Goal: Task Accomplishment & Management: Manage account settings

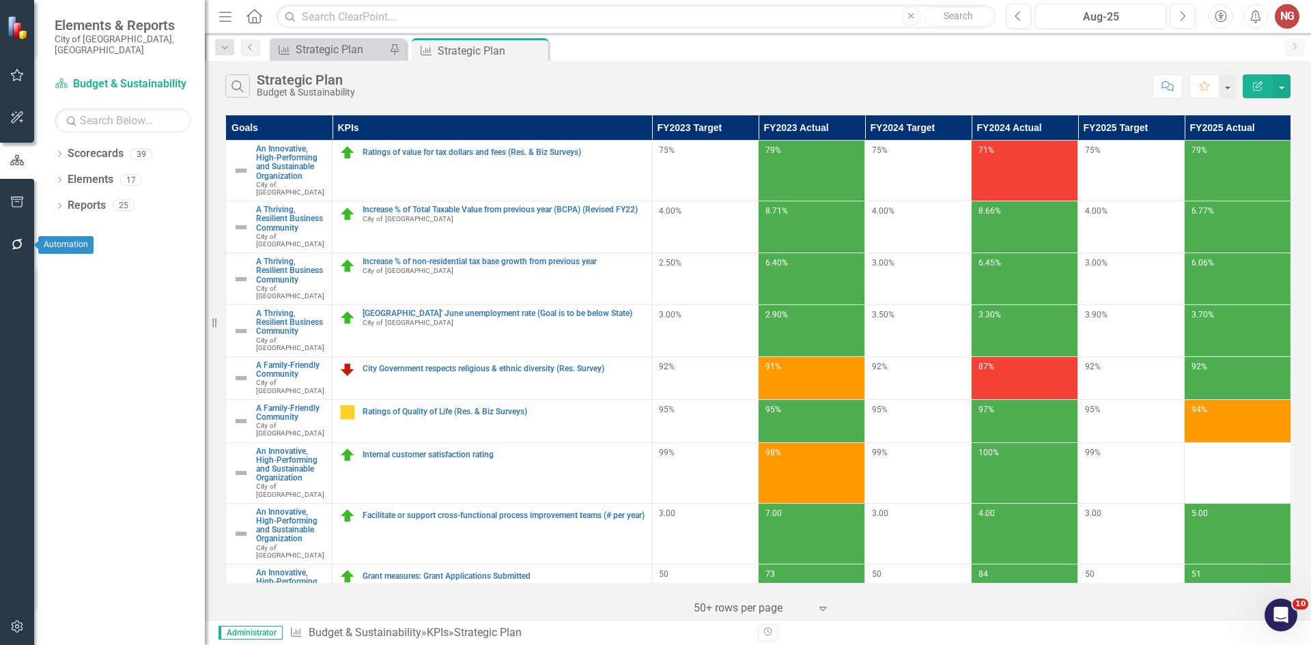
click at [19, 208] on button "button" at bounding box center [17, 203] width 31 height 29
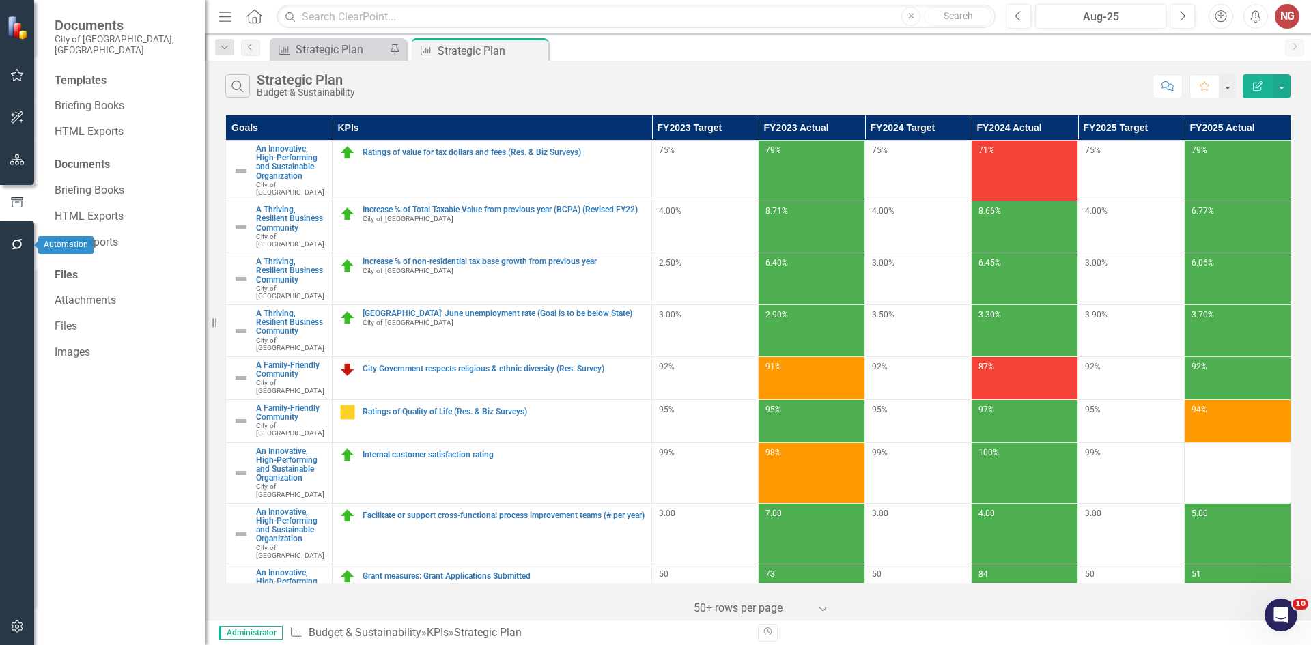
click at [13, 258] on button "button" at bounding box center [17, 245] width 31 height 29
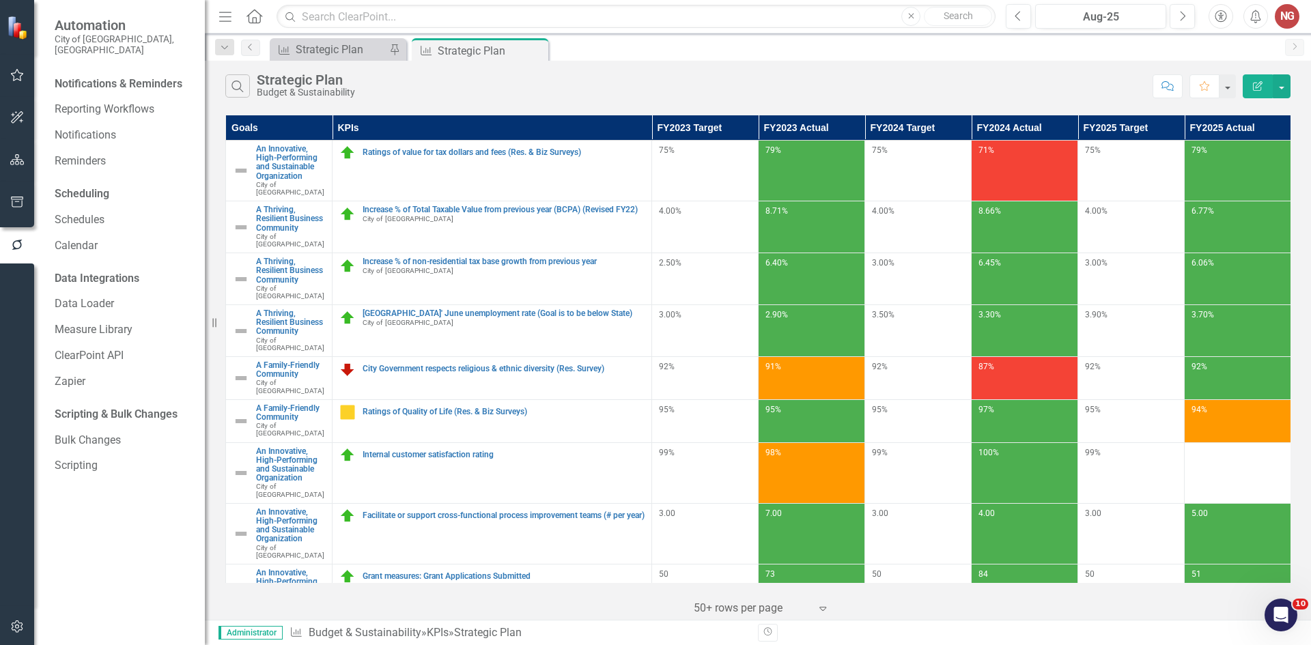
click at [20, 617] on button "button" at bounding box center [17, 627] width 31 height 29
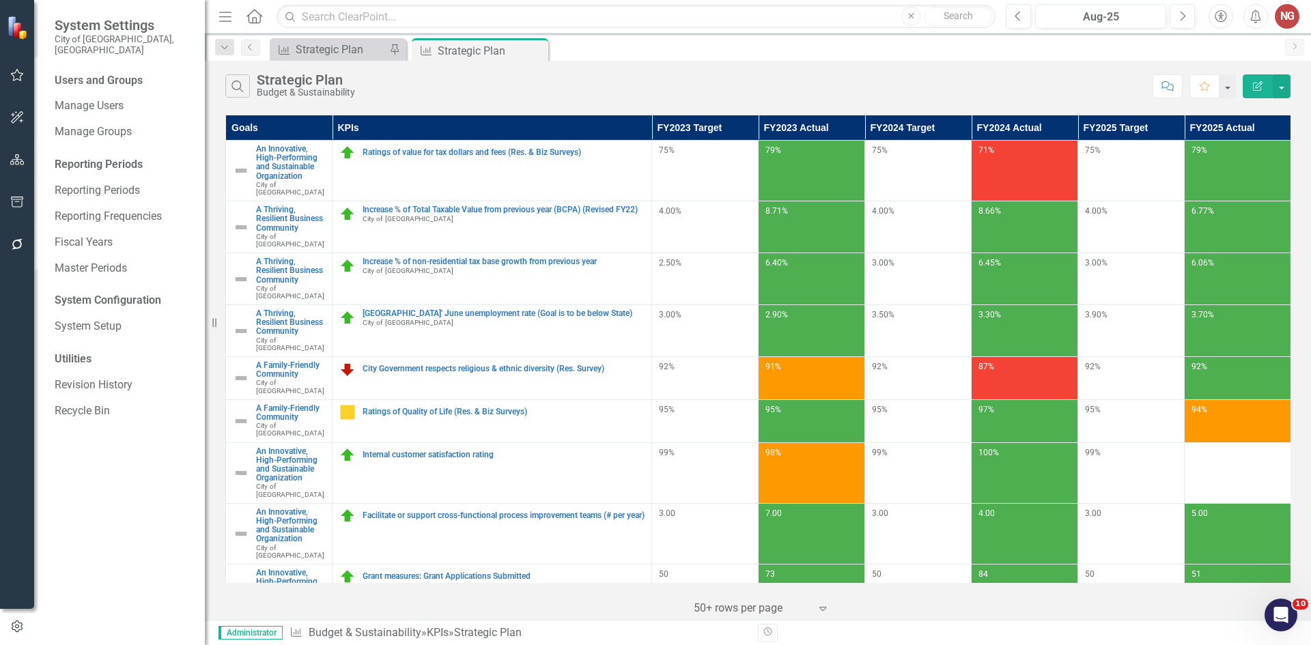
click at [117, 158] on div "Reporting Periods" at bounding box center [123, 165] width 137 height 16
click at [114, 183] on link "Reporting Periods" at bounding box center [123, 191] width 137 height 16
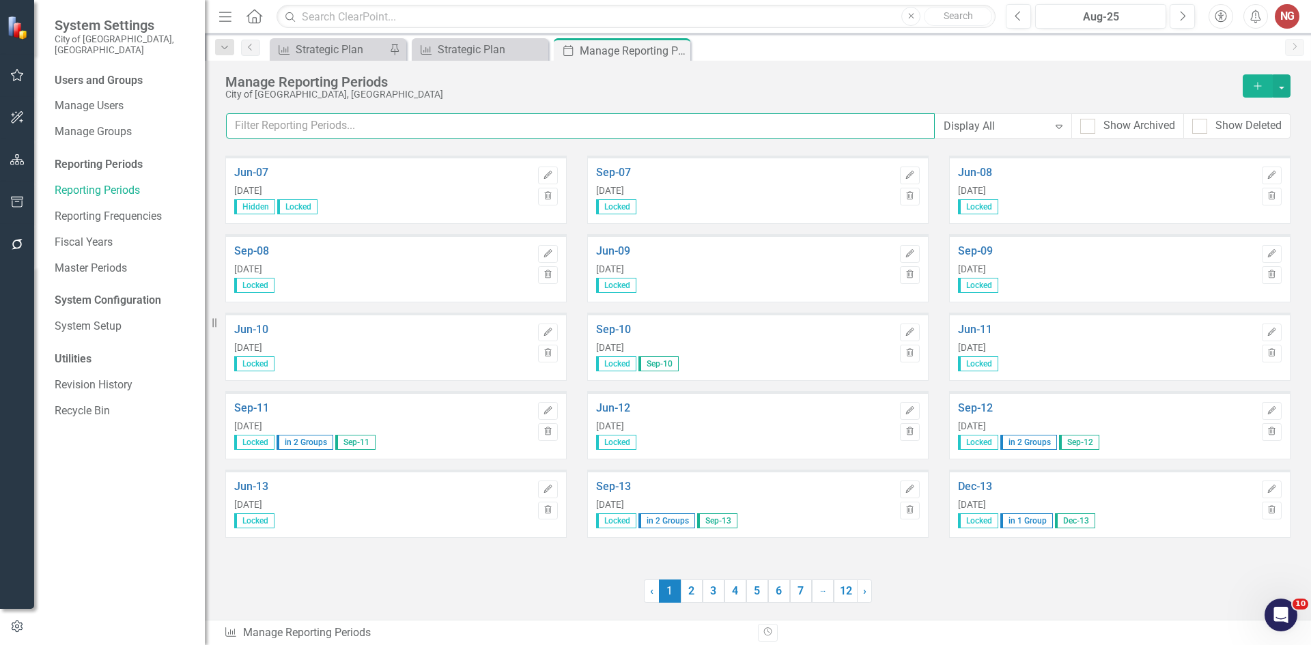
click at [424, 133] on input "text" at bounding box center [580, 125] width 709 height 25
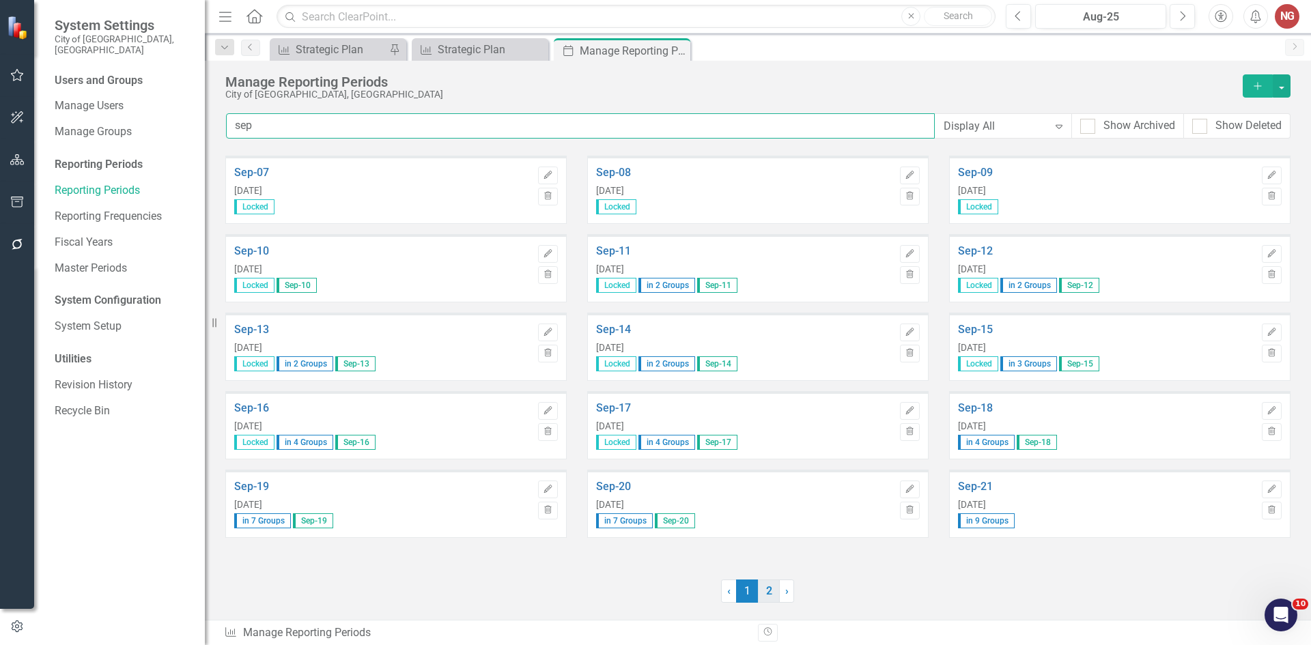
type input "sep"
click at [772, 592] on link "2" at bounding box center [769, 591] width 22 height 23
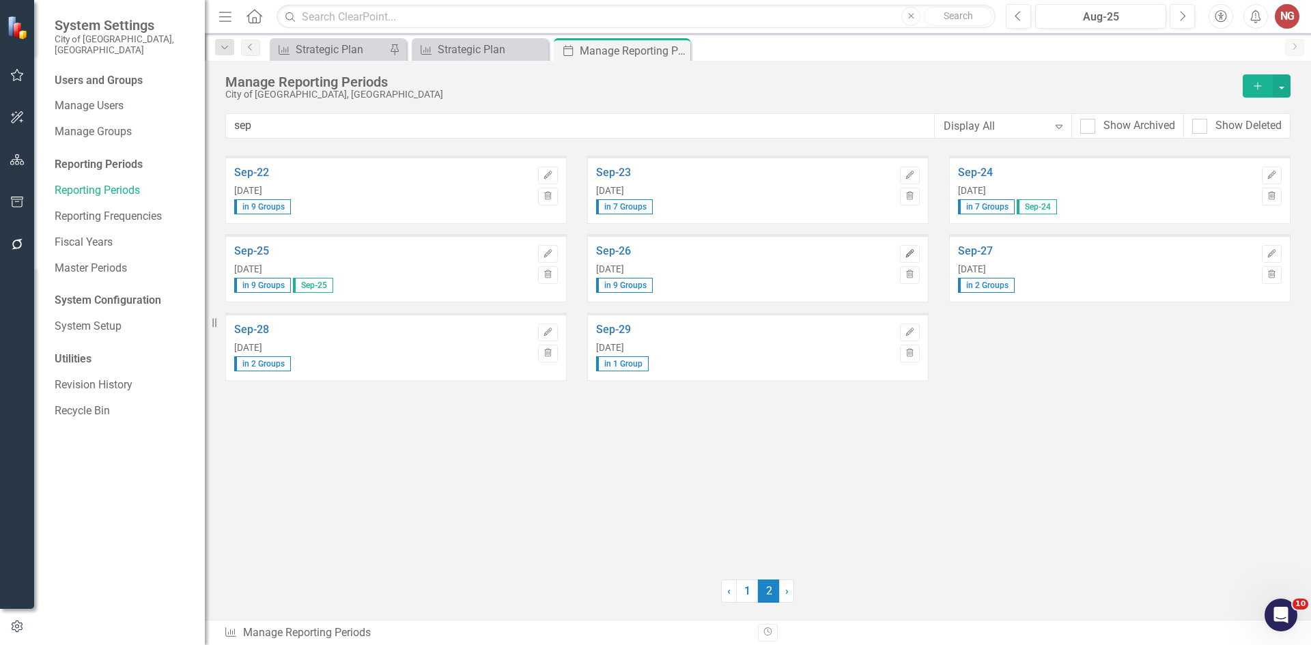
click at [906, 252] on icon "Edit" at bounding box center [910, 254] width 10 height 8
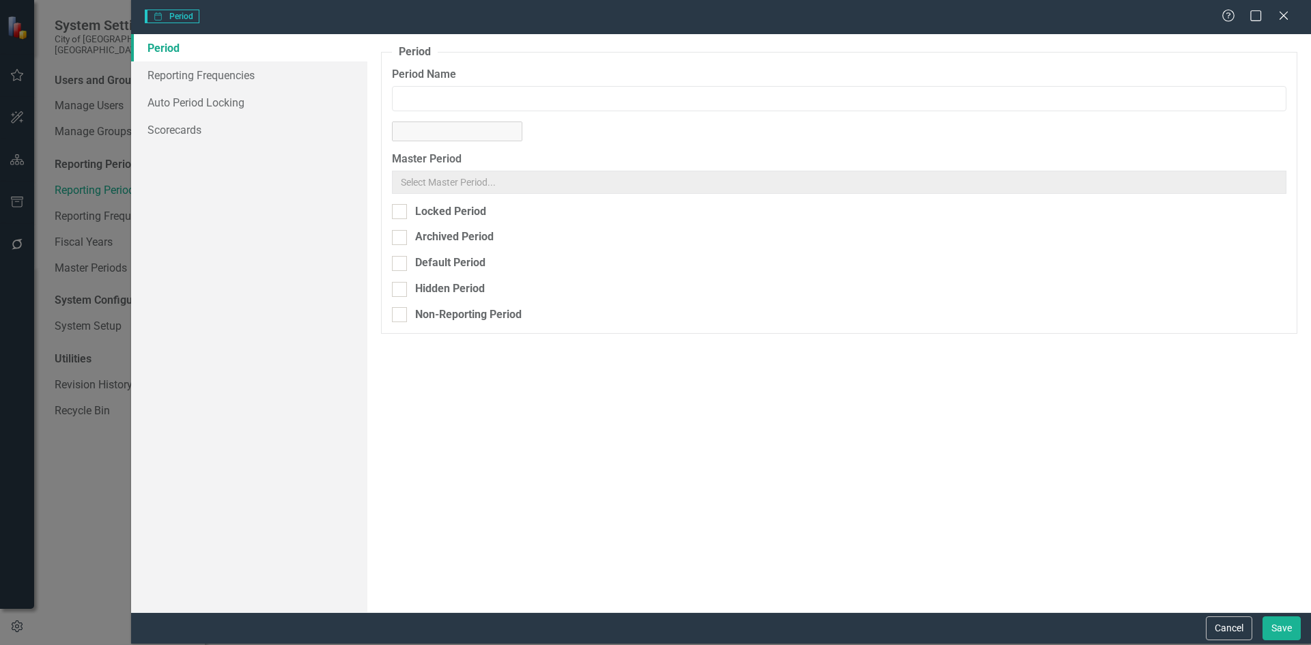
type input "Sep-26"
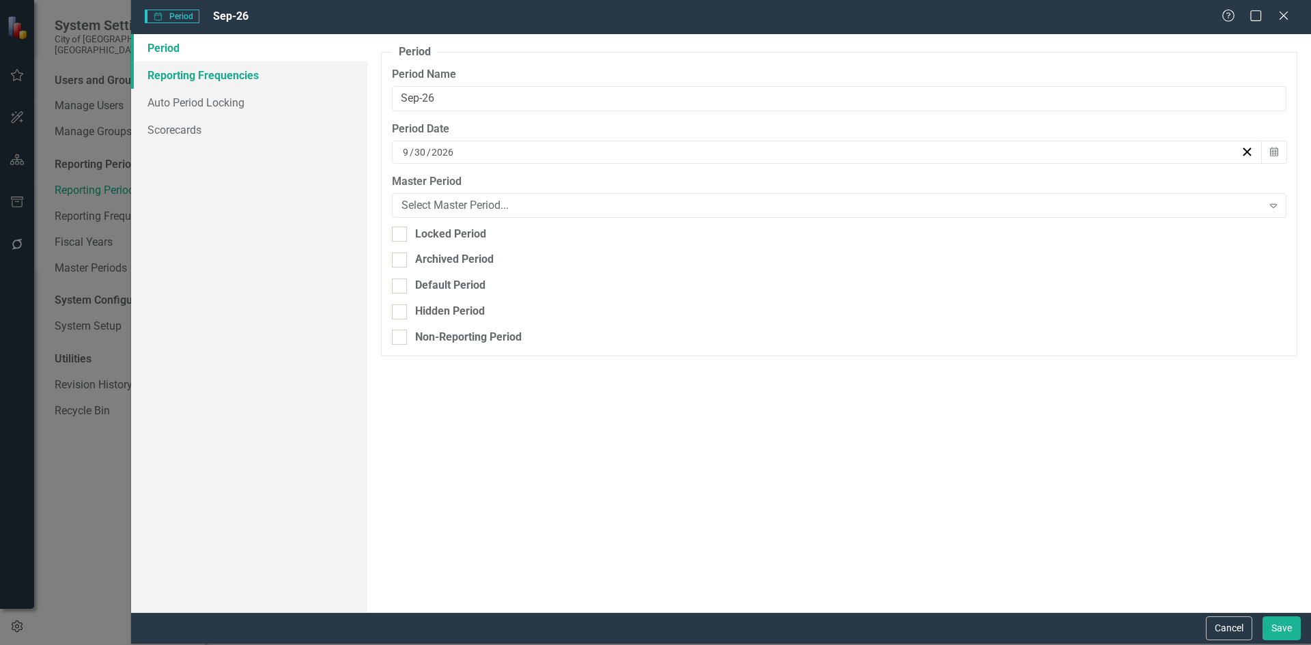
click at [191, 78] on link "Reporting Frequencies" at bounding box center [249, 74] width 236 height 27
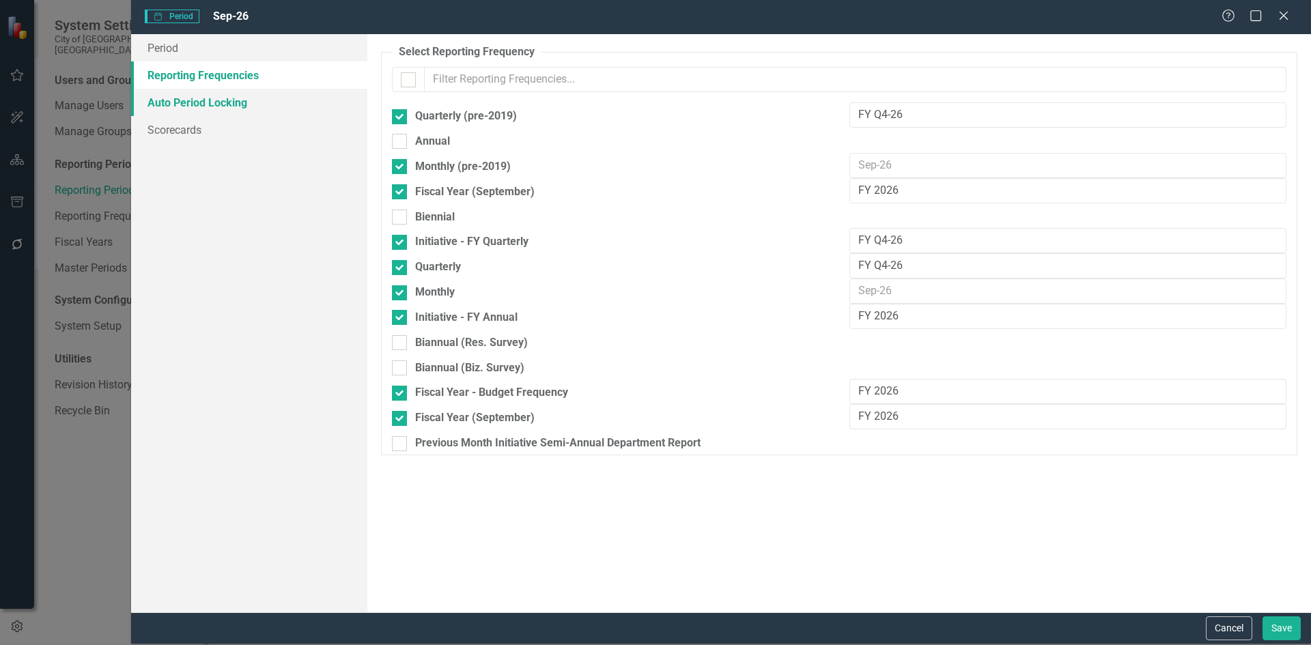
click at [185, 96] on link "Auto Period Locking" at bounding box center [249, 102] width 236 height 27
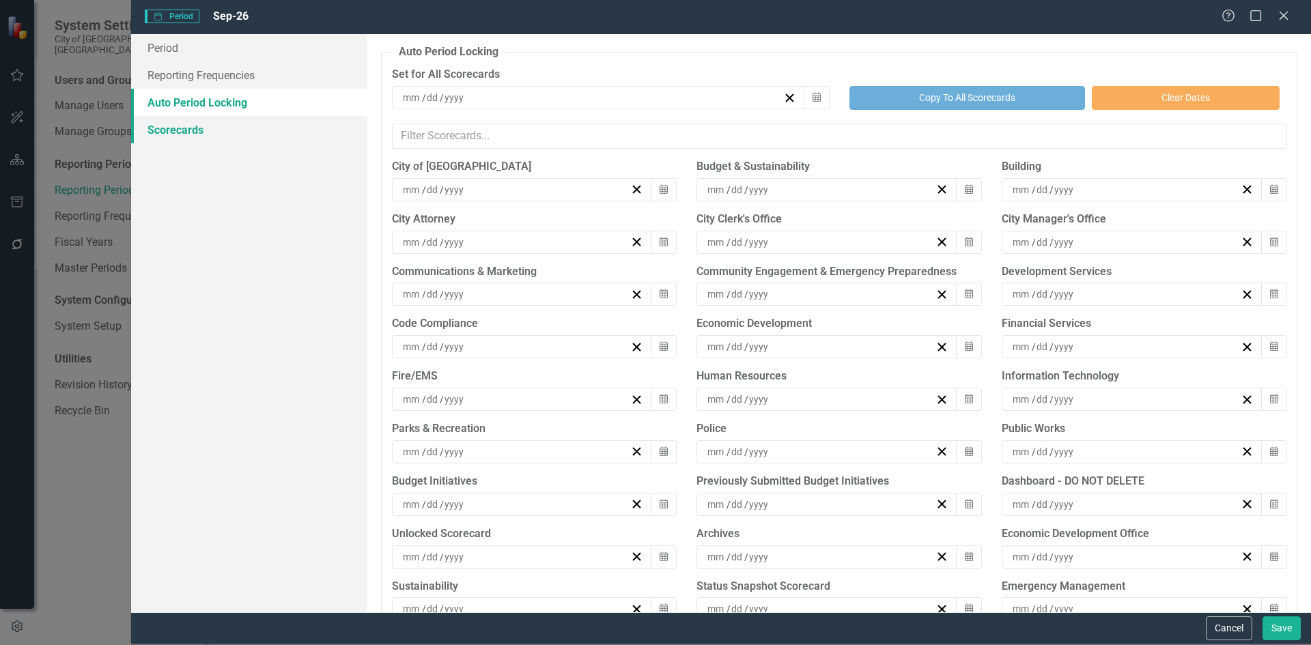
click at [171, 135] on link "Scorecards" at bounding box center [249, 129] width 236 height 27
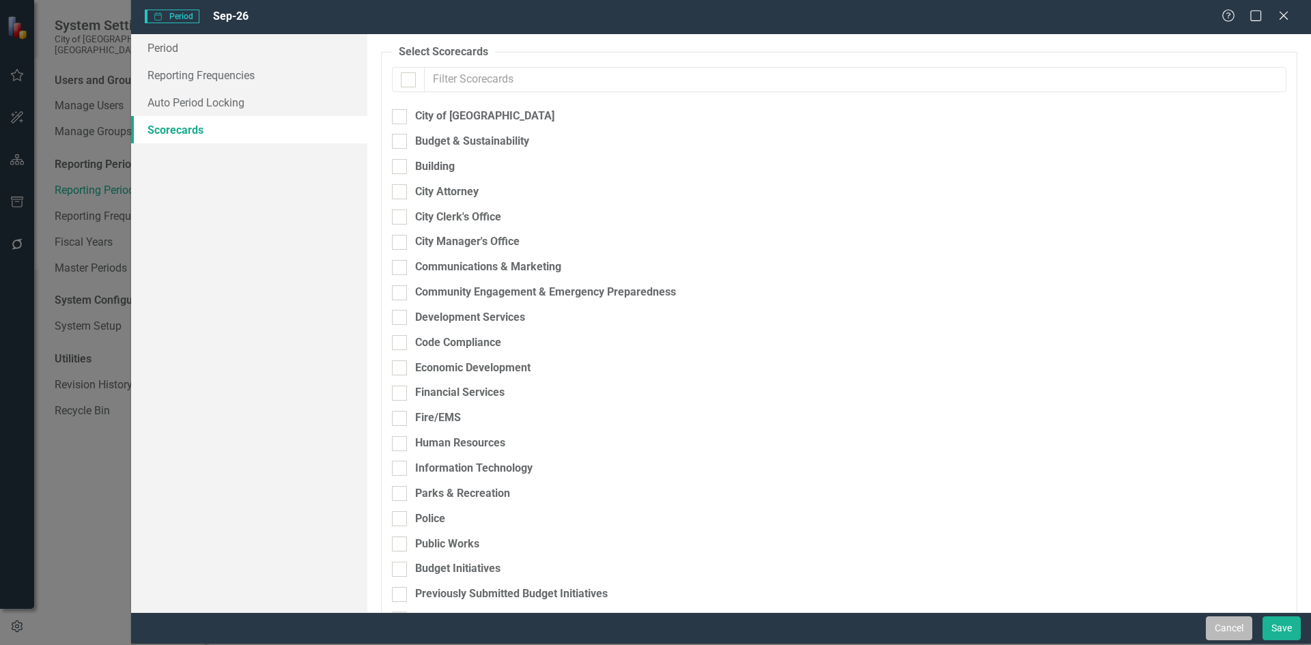
click at [1238, 628] on button "Cancel" at bounding box center [1229, 629] width 46 height 24
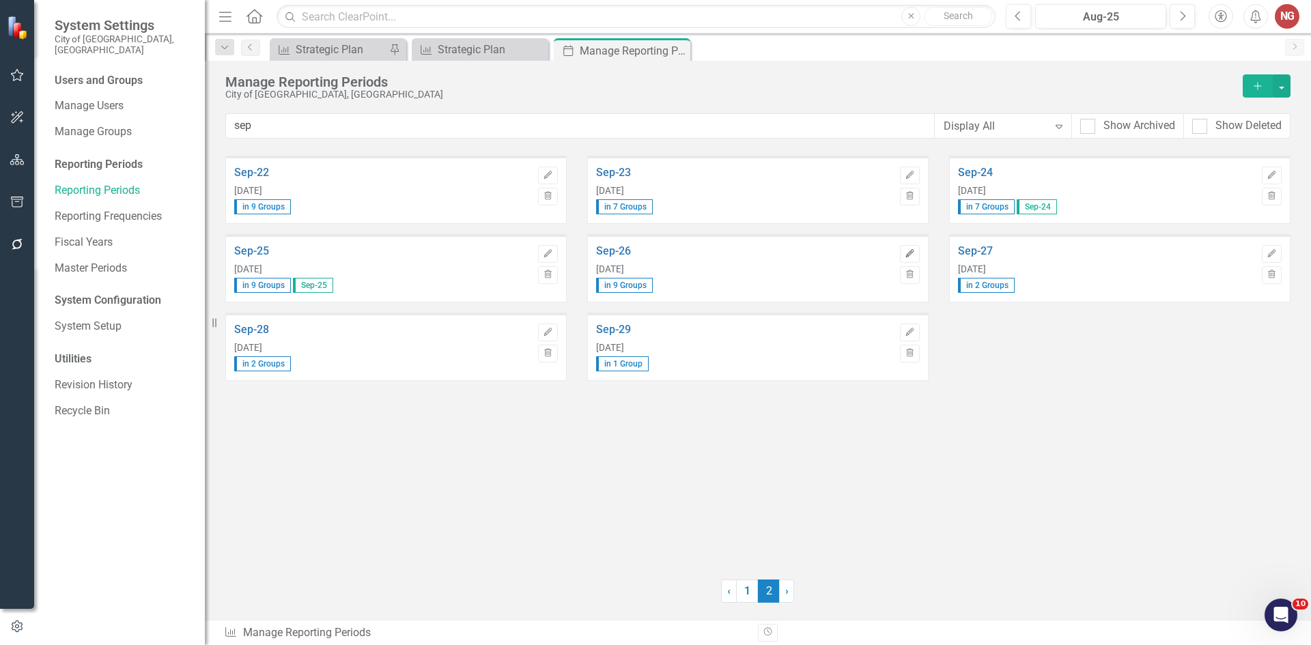
click at [915, 255] on button "Edit" at bounding box center [910, 254] width 20 height 18
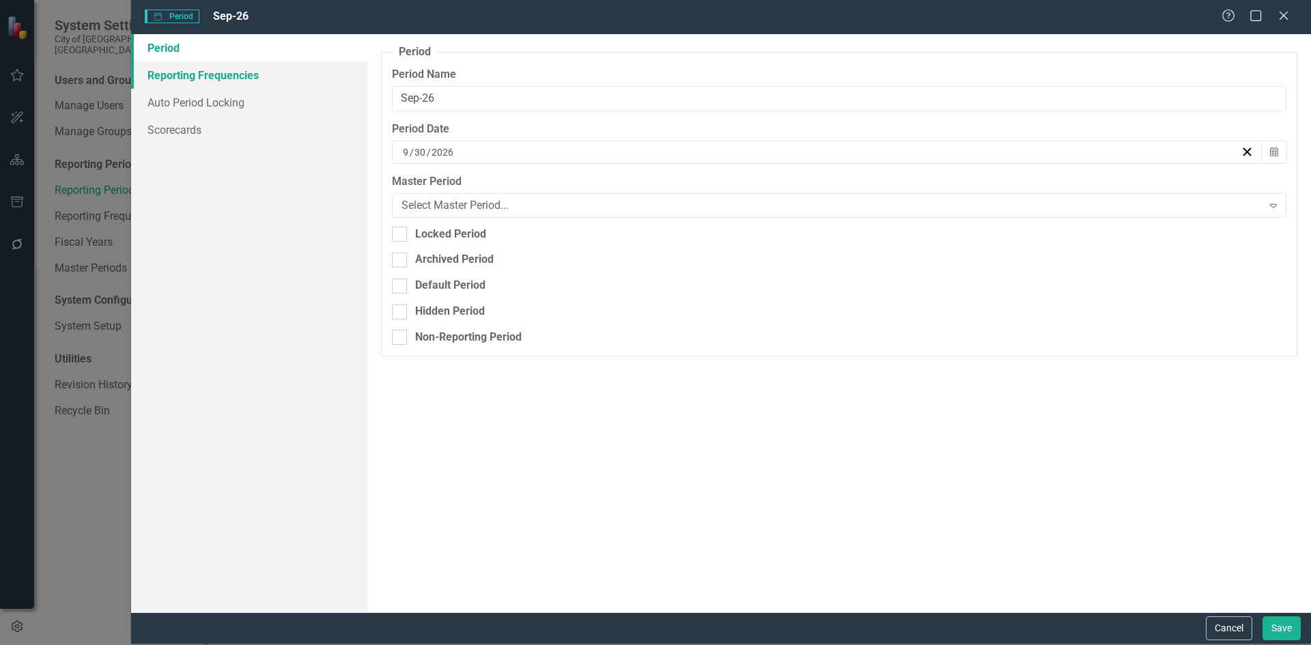
click at [178, 76] on link "Reporting Frequencies" at bounding box center [249, 74] width 236 height 27
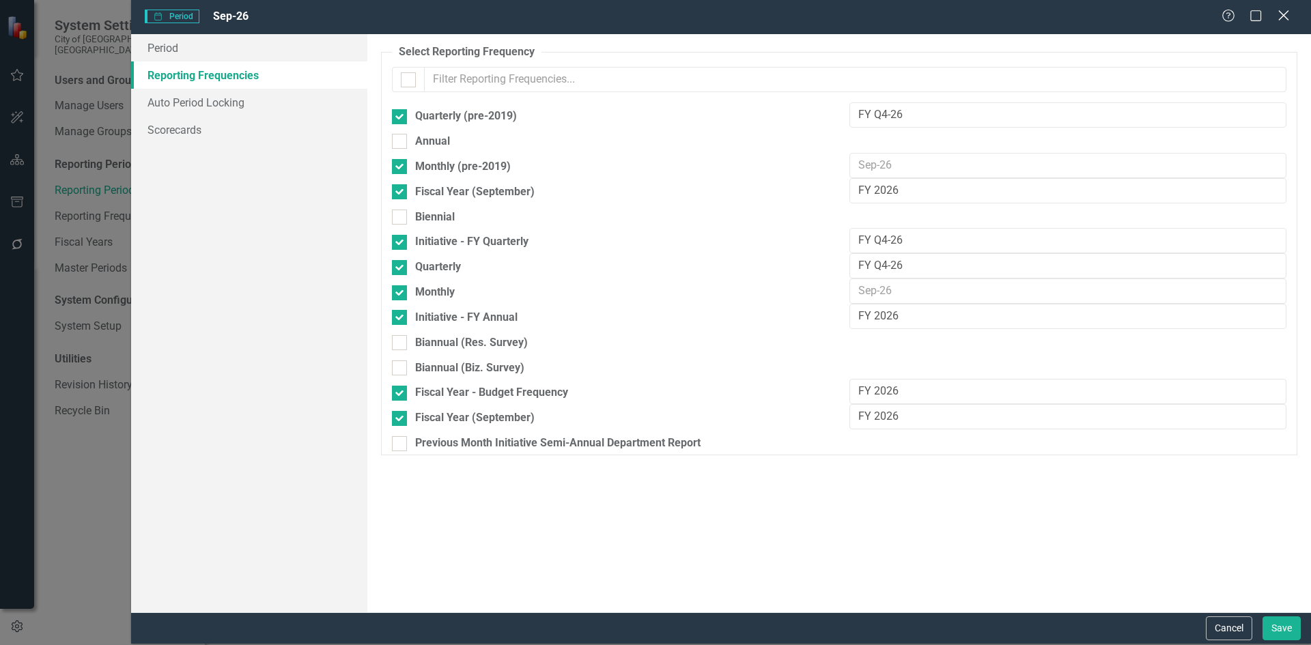
click at [1288, 15] on icon "Close" at bounding box center [1283, 15] width 17 height 13
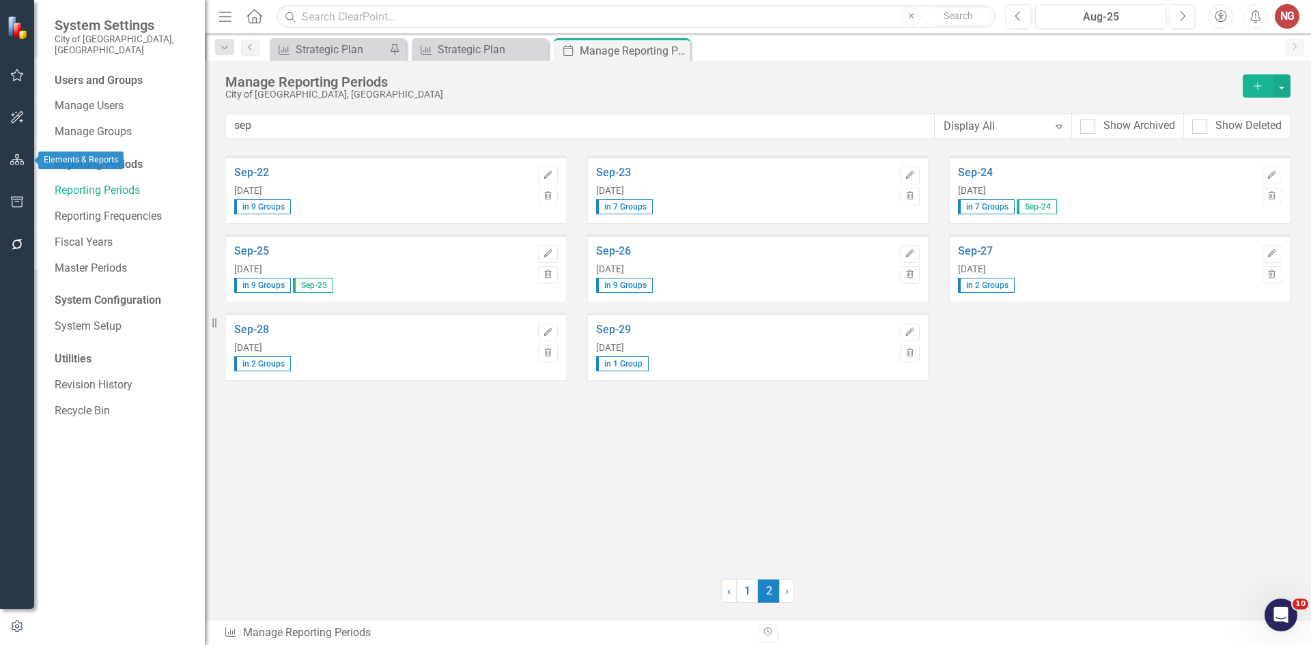
click at [17, 167] on button "button" at bounding box center [17, 160] width 31 height 29
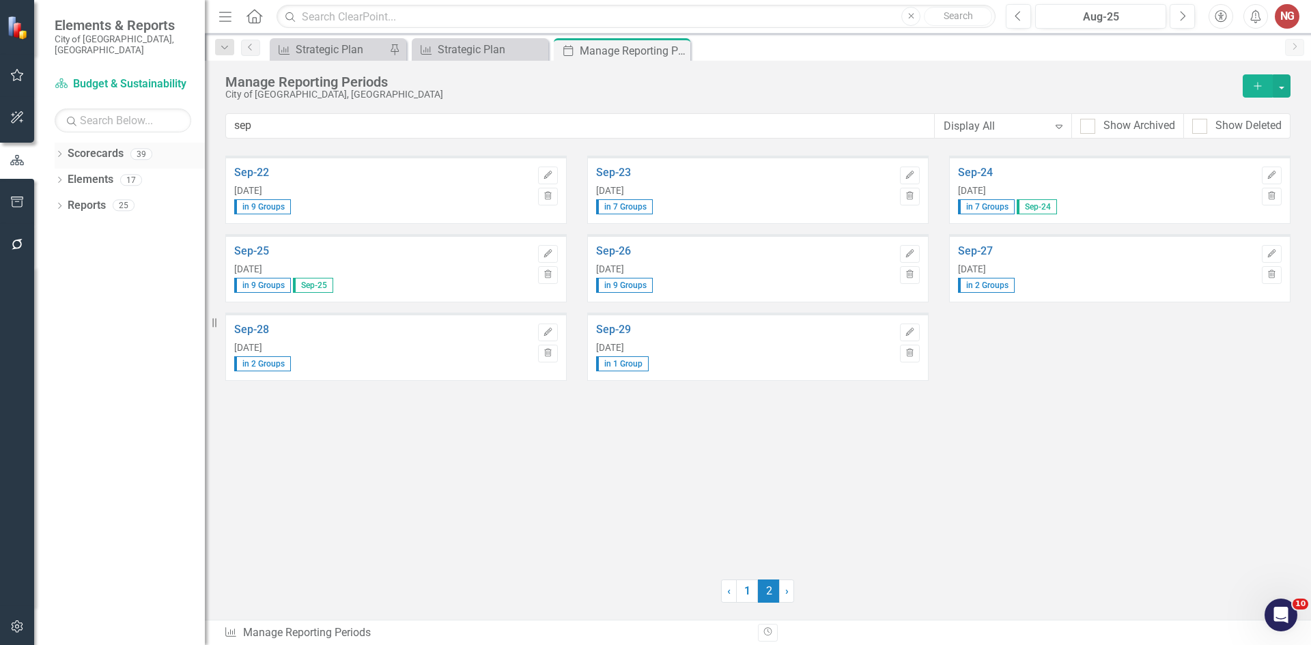
click at [66, 143] on div "Dropdown Scorecards 39" at bounding box center [130, 156] width 150 height 26
click at [57, 152] on icon "Dropdown" at bounding box center [60, 156] width 10 height 8
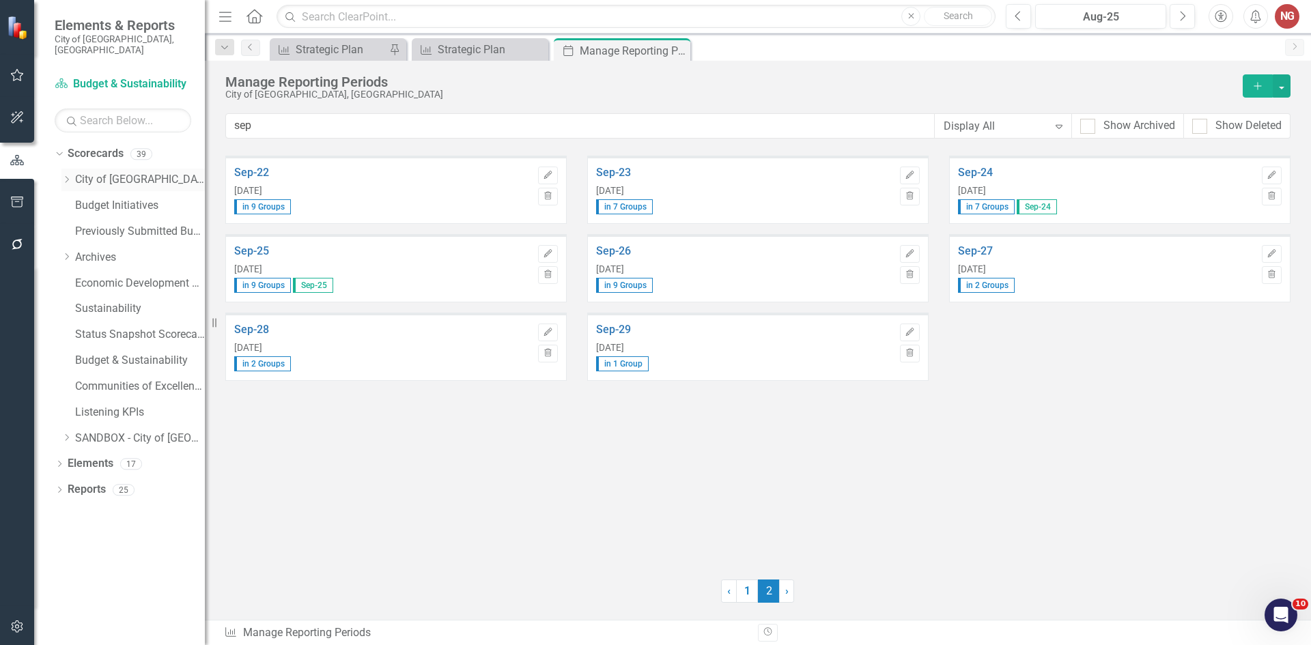
click at [64, 176] on icon "Dropdown" at bounding box center [66, 180] width 10 height 8
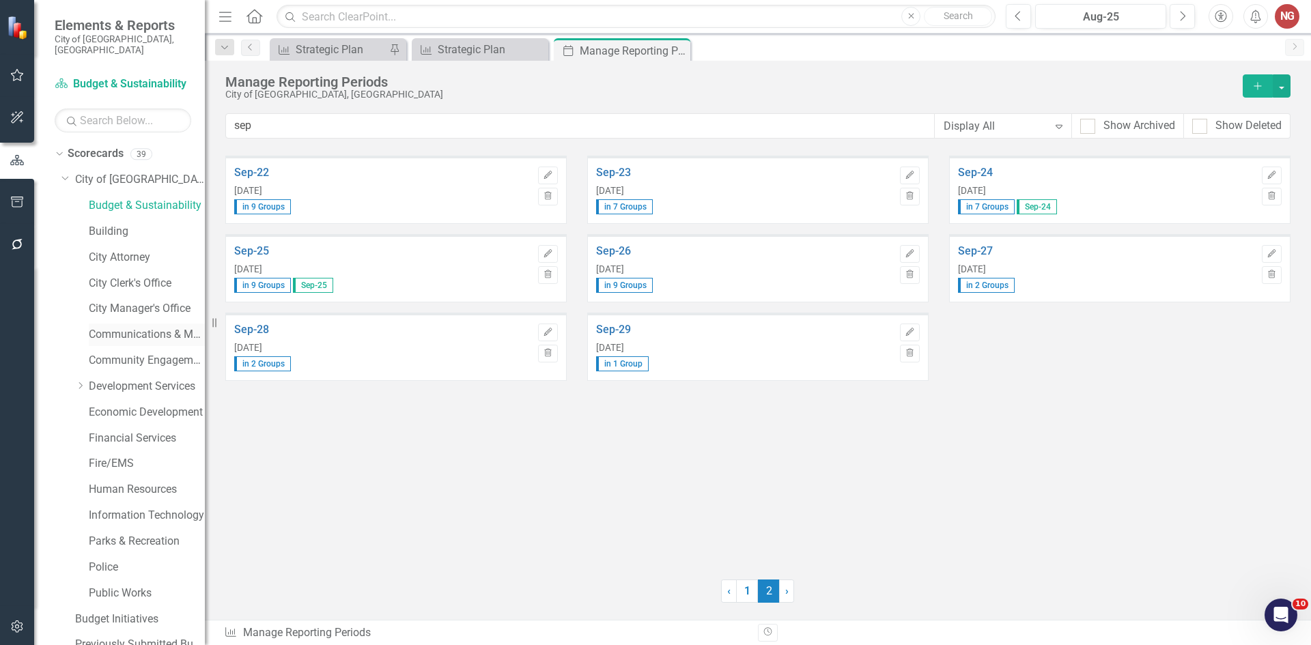
click at [125, 327] on link "Communications & Marketing" at bounding box center [147, 335] width 116 height 16
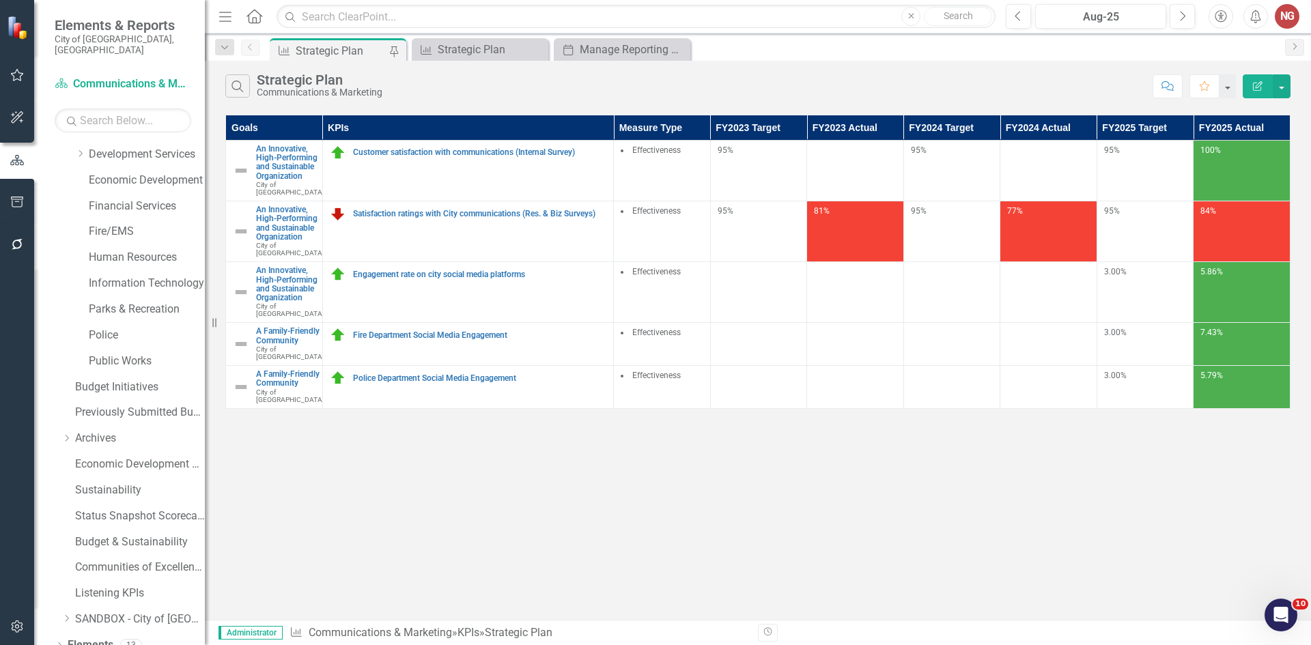
scroll to position [262, 0]
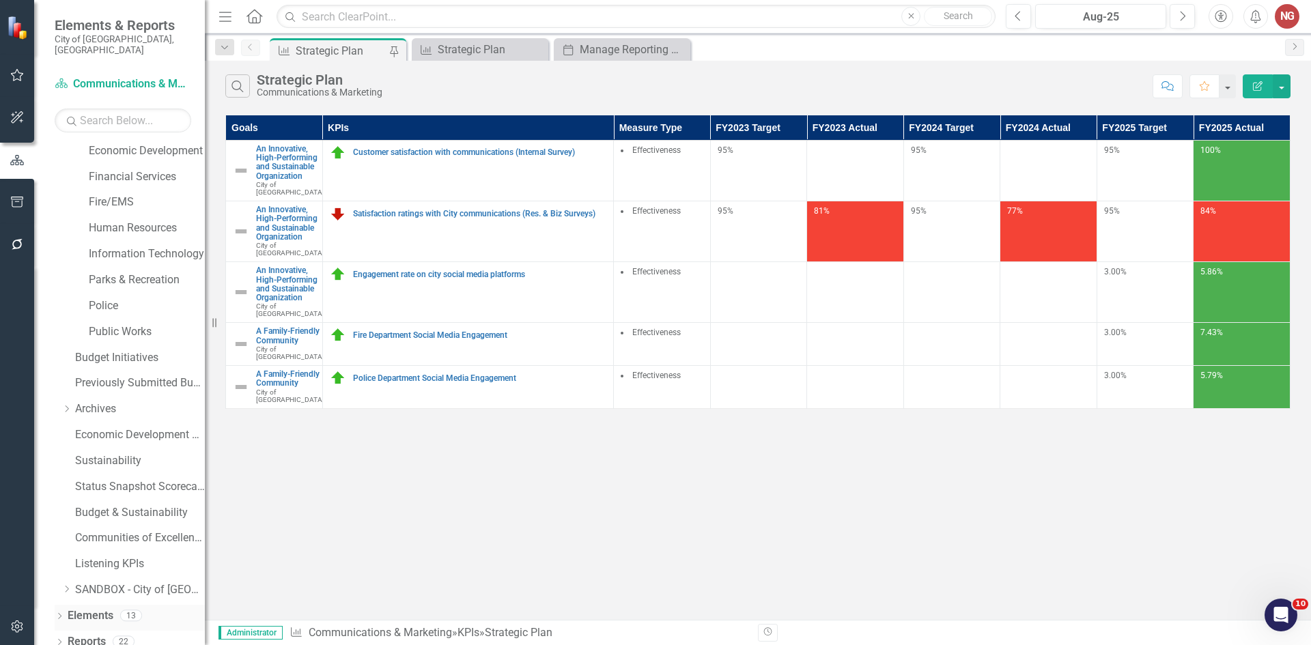
click at [56, 605] on div "Dropdown Elements 13" at bounding box center [130, 618] width 150 height 26
click at [55, 614] on icon "Dropdown" at bounding box center [60, 618] width 10 height 8
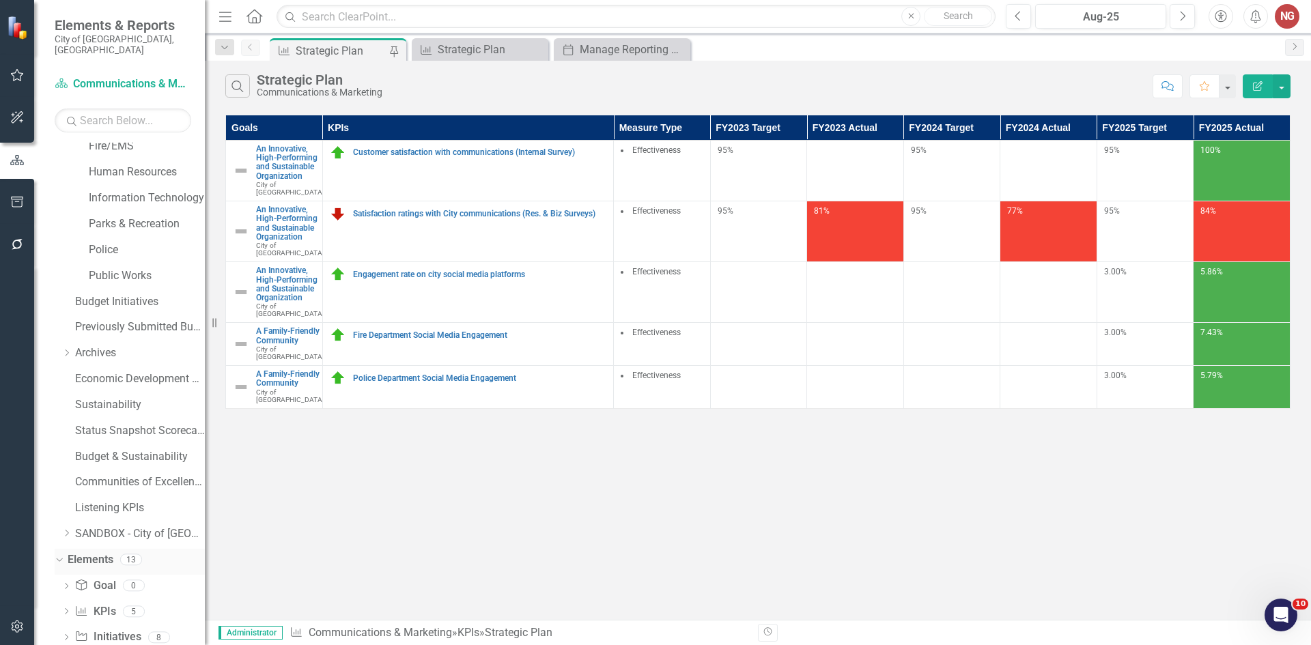
scroll to position [365, 0]
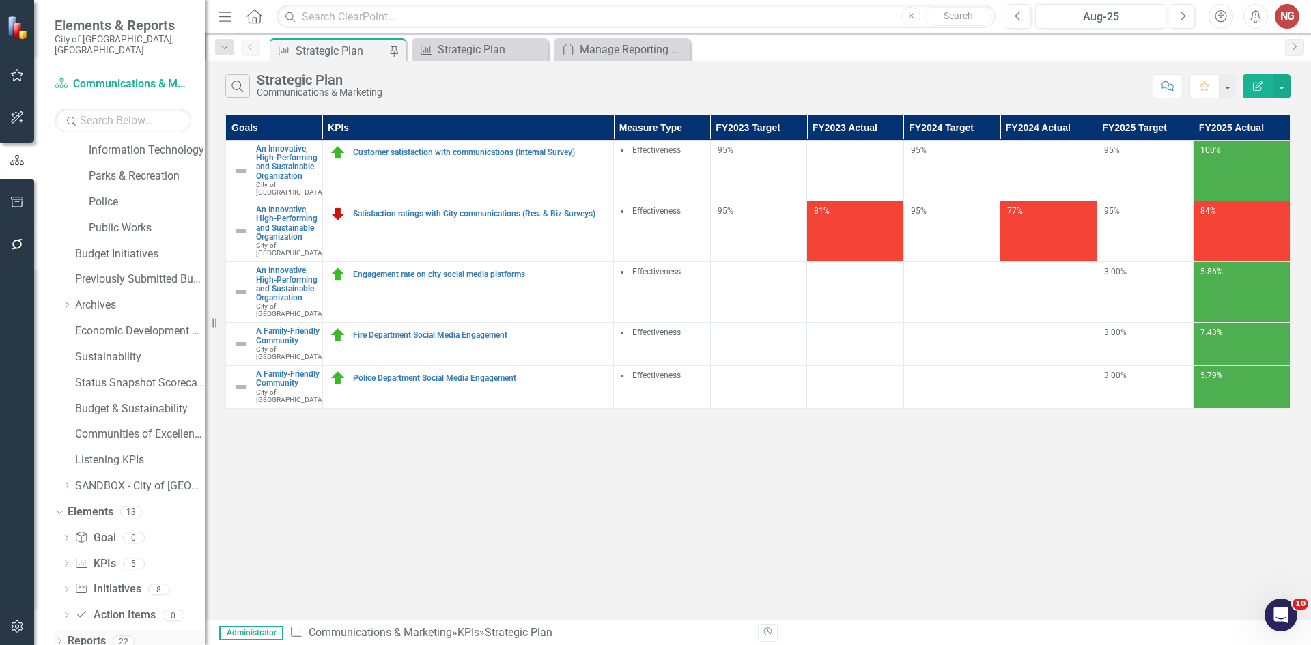
click at [61, 638] on div "Dropdown" at bounding box center [60, 644] width 10 height 12
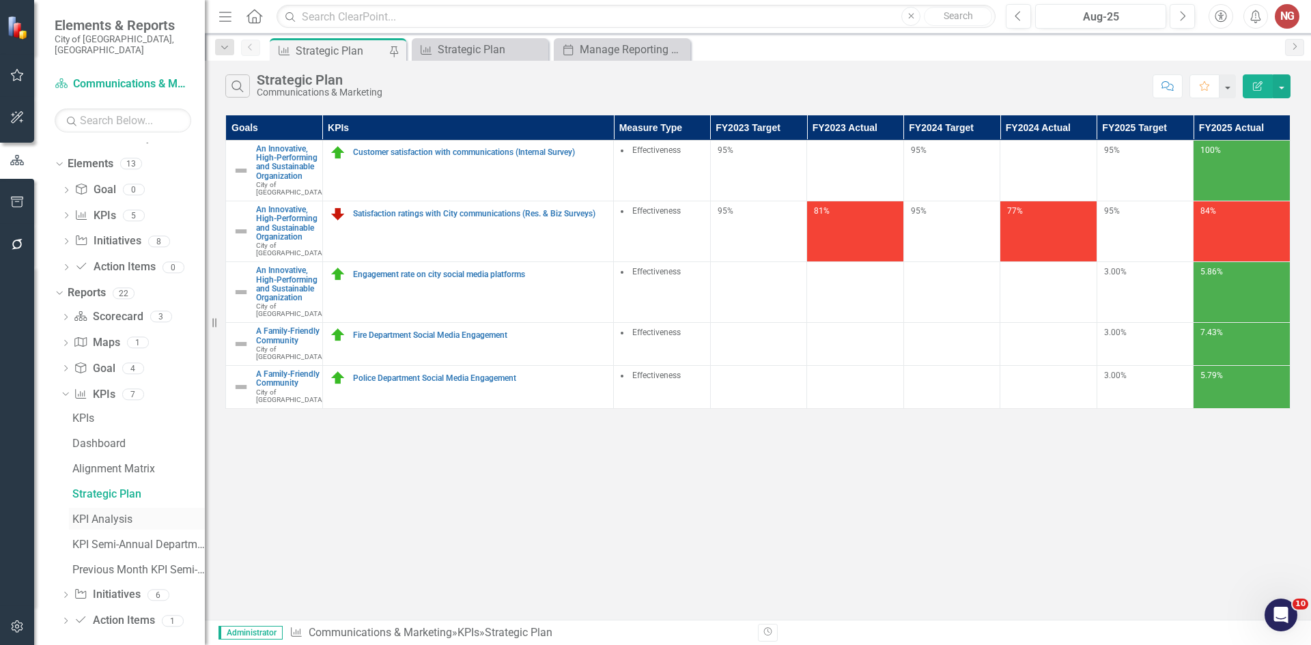
click at [94, 514] on div "KPI Analysis" at bounding box center [138, 520] width 133 height 12
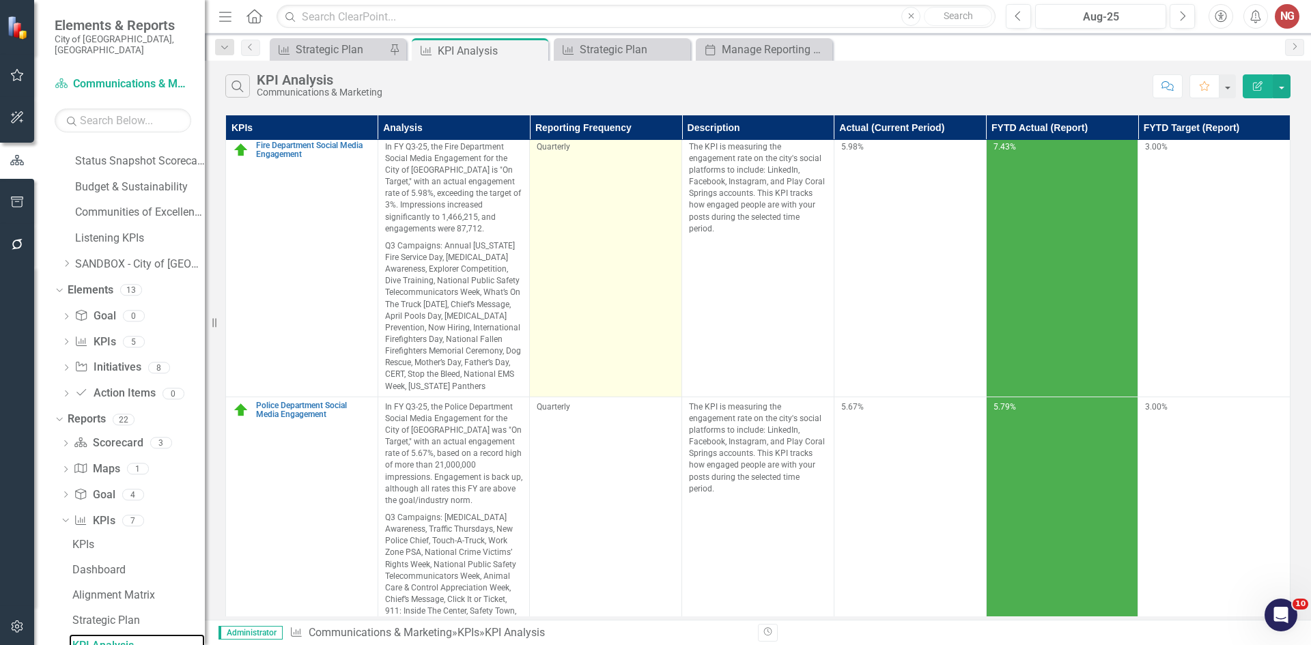
scroll to position [742, 0]
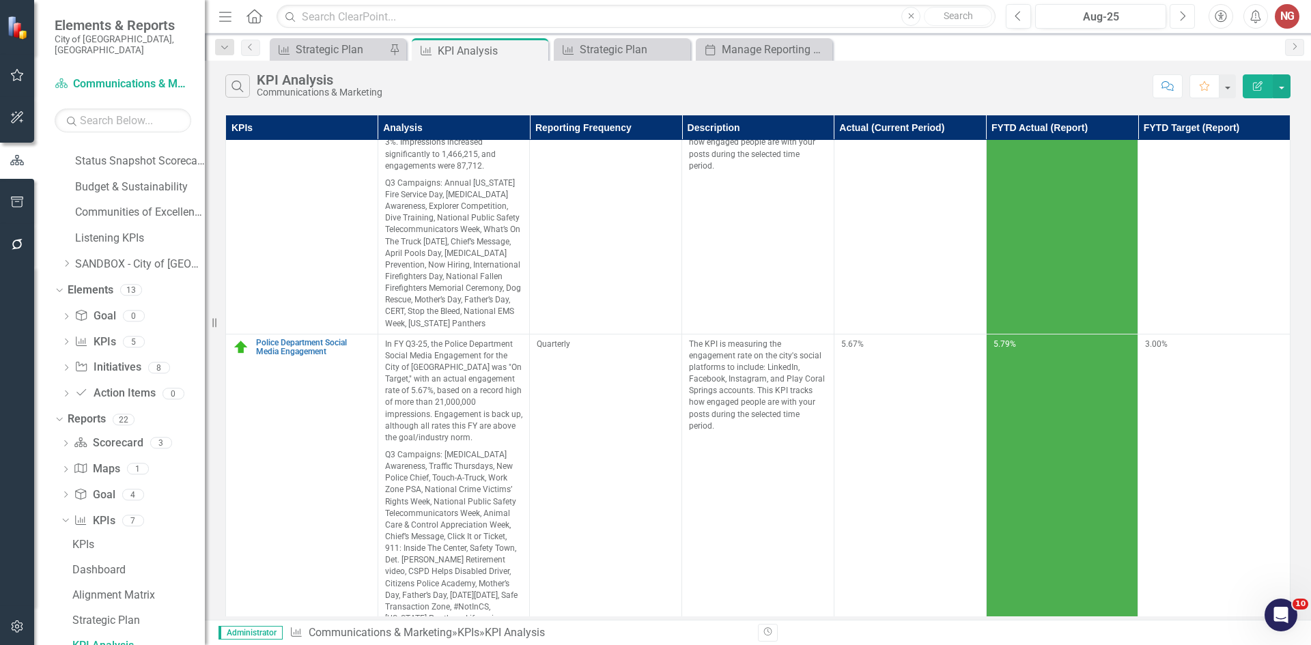
click at [1187, 18] on button "Next" at bounding box center [1182, 16] width 25 height 25
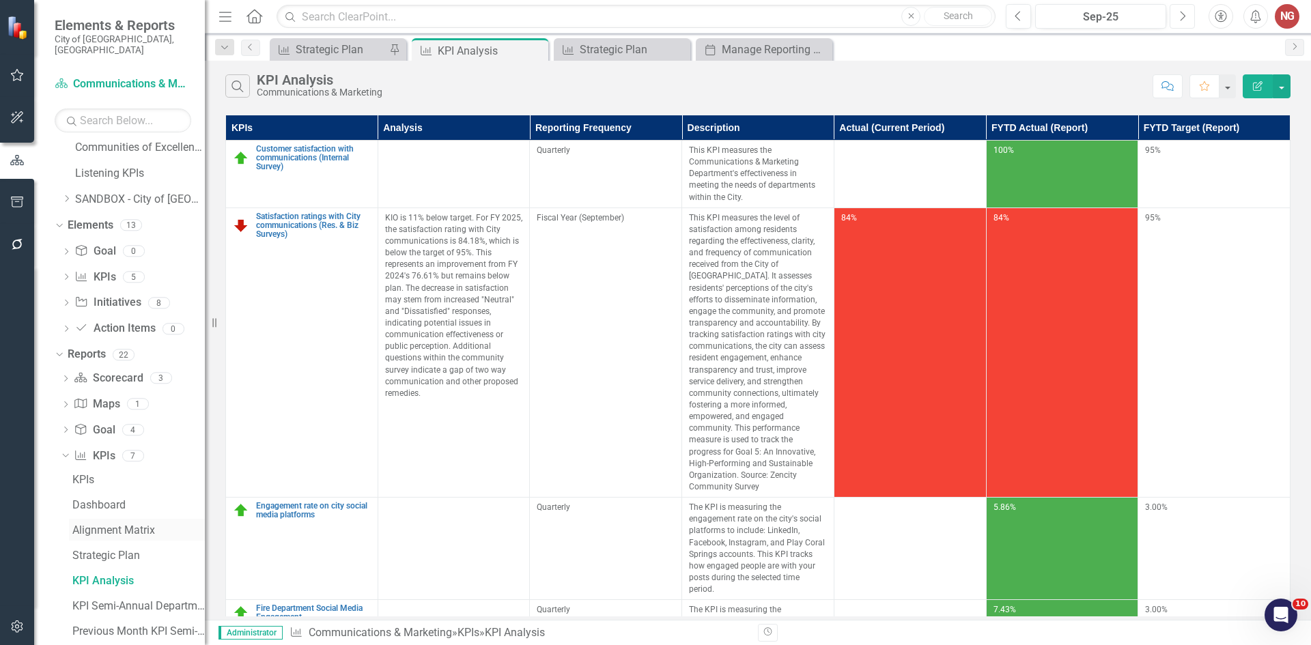
scroll to position [714, 0]
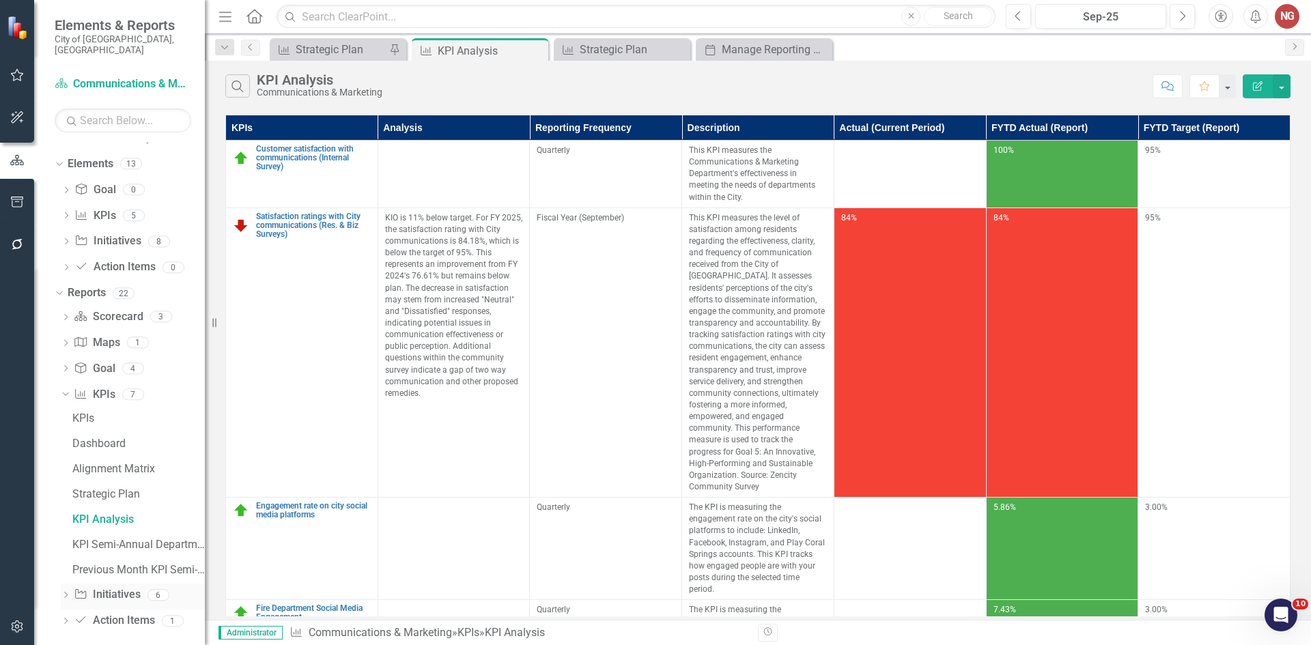
click at [68, 593] on icon "Dropdown" at bounding box center [66, 597] width 10 height 8
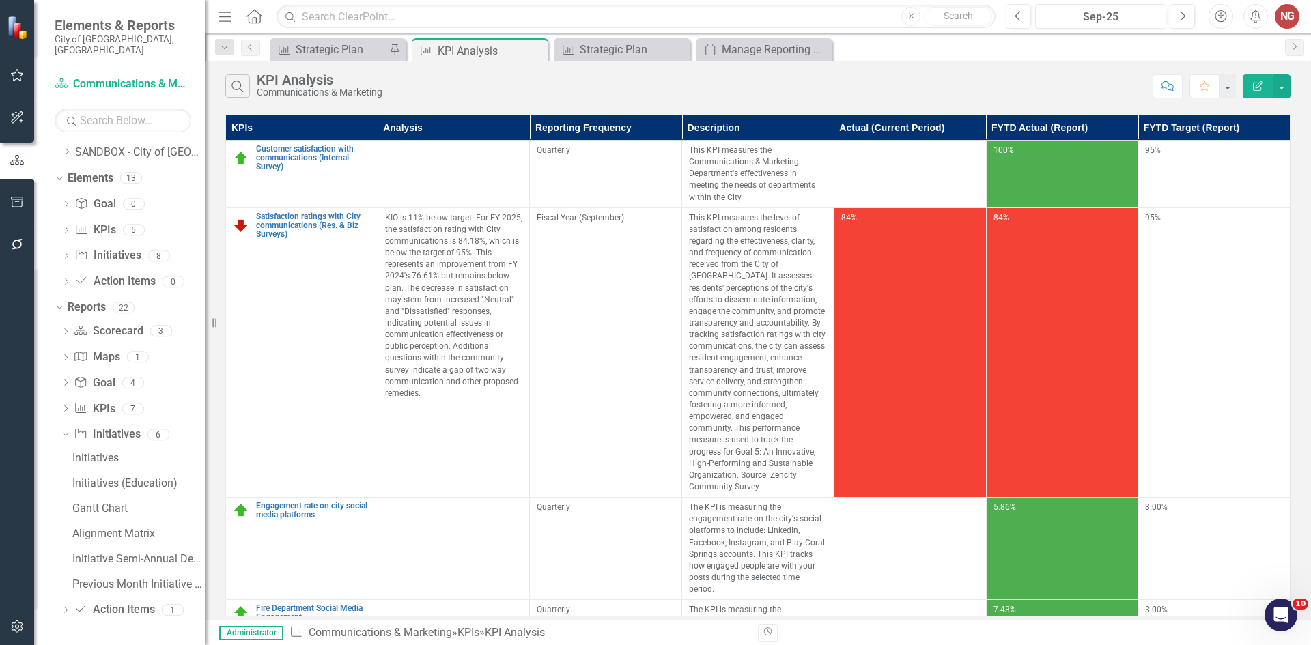
scroll to position [688, 0]
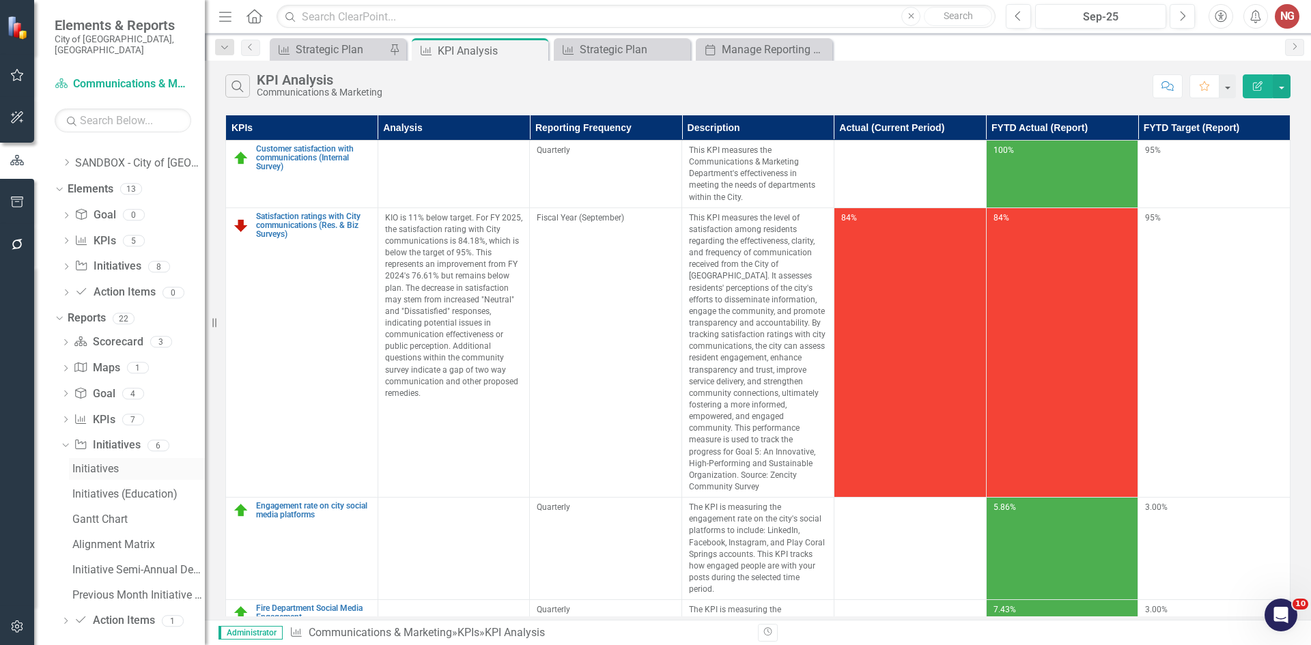
click at [94, 458] on link "Initiatives" at bounding box center [137, 469] width 136 height 22
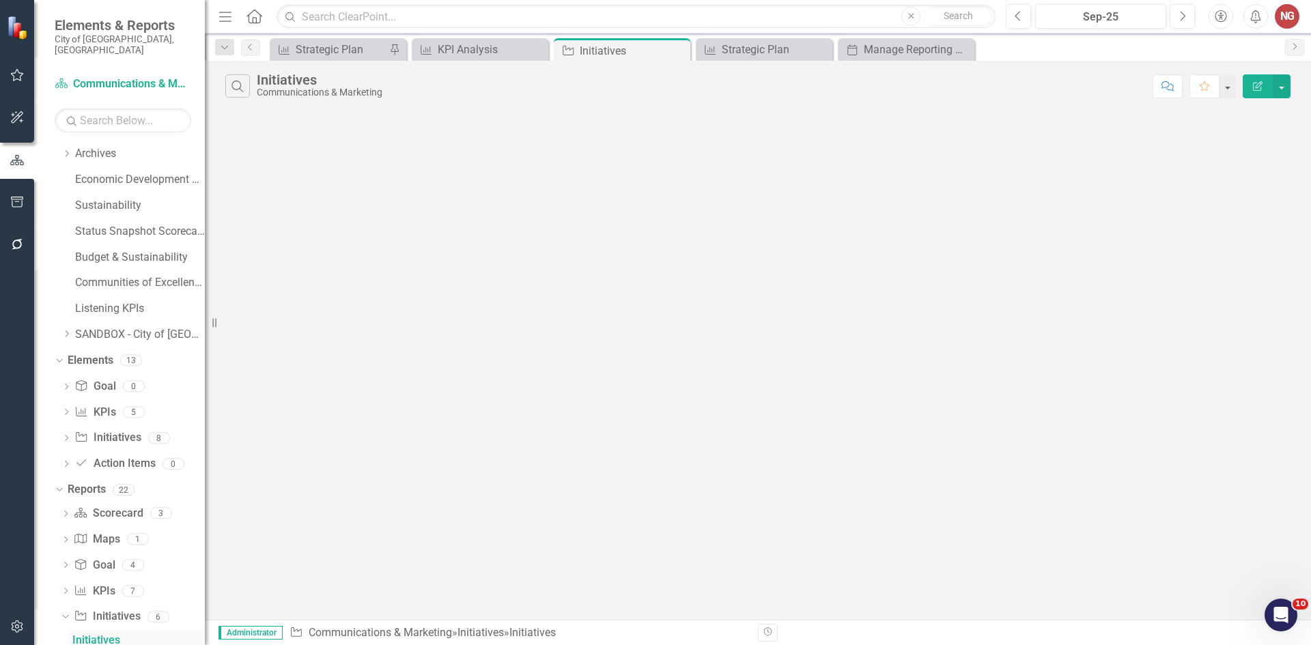
scroll to position [512, 0]
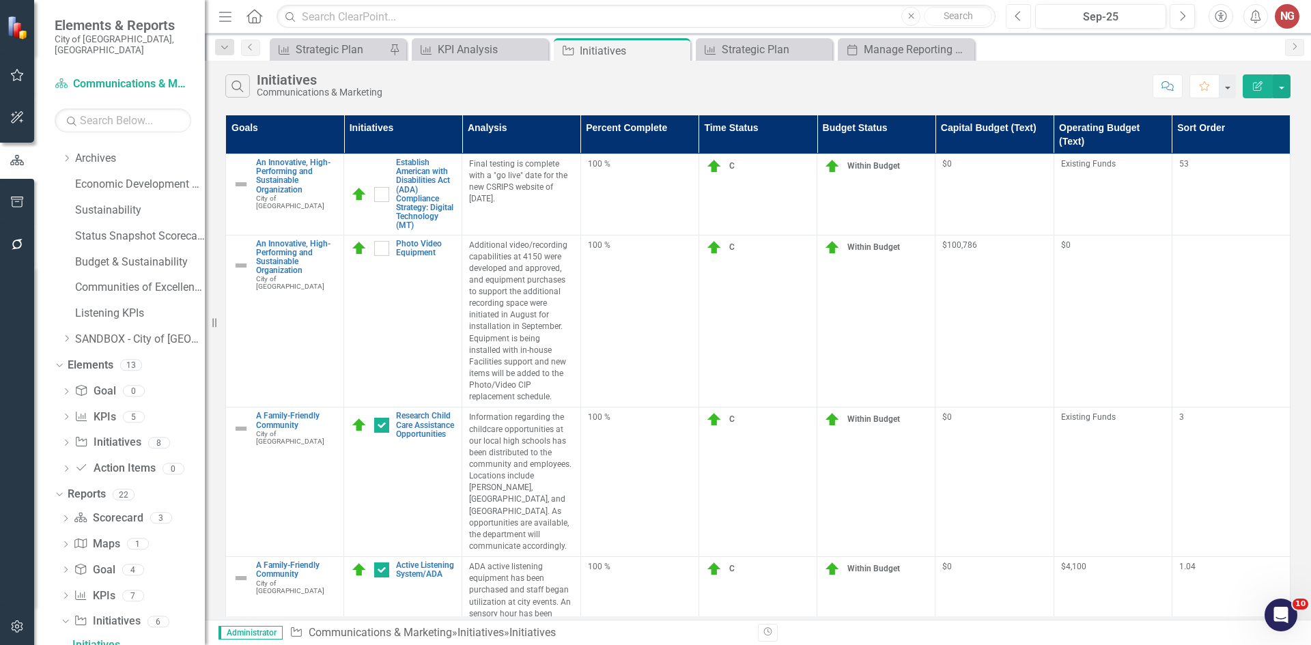
click at [1012, 17] on button "Previous" at bounding box center [1018, 16] width 25 height 25
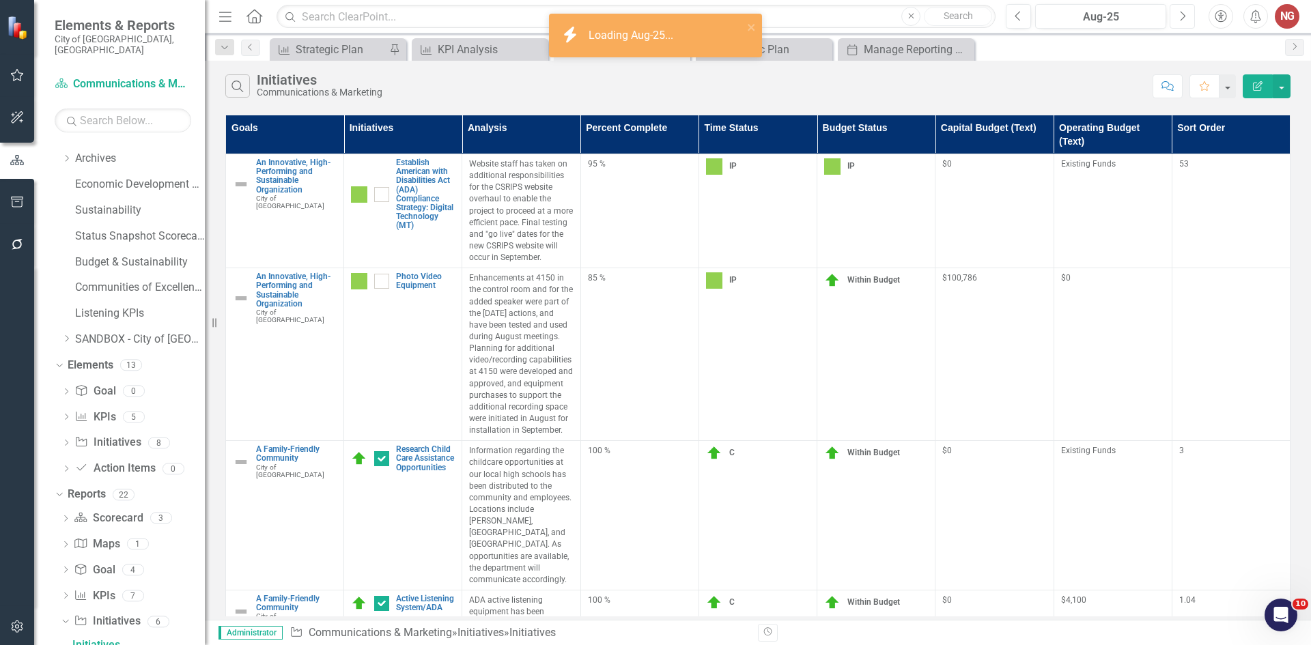
click at [1180, 18] on icon "Next" at bounding box center [1183, 16] width 8 height 12
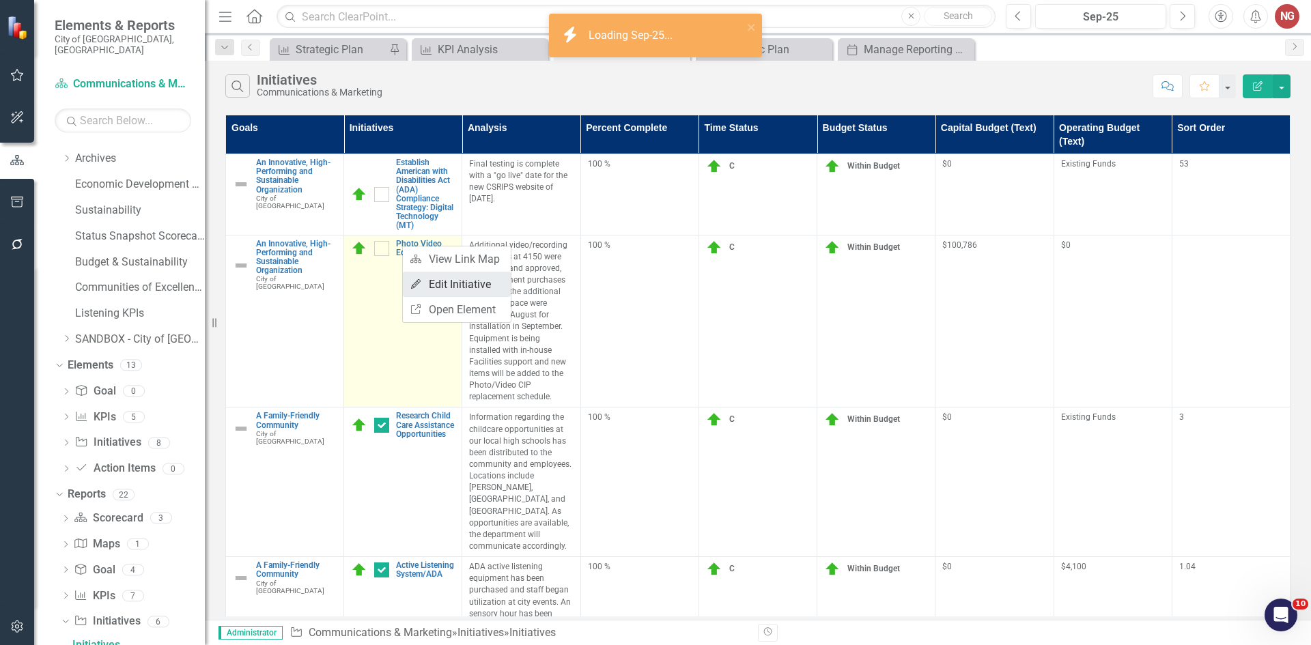
click at [429, 283] on link "Edit Edit Initiative" at bounding box center [457, 284] width 108 height 25
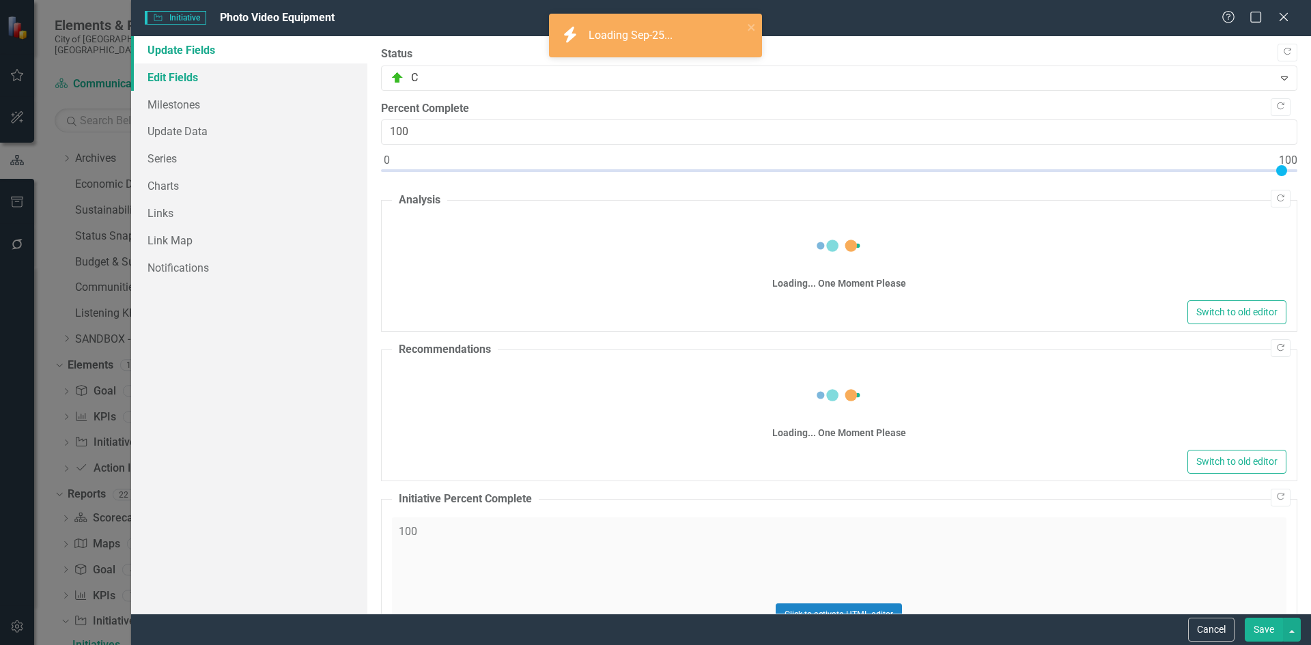
click at [179, 75] on link "Edit Fields" at bounding box center [249, 77] width 236 height 27
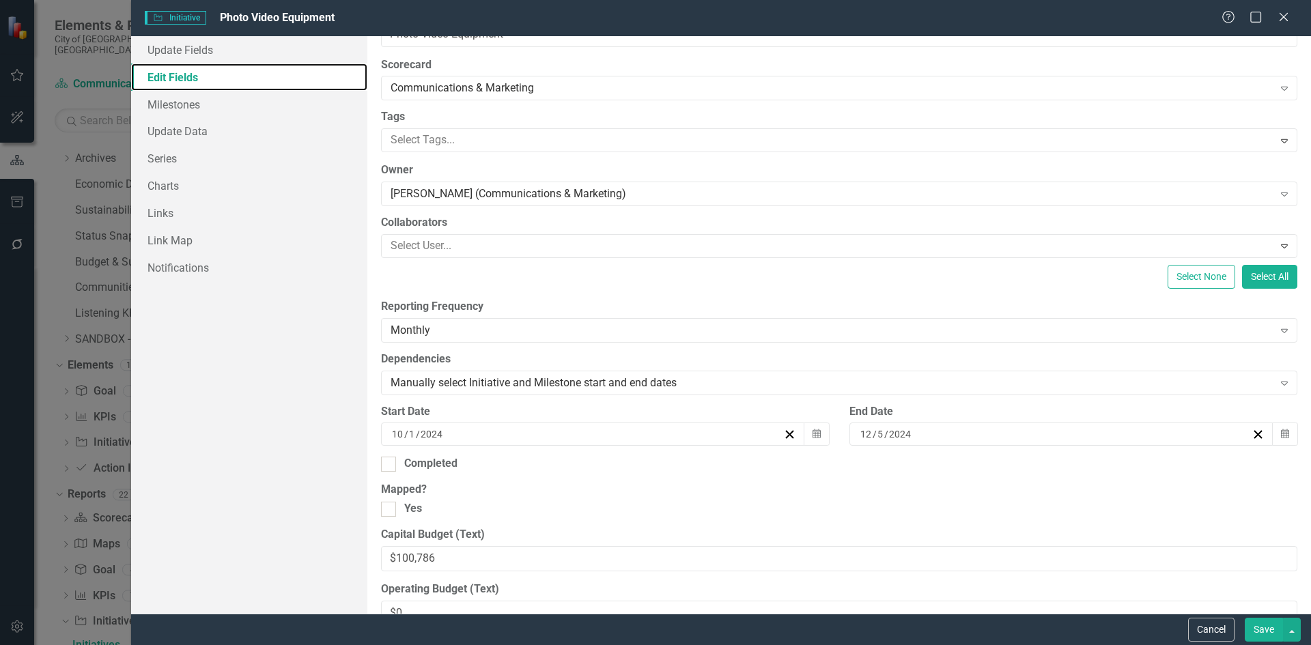
scroll to position [68, 0]
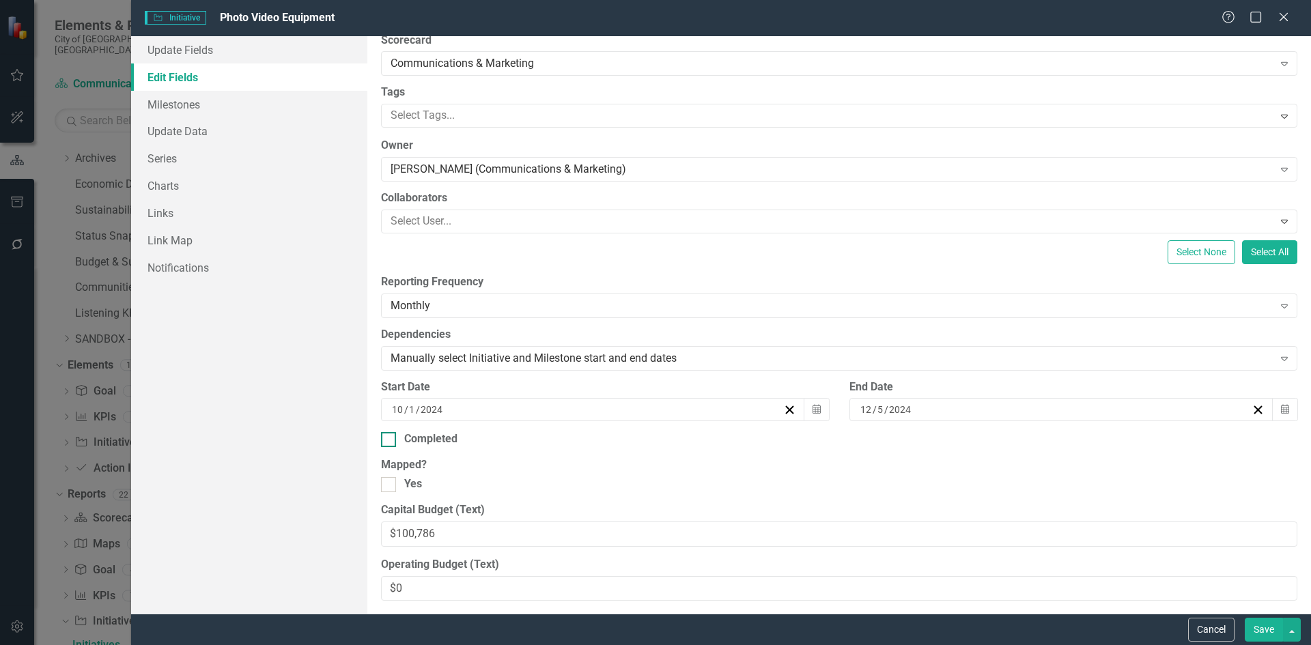
click at [405, 439] on div "Completed" at bounding box center [430, 440] width 53 height 16
click at [390, 439] on input "Completed" at bounding box center [385, 436] width 9 height 9
checkbox input "true"
click at [923, 404] on div "[DATE]" at bounding box center [1055, 410] width 393 height 14
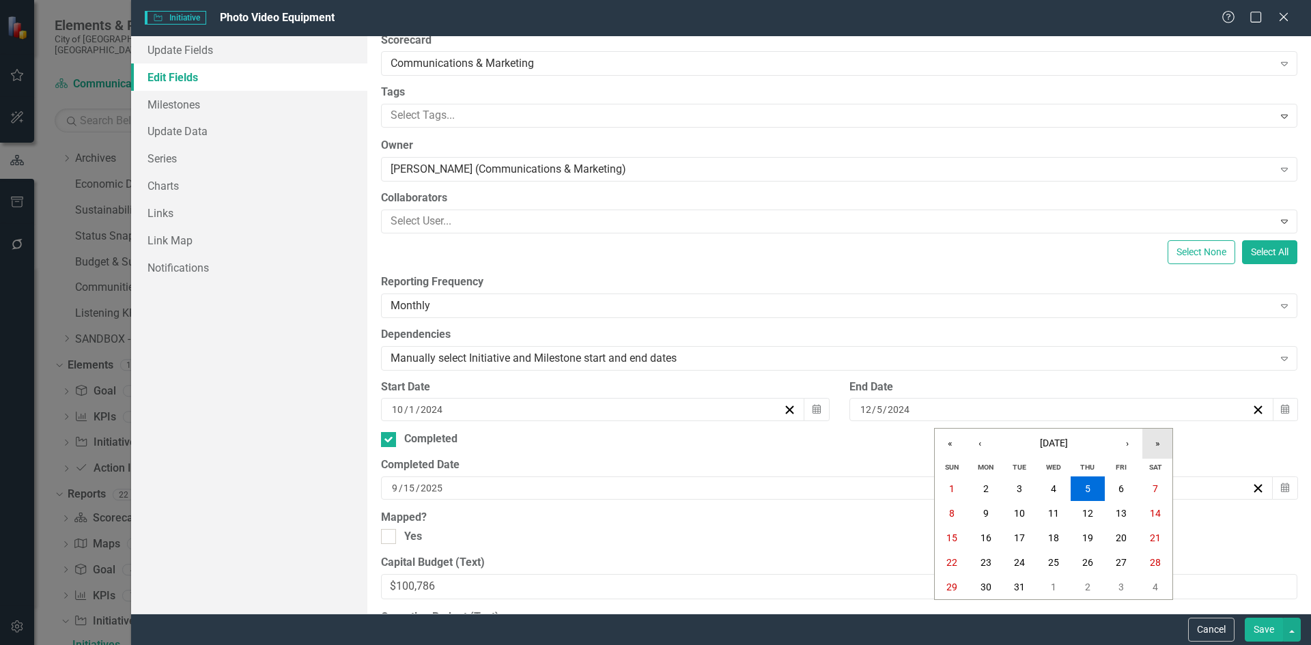
click at [1148, 443] on button "»" at bounding box center [1158, 444] width 30 height 30
click at [975, 448] on button "‹" at bounding box center [980, 444] width 30 height 30
click at [976, 448] on button "‹" at bounding box center [980, 444] width 30 height 30
click at [1020, 494] on abbr "30" at bounding box center [1019, 489] width 11 height 11
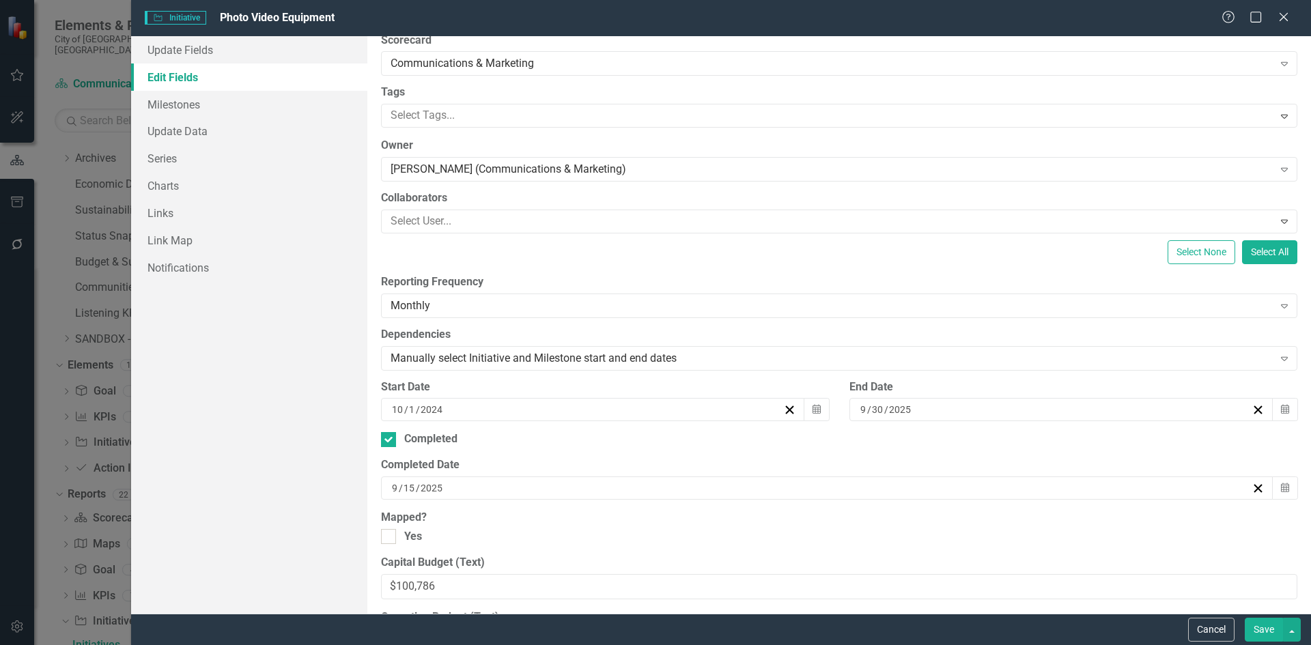
click at [1268, 631] on button "Save" at bounding box center [1264, 630] width 38 height 24
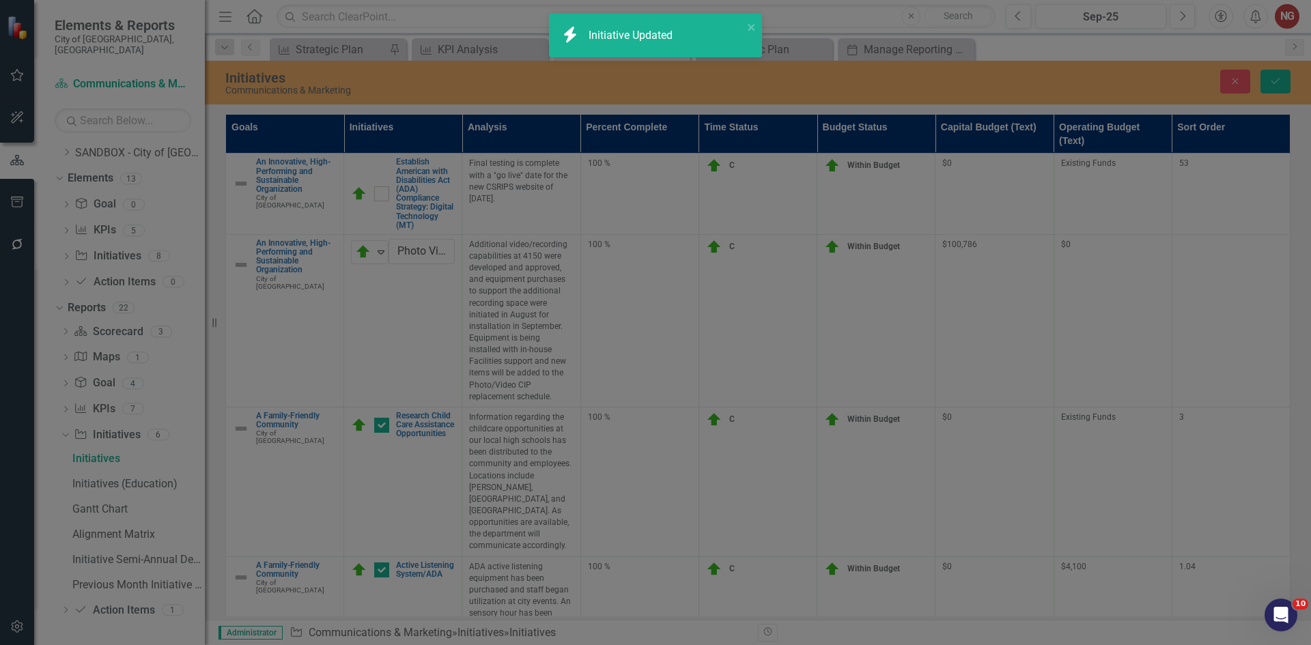
scroll to position [99, 0]
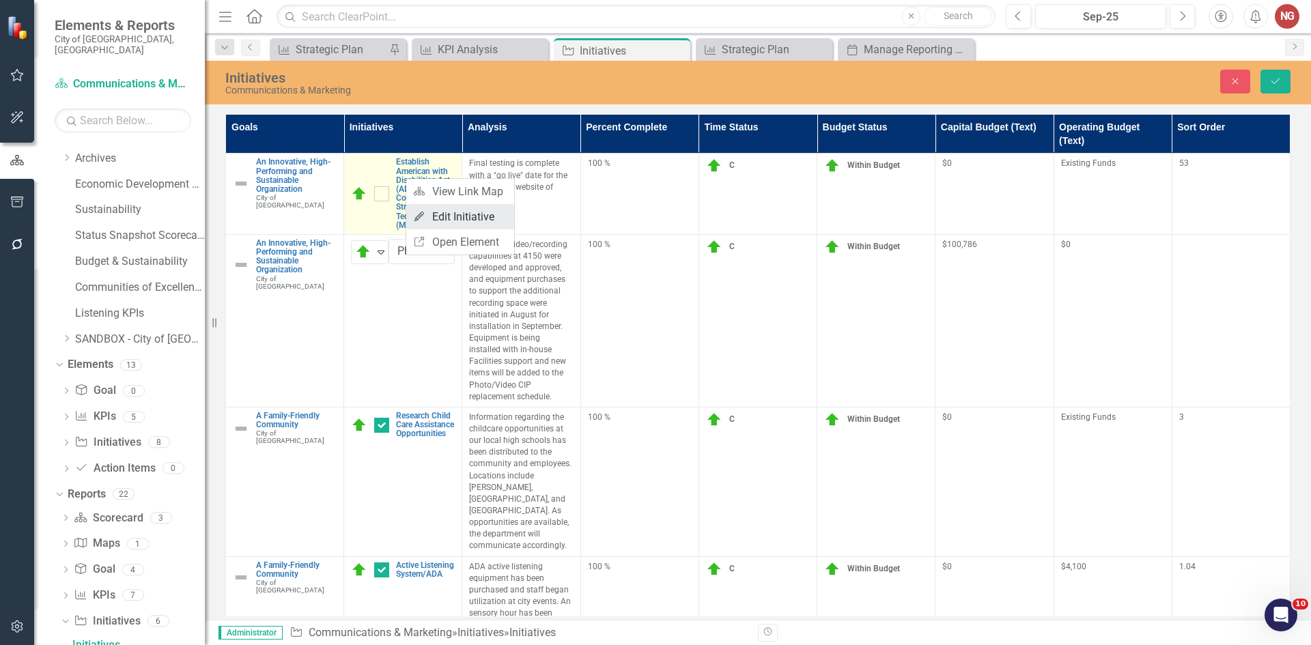
click at [464, 214] on link "Edit Edit Initiative" at bounding box center [460, 216] width 108 height 25
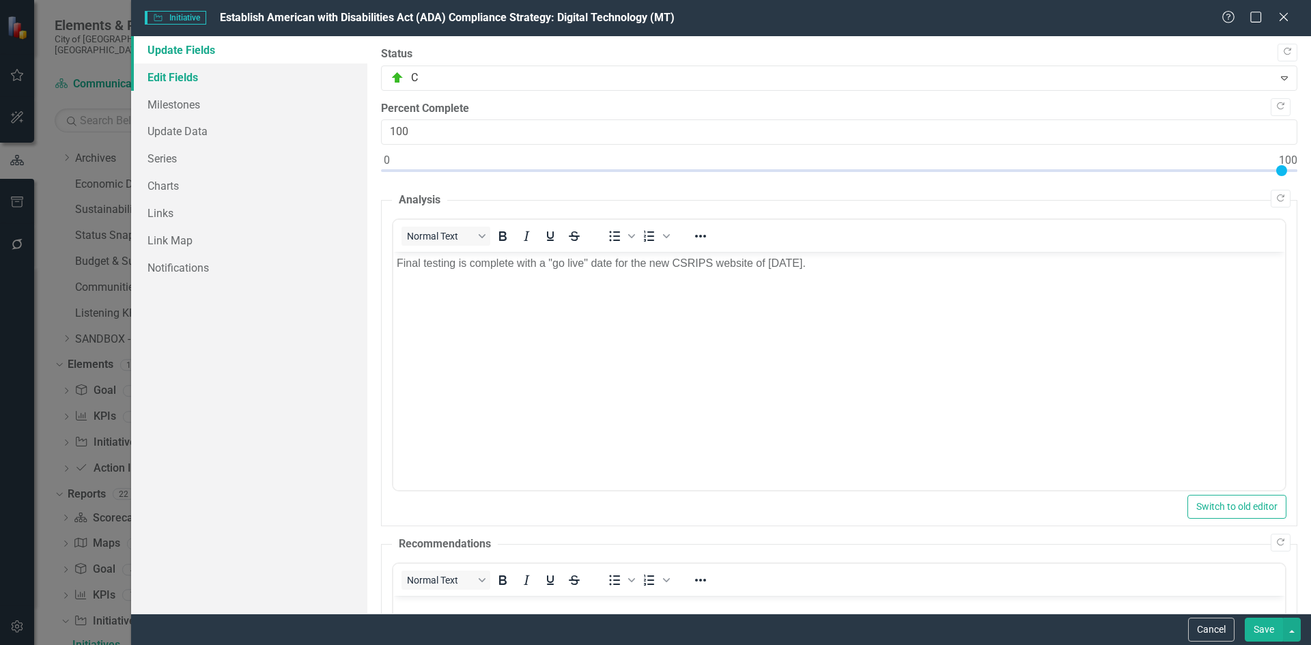
scroll to position [0, 0]
click at [163, 74] on link "Edit Fields" at bounding box center [249, 77] width 236 height 27
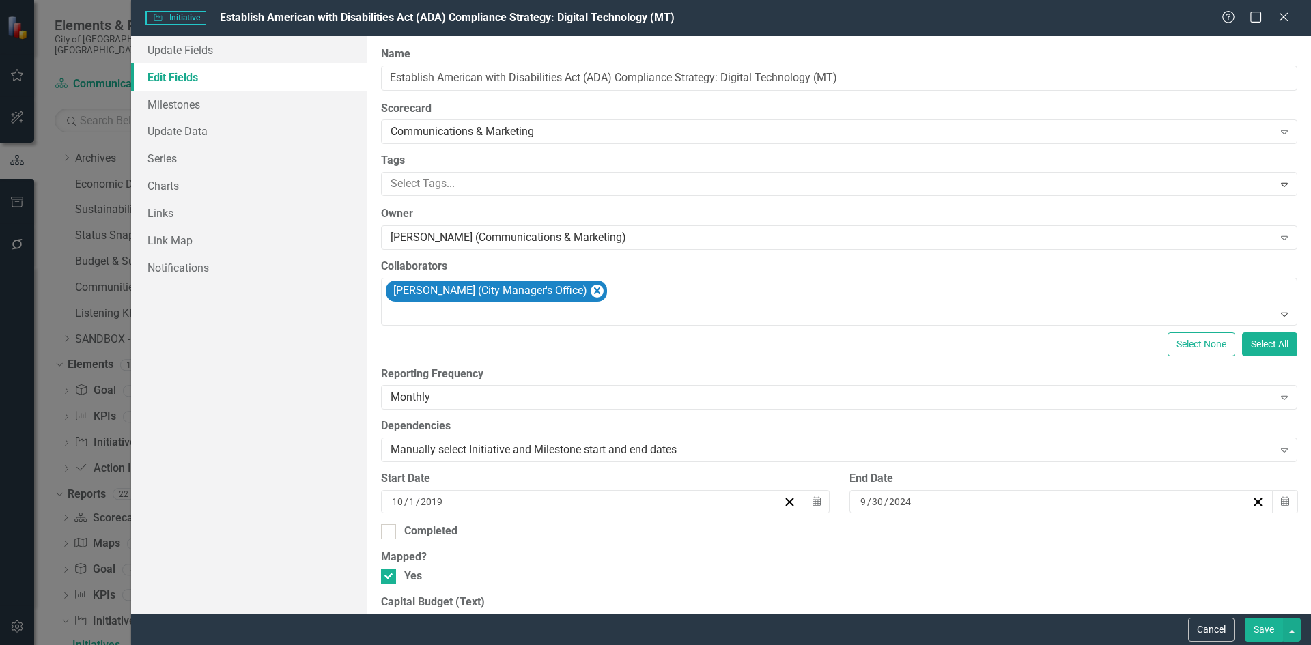
click at [920, 501] on div "[DATE]" at bounding box center [1055, 502] width 393 height 14
click at [1153, 329] on button "»" at bounding box center [1158, 327] width 30 height 30
click at [1023, 469] on abbr "30" at bounding box center [1019, 470] width 11 height 11
click at [380, 531] on div "ClearPoint Can Do More! How ClearPoint Can Help Close Enterprise plans can auto…" at bounding box center [839, 325] width 944 height 578
click at [392, 531] on div at bounding box center [388, 532] width 15 height 15
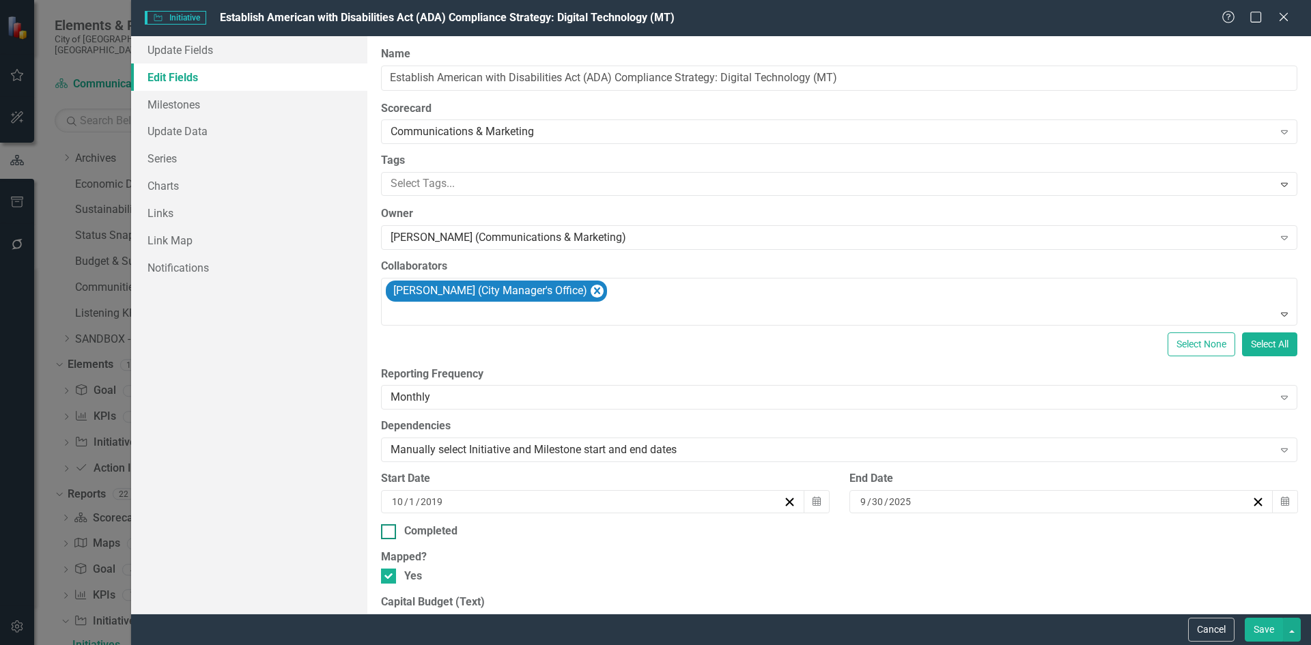
click at [390, 531] on input "Completed" at bounding box center [385, 529] width 9 height 9
checkbox input "true"
click at [1251, 626] on button "Save" at bounding box center [1264, 630] width 38 height 24
checkbox input "true"
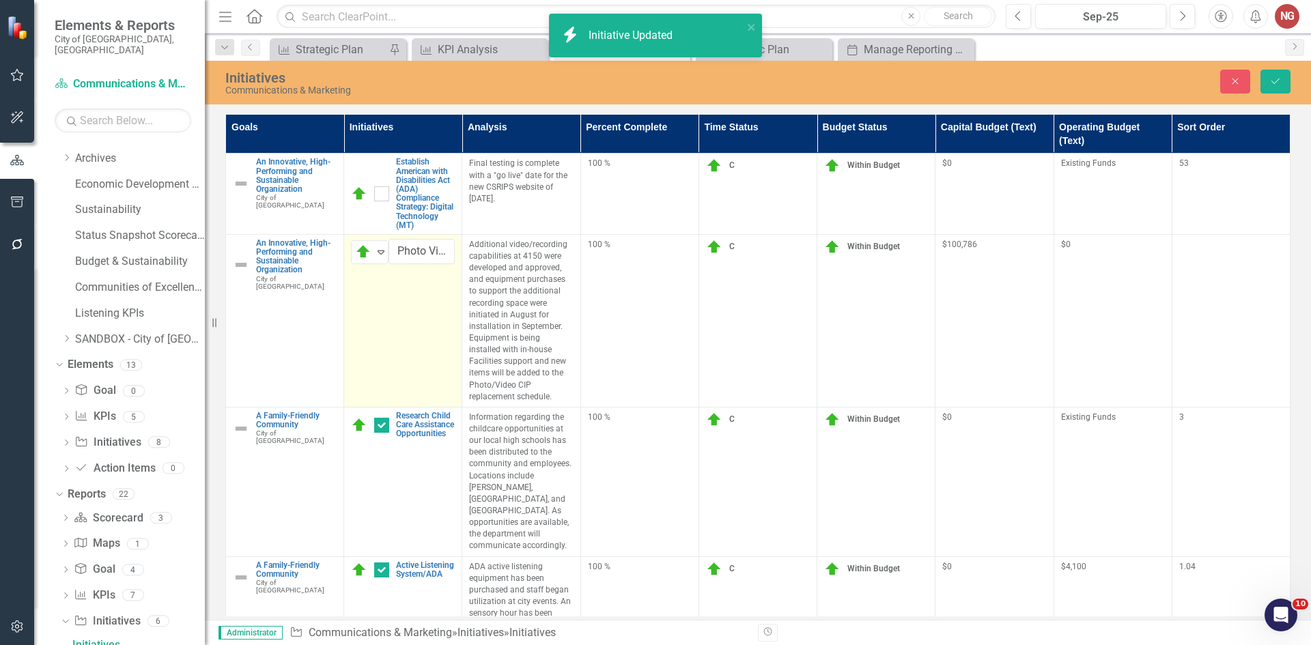
checkbox input "true"
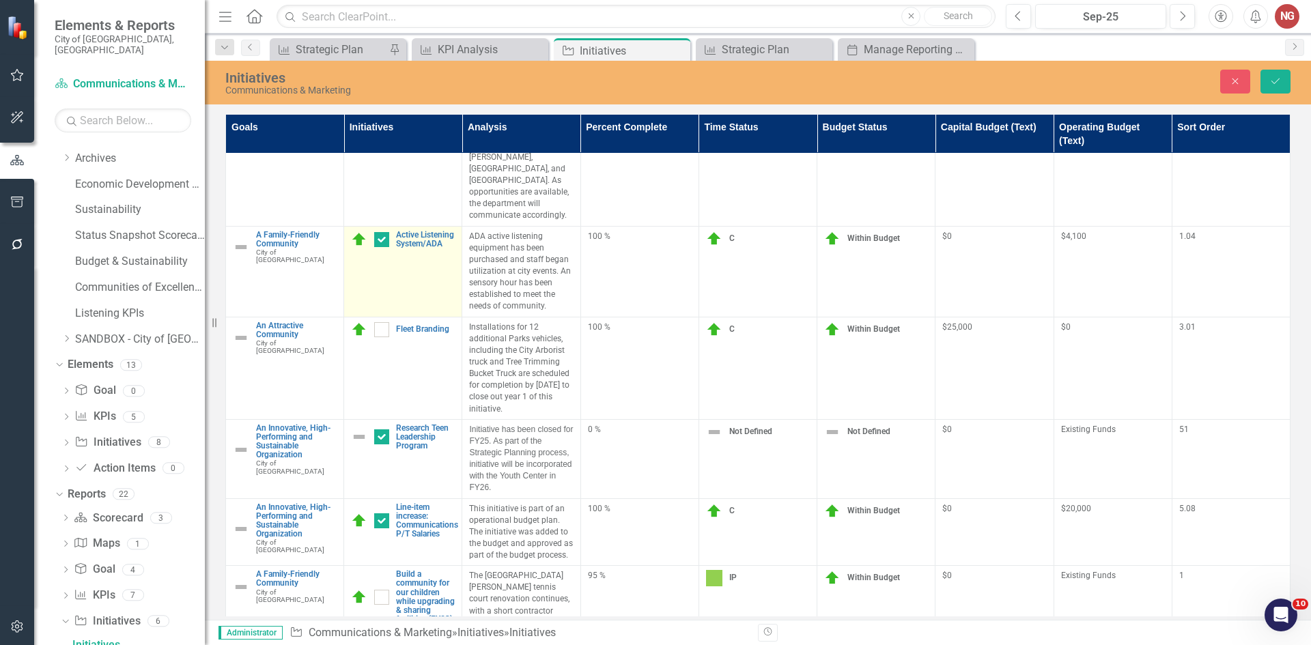
scroll to position [303, 0]
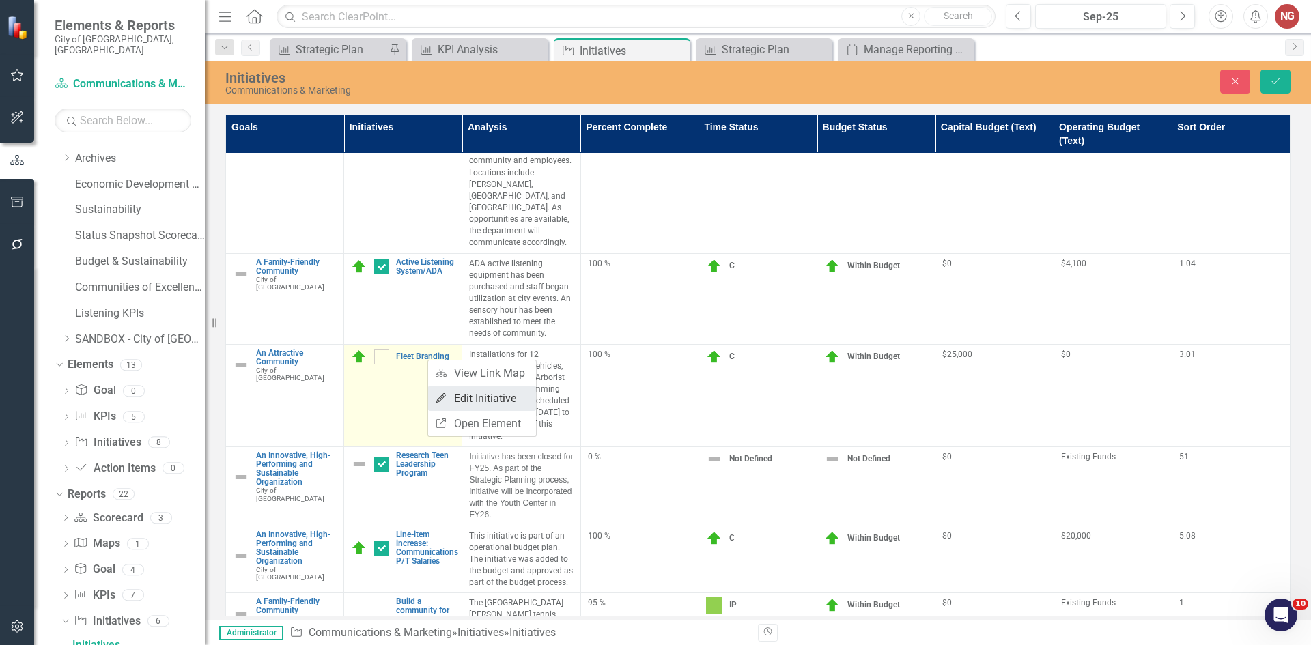
click at [482, 393] on link "Edit Edit Initiative" at bounding box center [482, 398] width 108 height 25
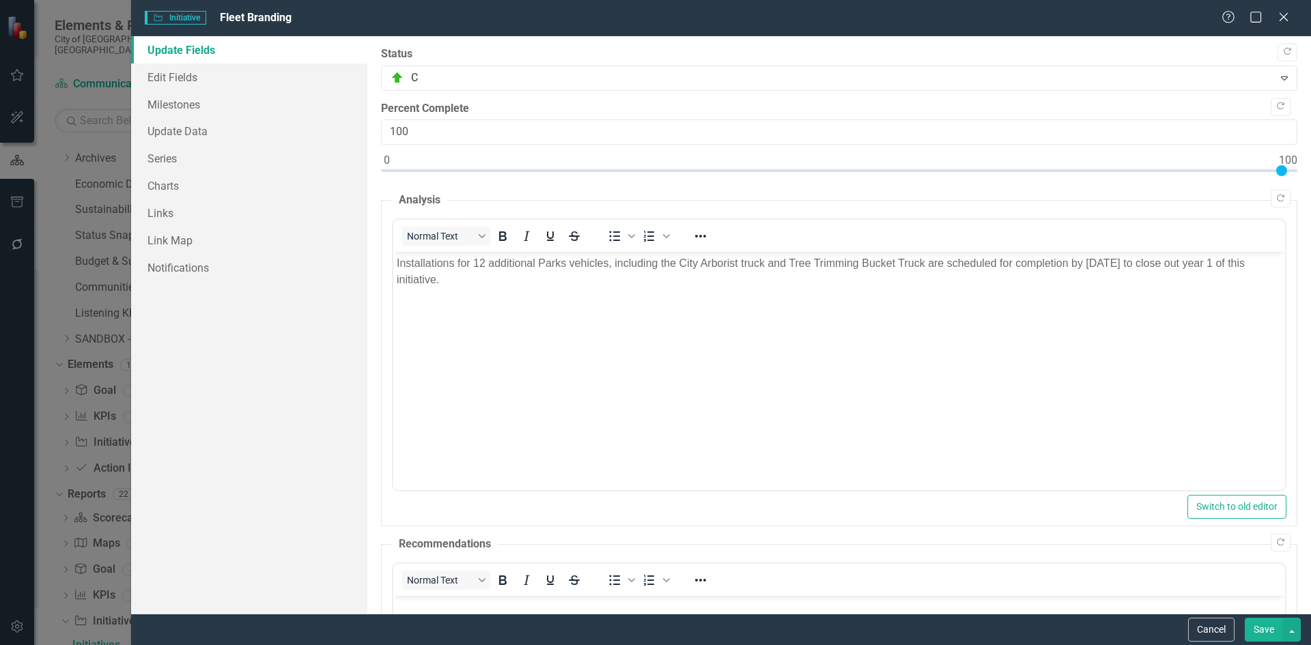
scroll to position [0, 0]
click at [150, 88] on link "Edit Fields" at bounding box center [249, 77] width 236 height 27
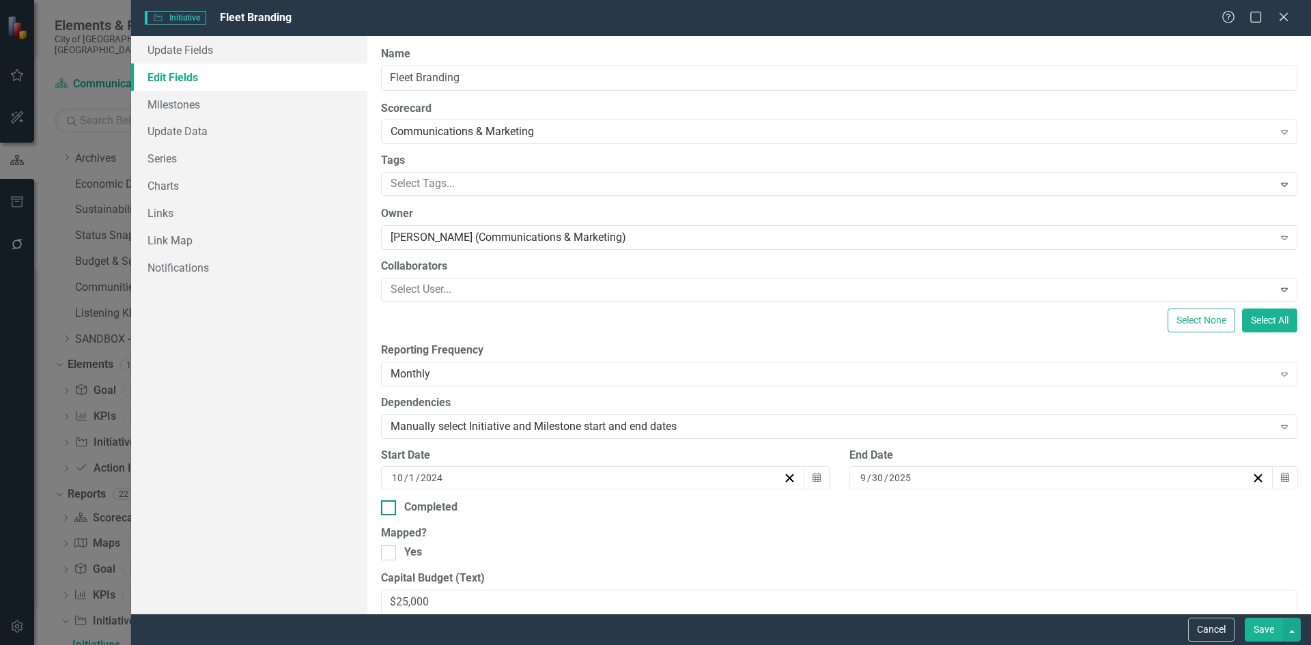
click at [398, 503] on div "Completed" at bounding box center [839, 508] width 917 height 16
click at [390, 503] on input "Completed" at bounding box center [385, 505] width 9 height 9
checkbox input "true"
click at [1256, 621] on button "Save" at bounding box center [1264, 630] width 38 height 24
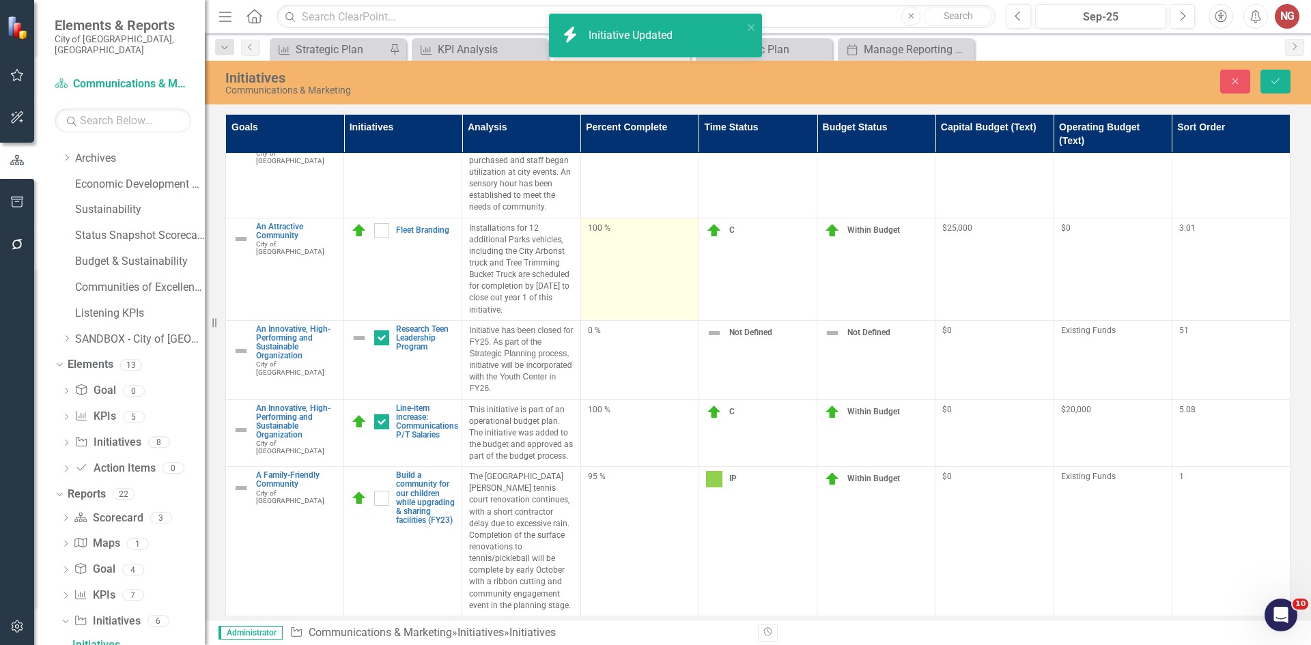
scroll to position [440, 0]
checkbox input "true"
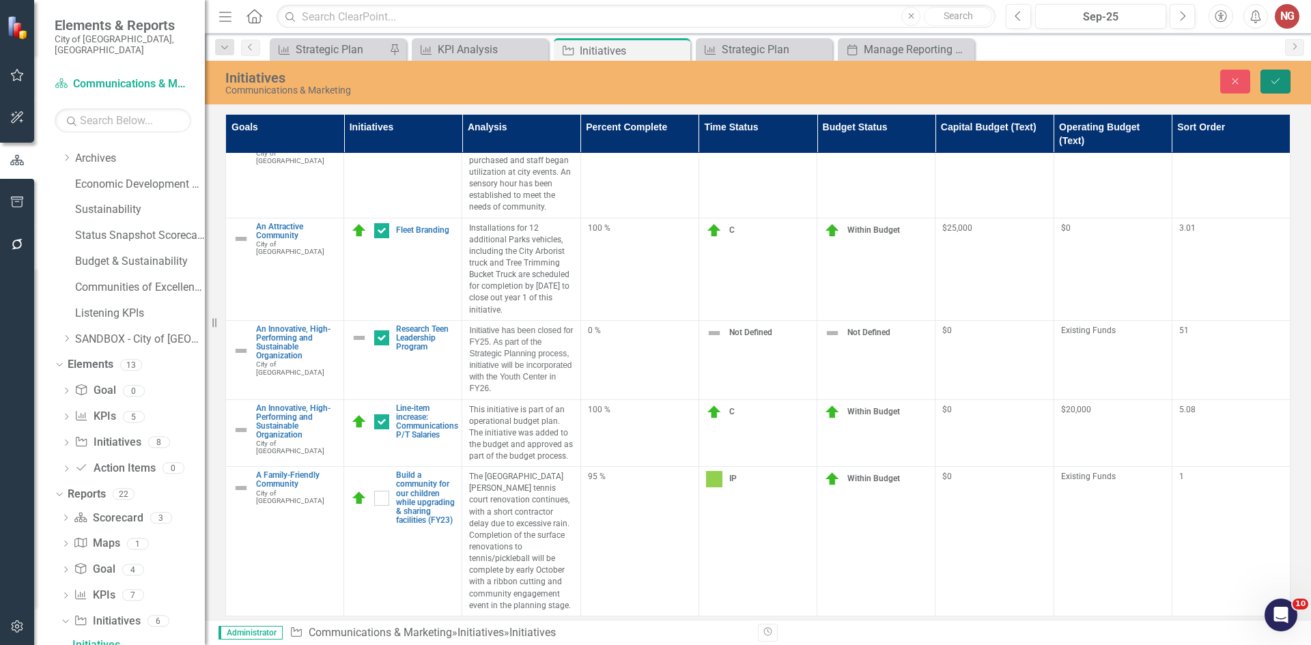
click at [1272, 89] on button "Save" at bounding box center [1276, 82] width 30 height 24
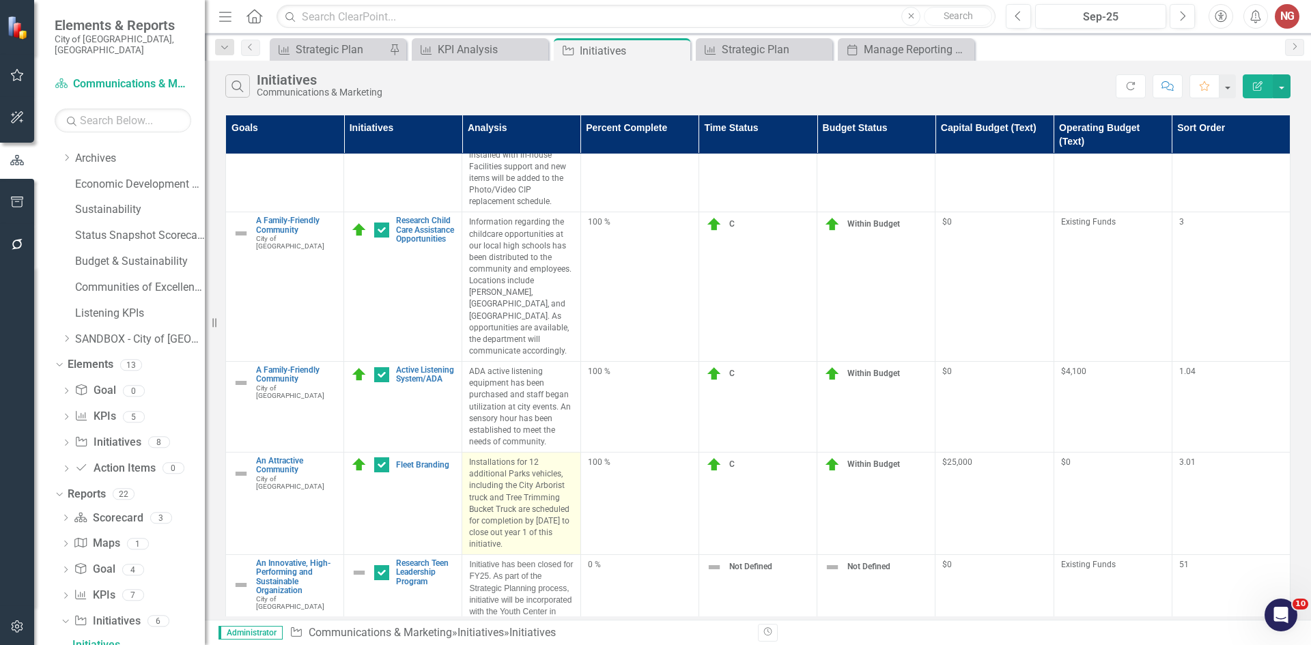
scroll to position [439, 0]
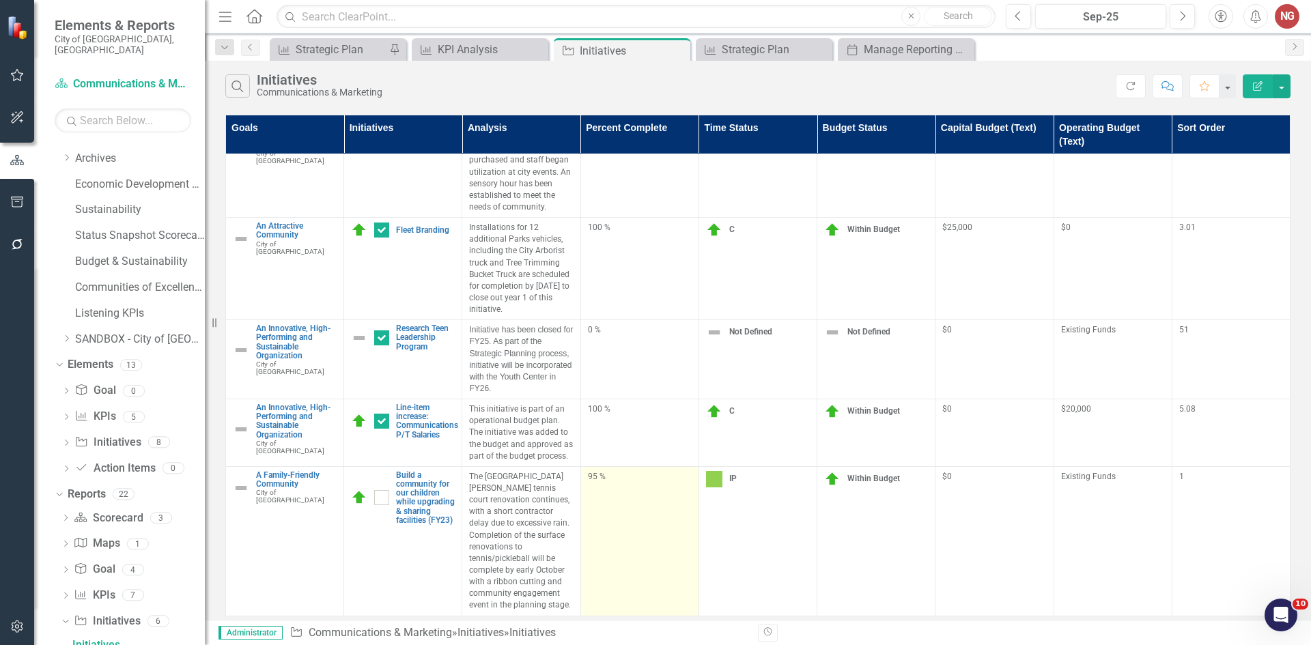
click at [602, 477] on div "95 %" at bounding box center [640, 477] width 104 height 12
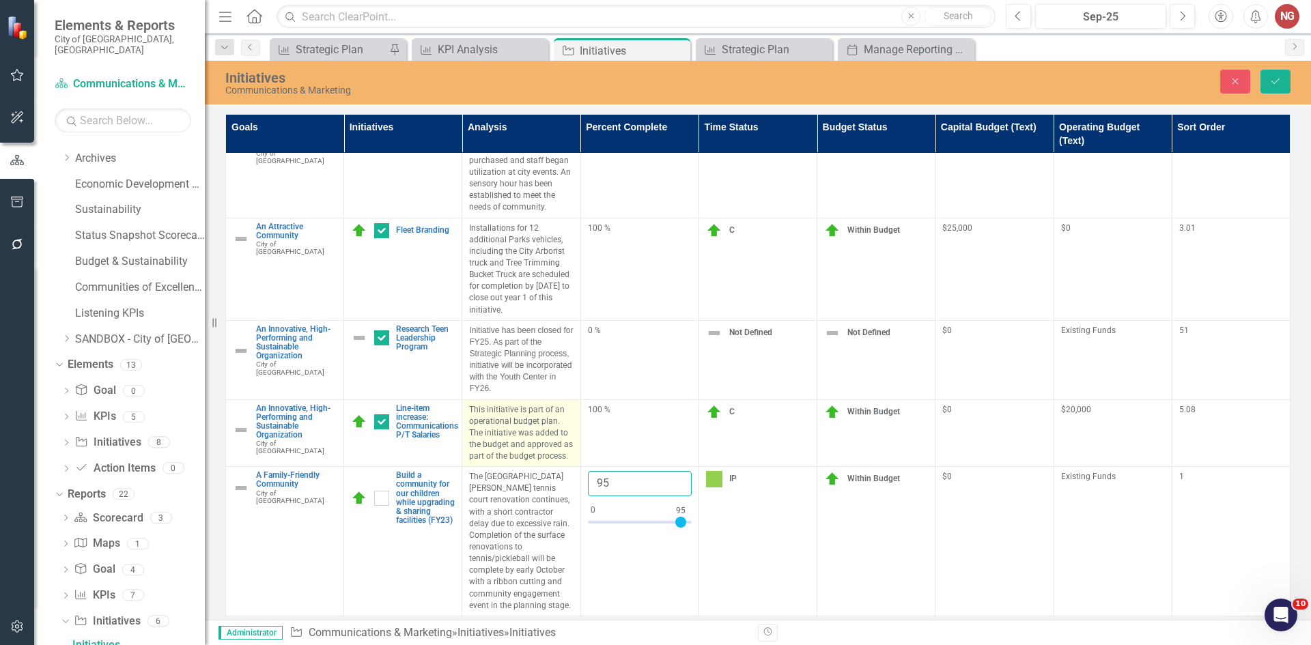
drag, startPoint x: 624, startPoint y: 485, endPoint x: 365, endPoint y: 449, distance: 260.6
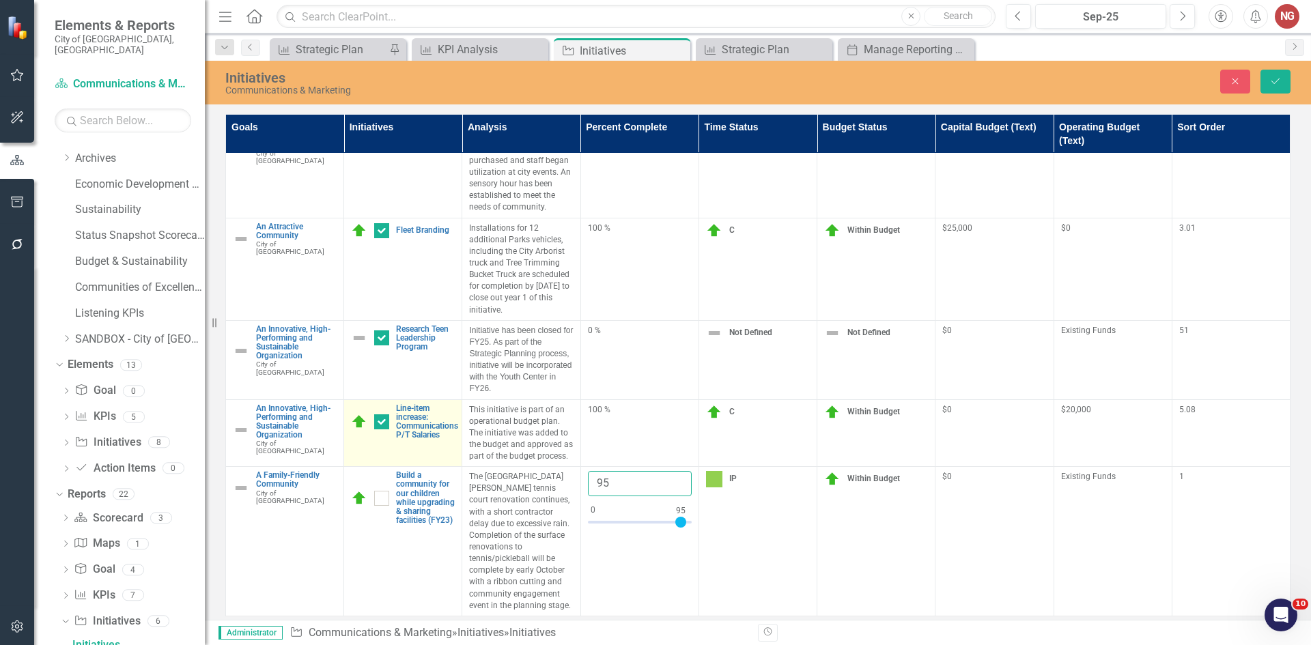
click at [402, 447] on tbody "An Innovative, High-Performing and Sustainable Organization City of [GEOGRAPHIC…" at bounding box center [758, 170] width 1065 height 893
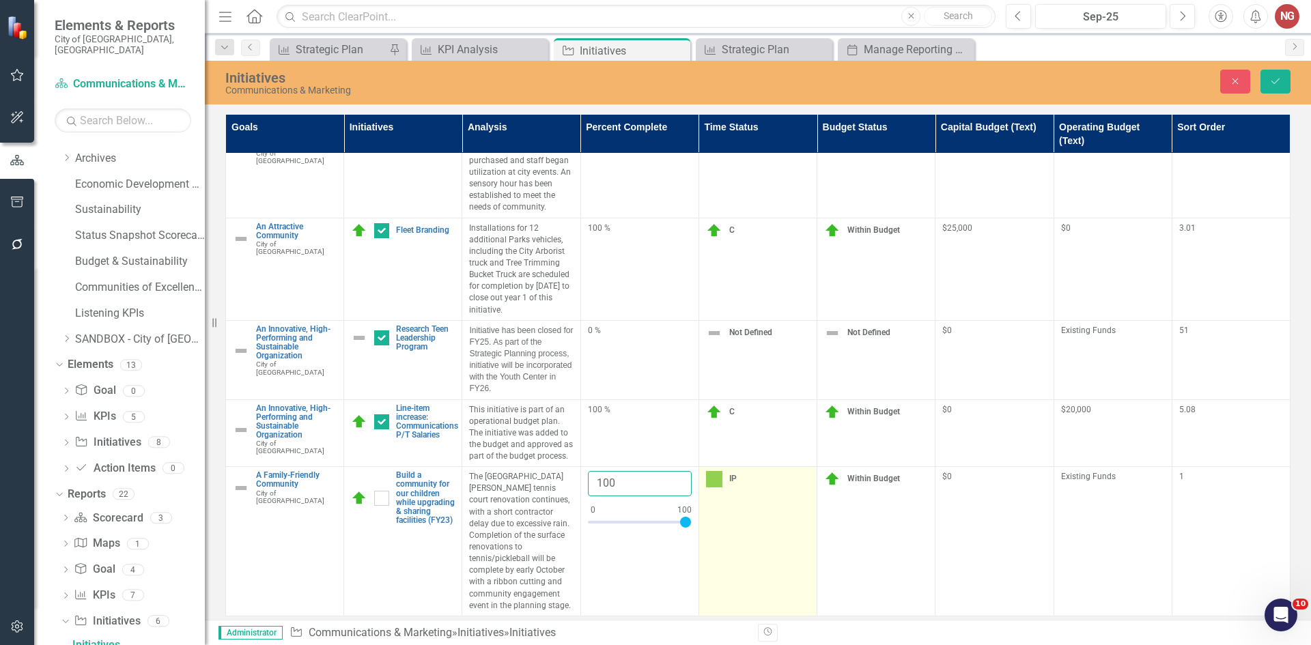
type input "100"
click at [706, 487] on img at bounding box center [714, 479] width 16 height 16
click at [709, 485] on div "IP" at bounding box center [747, 484] width 76 height 24
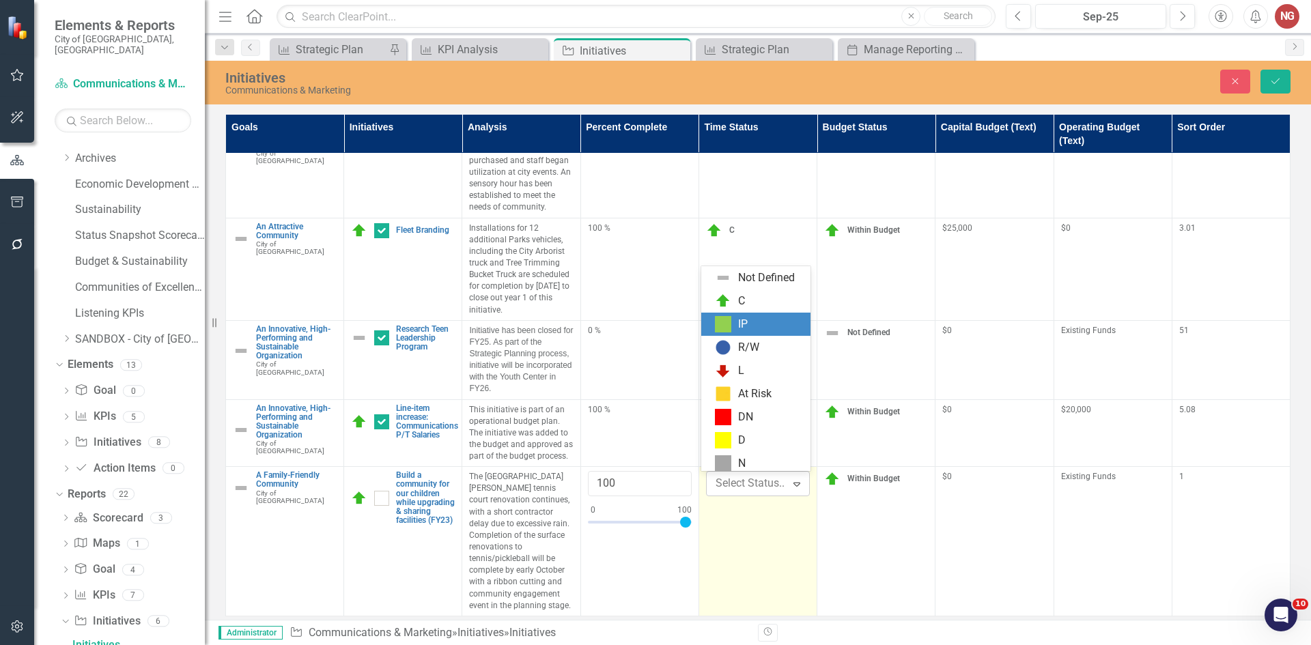
scroll to position [4, 0]
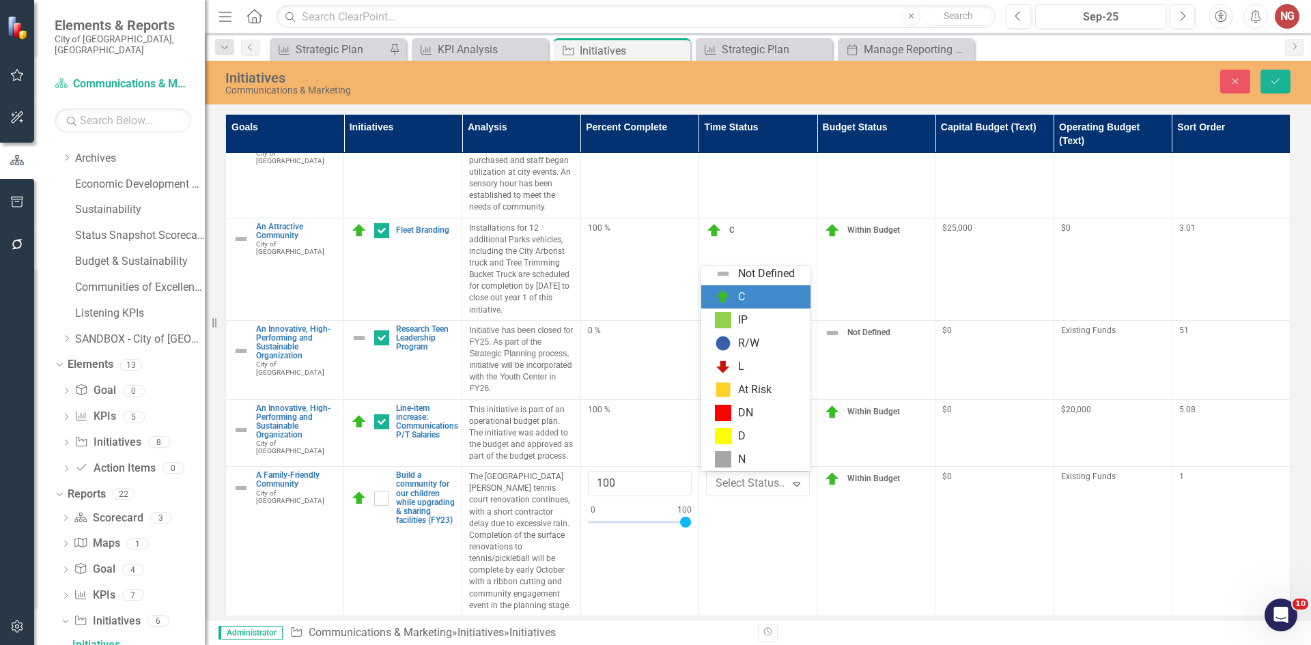
click at [723, 298] on img at bounding box center [723, 297] width 16 height 16
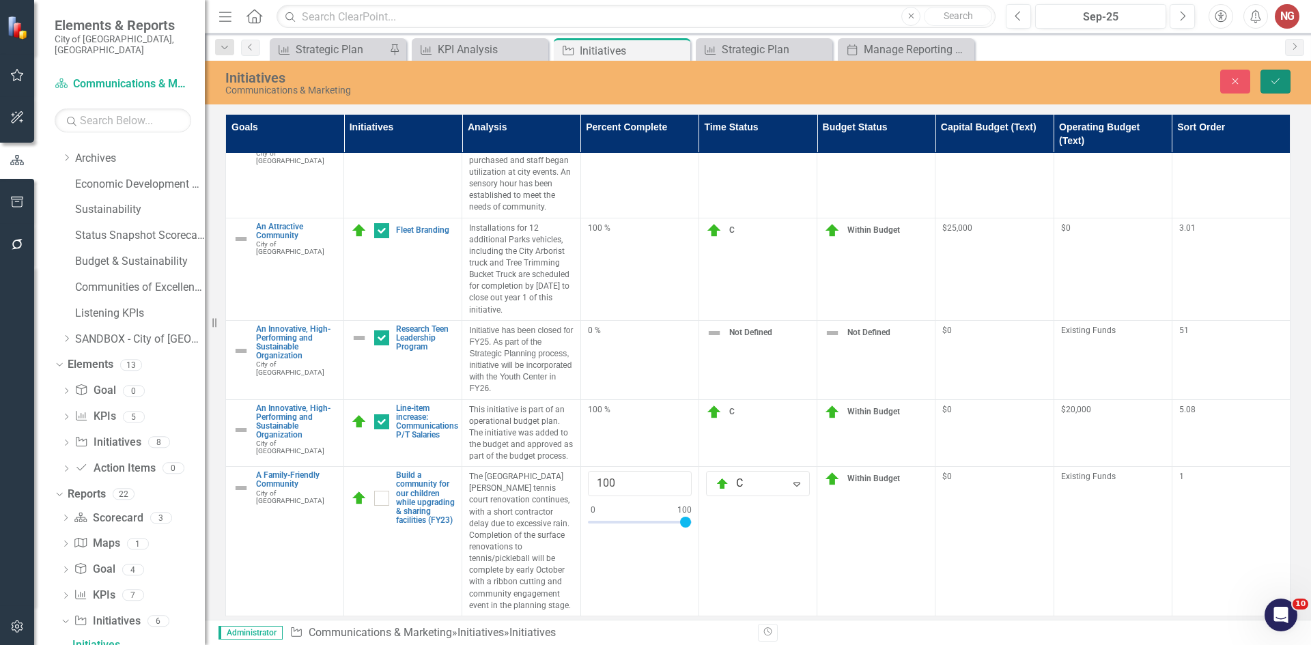
click at [1289, 87] on button "Save" at bounding box center [1276, 82] width 30 height 24
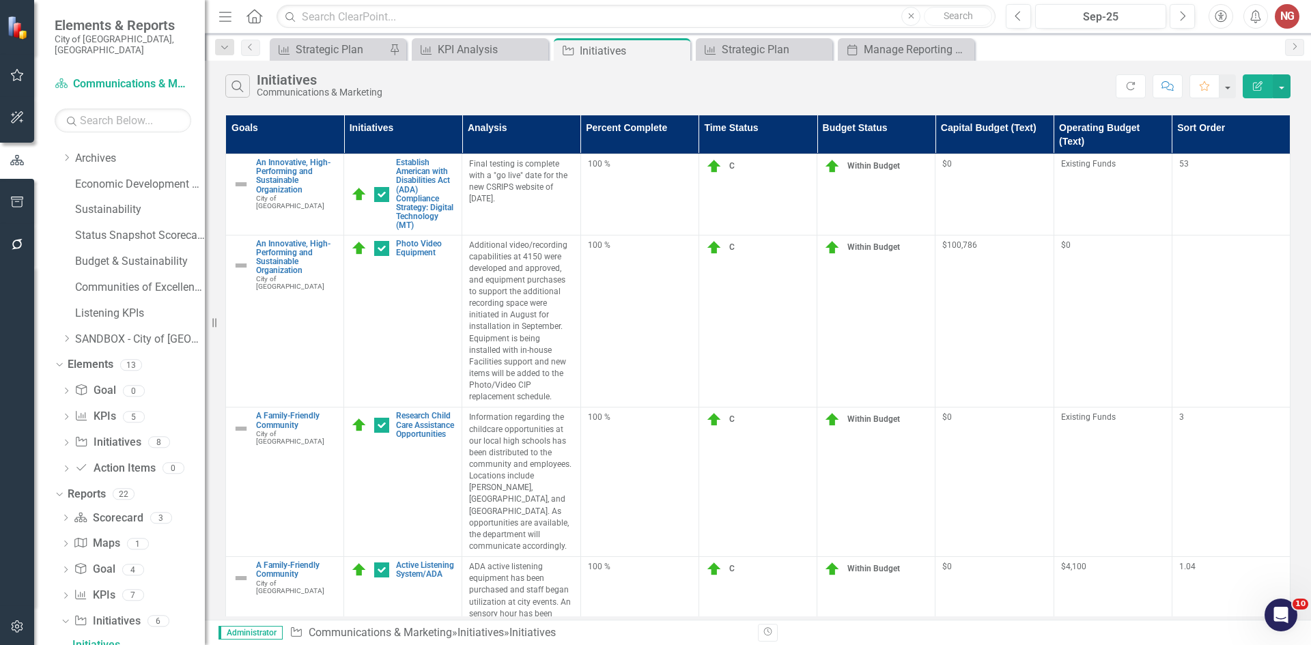
scroll to position [439, 0]
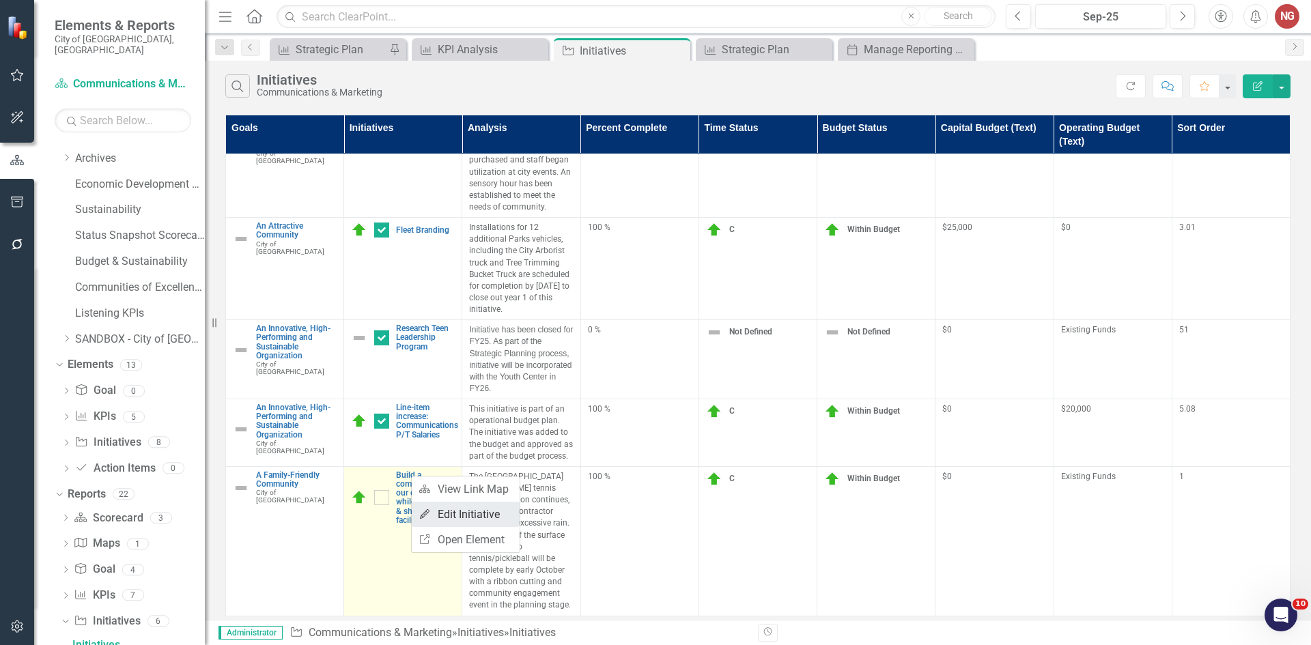
click at [445, 514] on link "Edit Edit Initiative" at bounding box center [466, 514] width 108 height 25
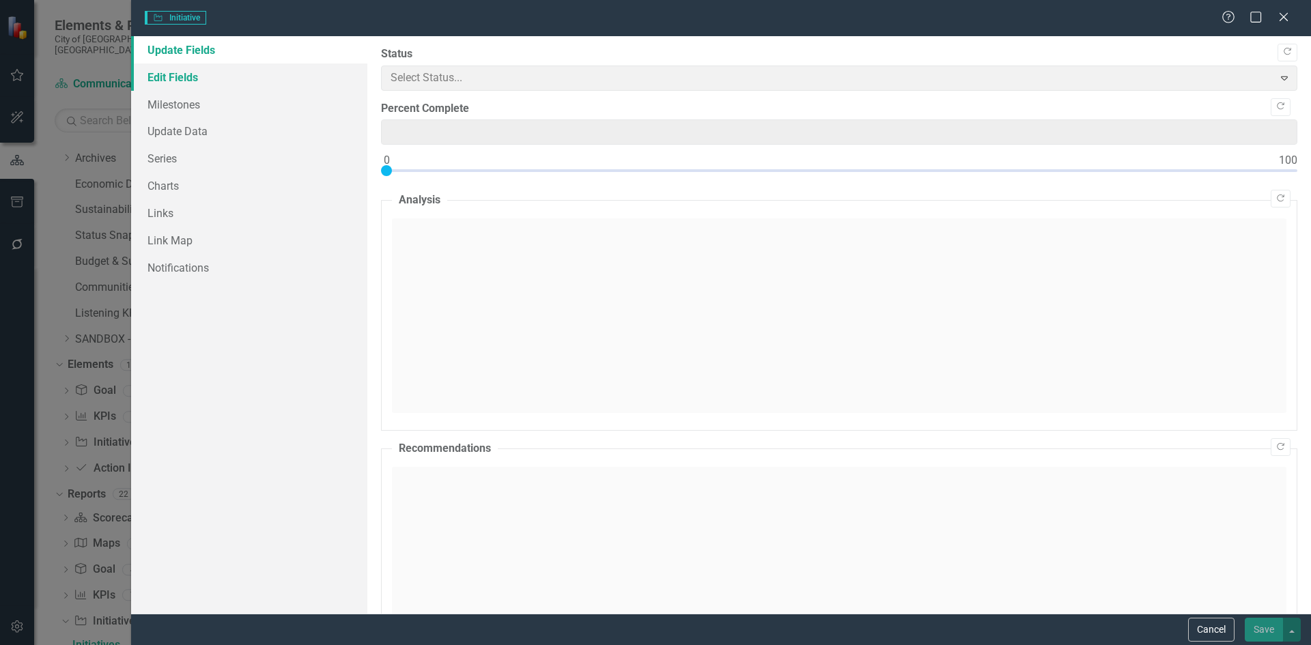
type input "100"
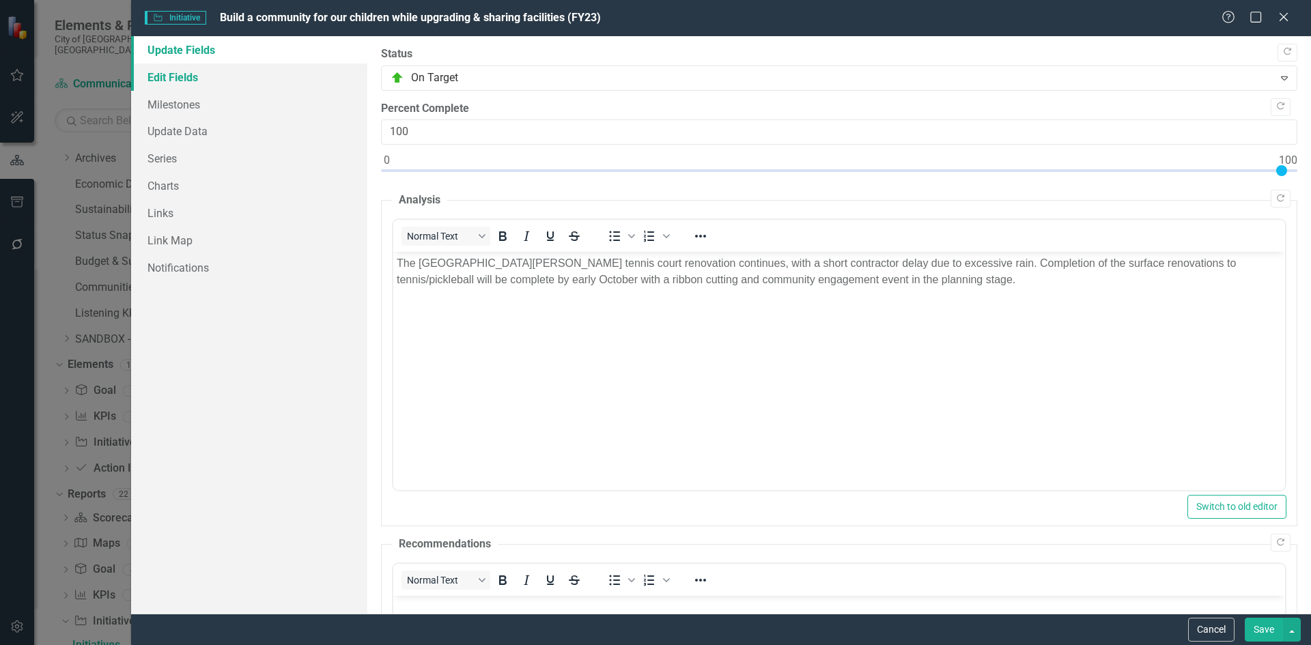
scroll to position [0, 0]
click at [215, 70] on link "Edit Fields" at bounding box center [249, 77] width 236 height 27
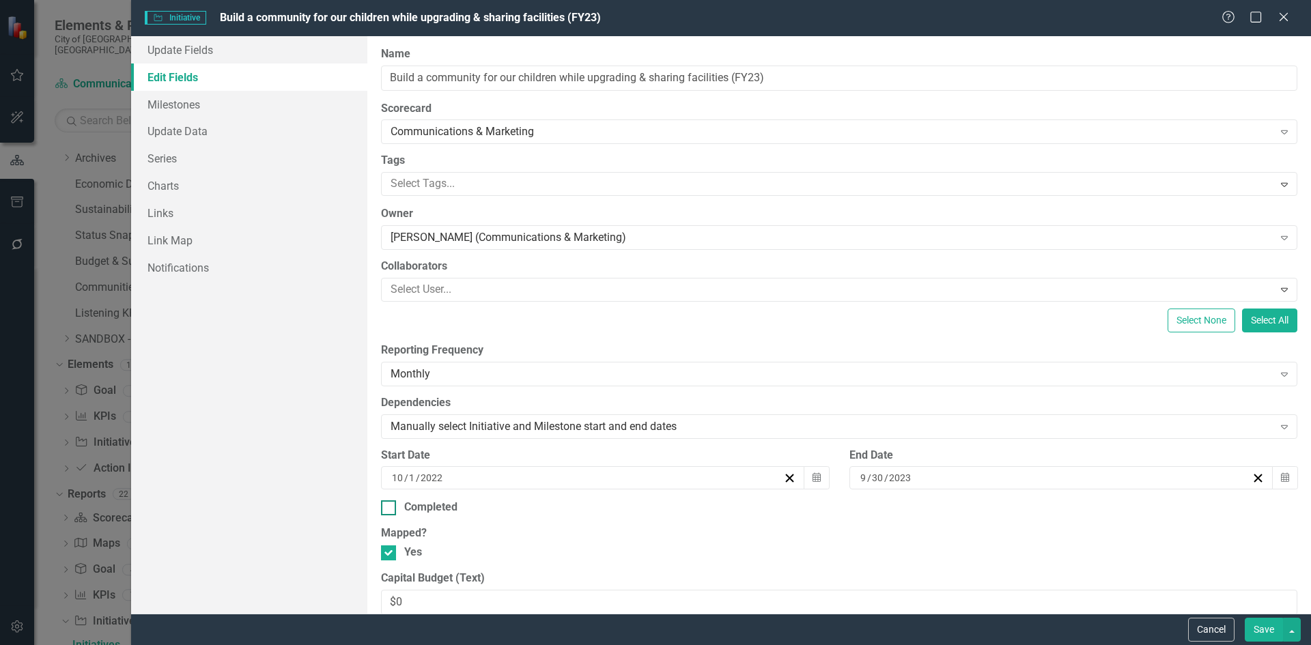
click at [386, 506] on input "Completed" at bounding box center [385, 505] width 9 height 9
checkbox input "true"
click at [900, 480] on input "2023" at bounding box center [901, 478] width 24 height 14
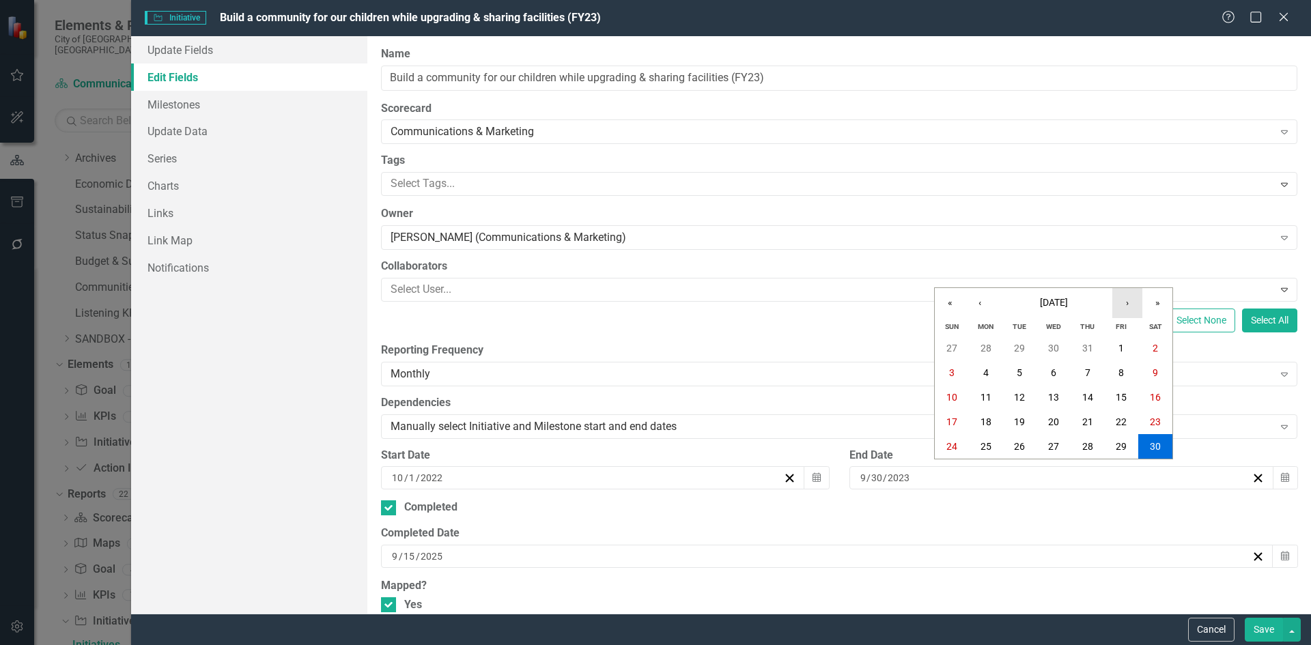
click at [1129, 306] on button "›" at bounding box center [1128, 303] width 30 height 30
click at [1160, 295] on button "»" at bounding box center [1158, 303] width 30 height 30
click at [983, 299] on button "‹" at bounding box center [980, 303] width 30 height 30
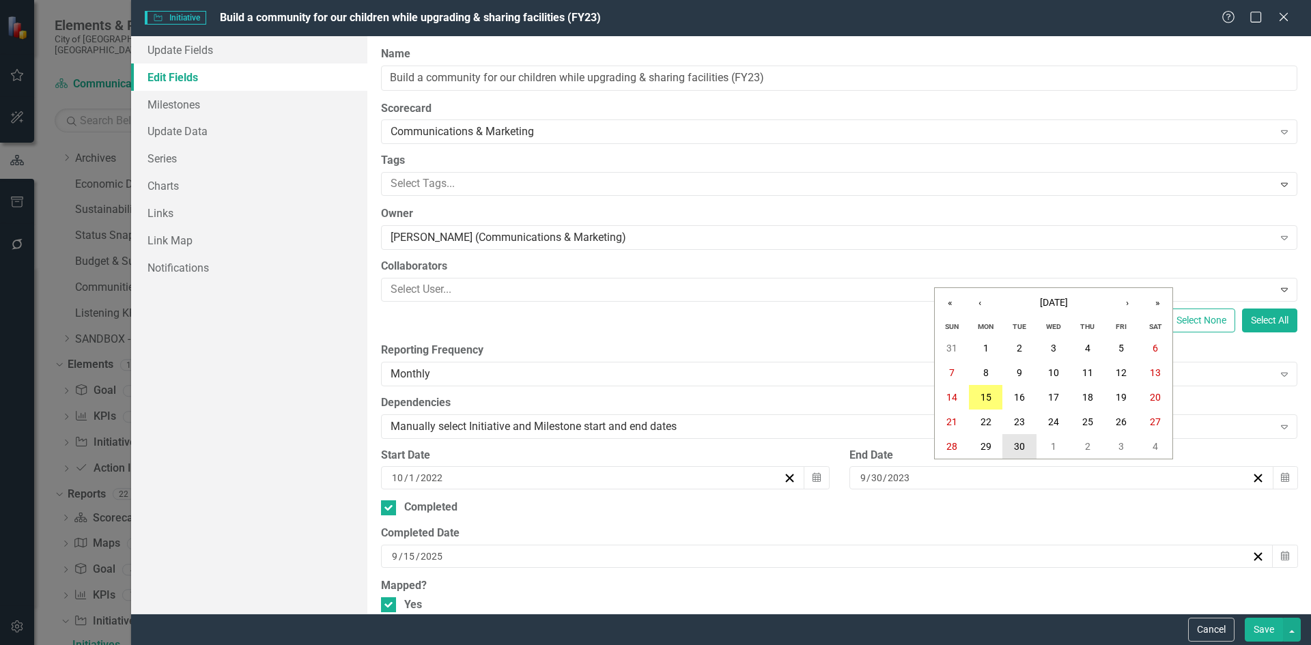
click at [1016, 447] on abbr "30" at bounding box center [1019, 446] width 11 height 11
click at [443, 475] on input "2022" at bounding box center [432, 478] width 24 height 14
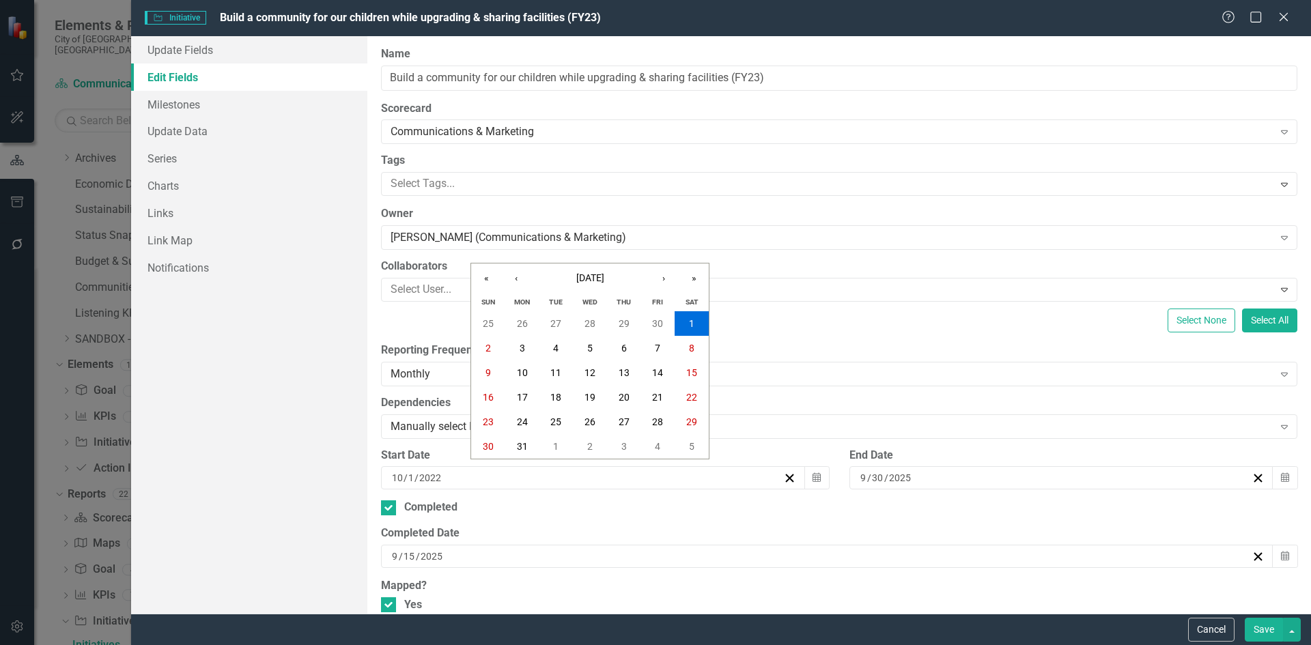
click at [438, 478] on input "2022" at bounding box center [430, 478] width 23 height 14
type input "2024"
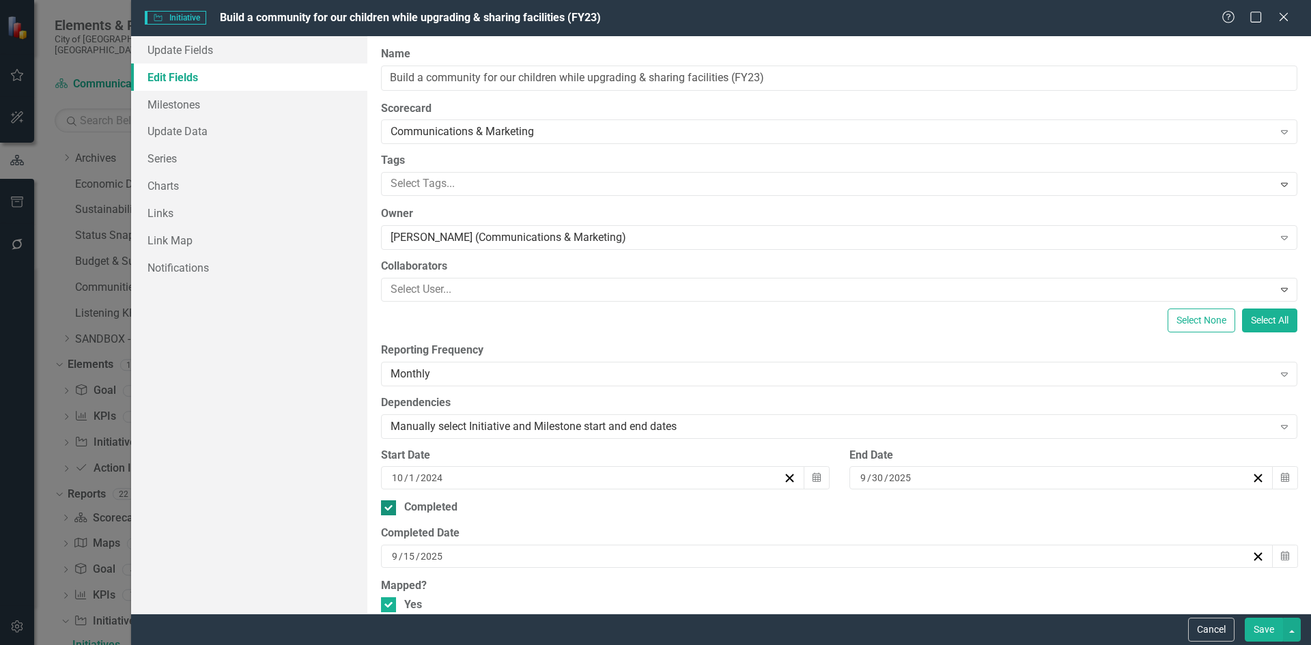
click at [478, 506] on div "Completed" at bounding box center [839, 508] width 917 height 16
click at [390, 506] on input "Completed" at bounding box center [385, 505] width 9 height 9
checkbox input "false"
click at [382, 509] on input "Completed" at bounding box center [385, 505] width 9 height 9
checkbox input "true"
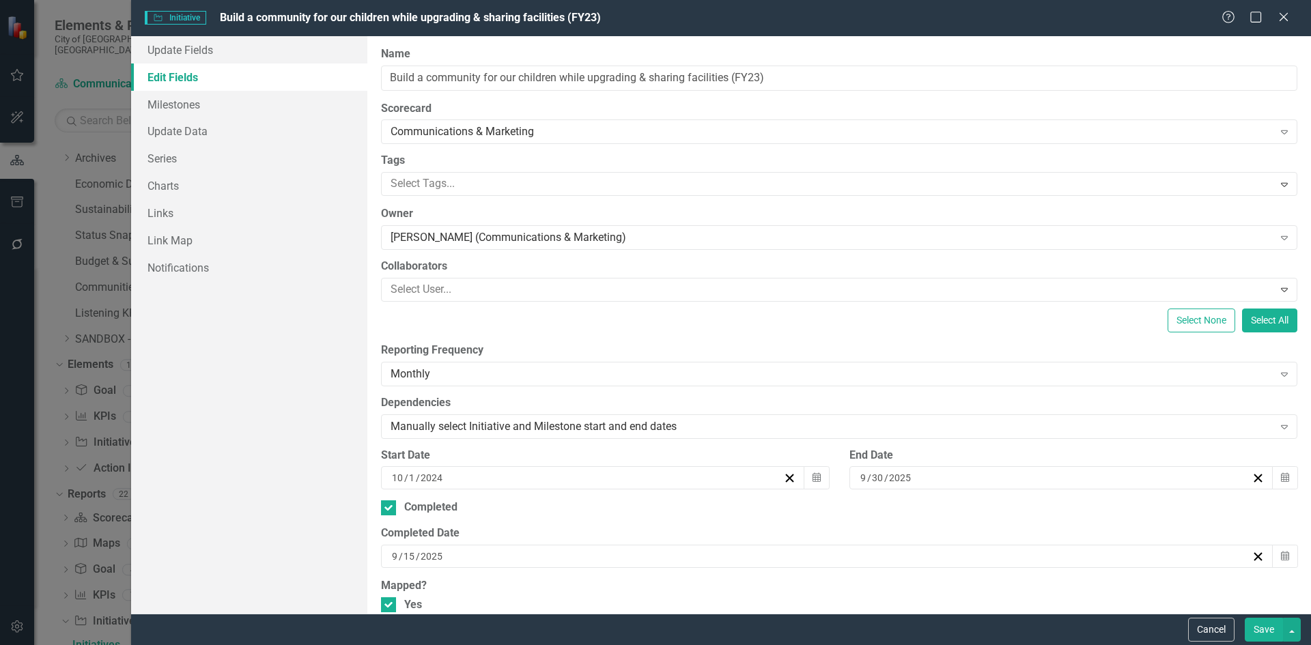
click at [1263, 626] on button "Save" at bounding box center [1264, 630] width 38 height 24
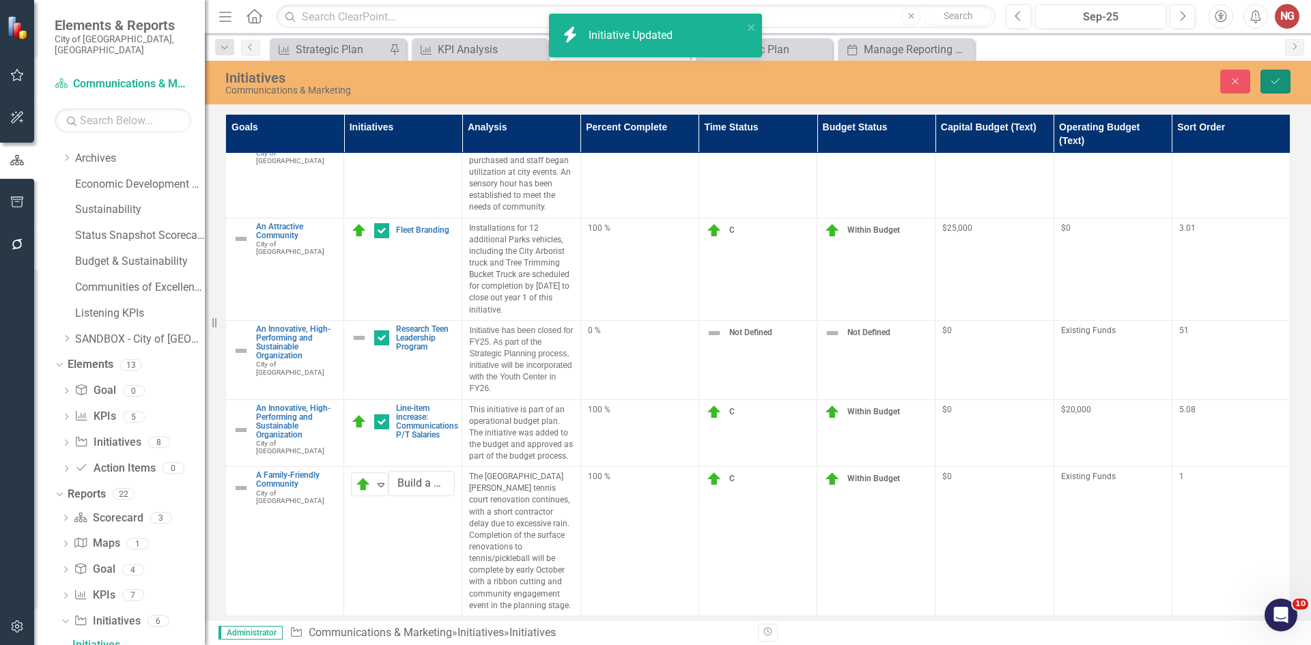
click at [1269, 88] on button "Save" at bounding box center [1276, 82] width 30 height 24
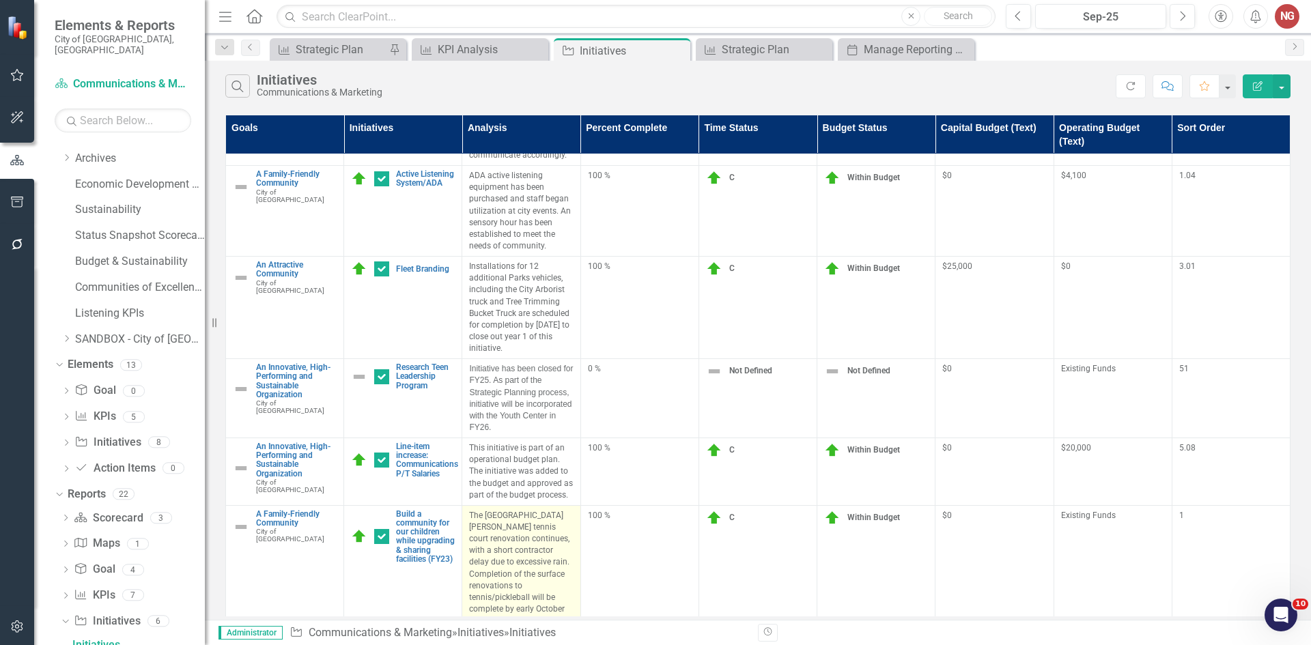
scroll to position [439, 0]
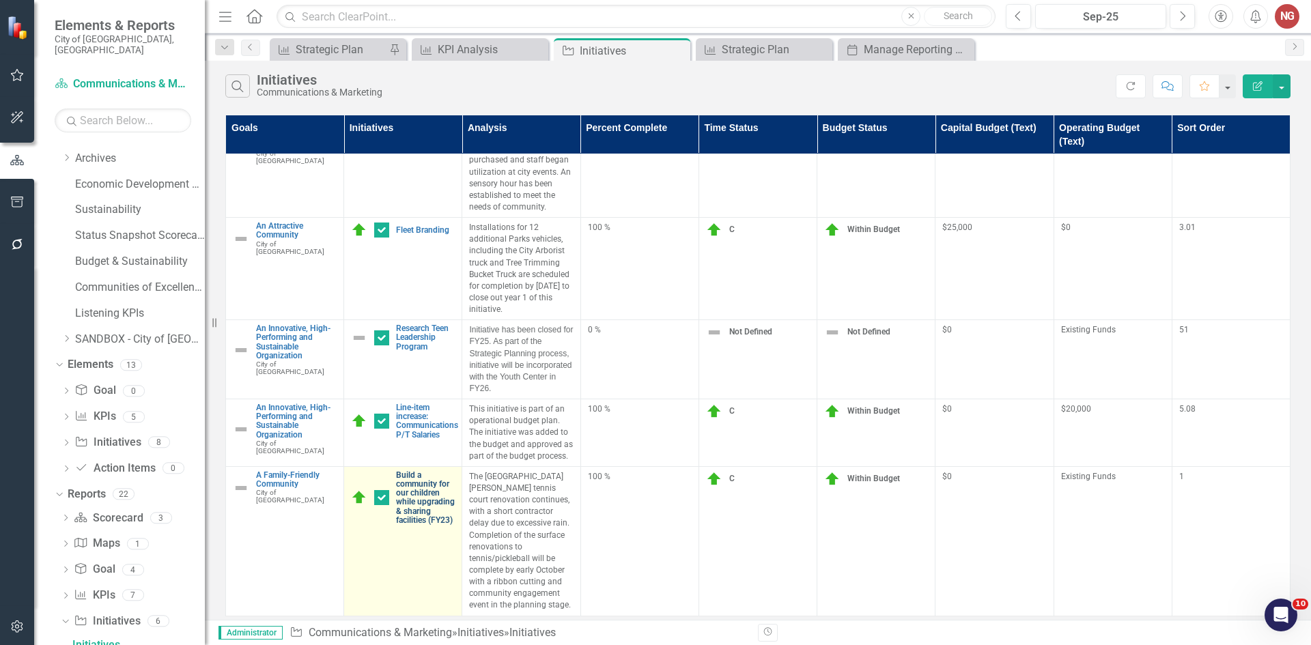
click at [407, 505] on link "Build a community for our children while upgrading & sharing facilities (FY23)" at bounding box center [425, 498] width 59 height 54
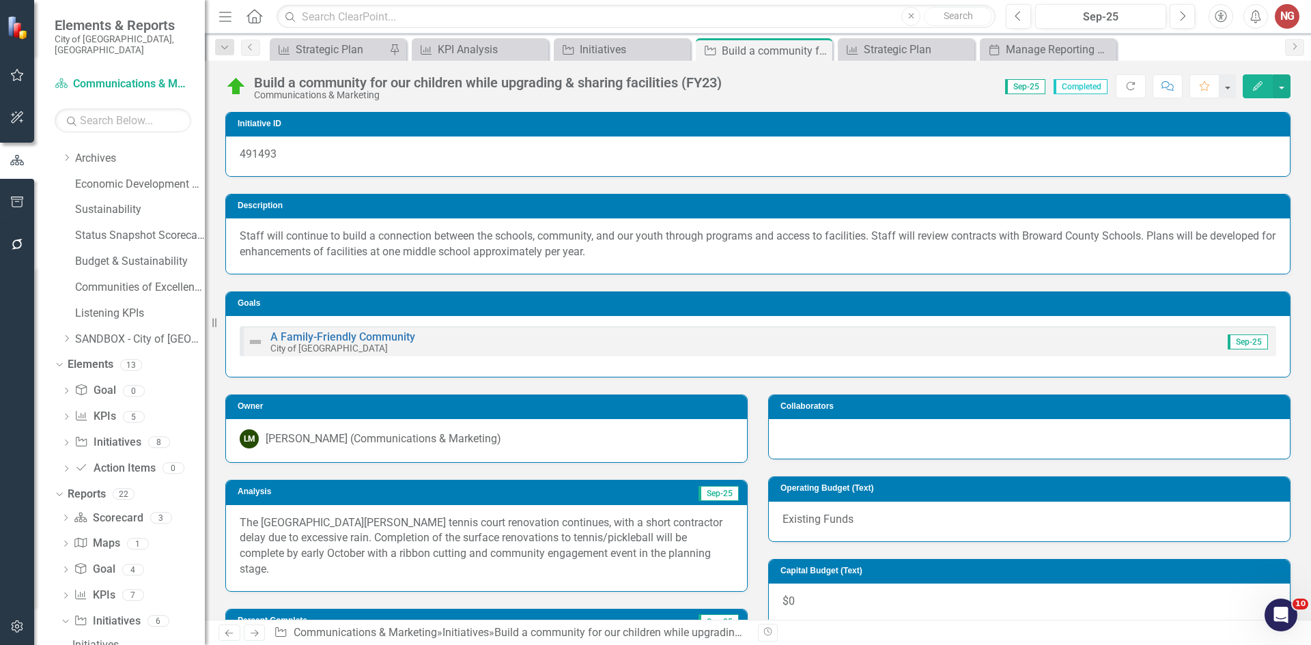
click at [703, 80] on div "Build a community for our children while upgrading & sharing facilities (FY23)" at bounding box center [488, 82] width 468 height 15
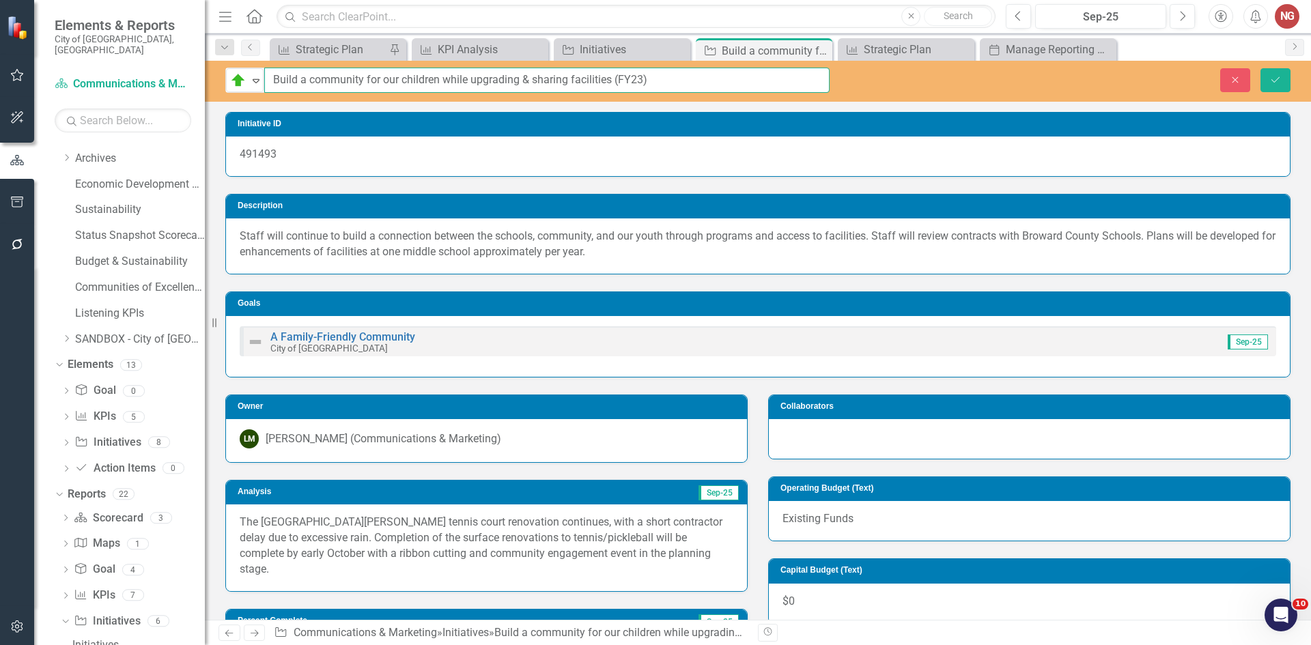
click at [634, 74] on input "Build a community for our children while upgrading & sharing facilities (FY23)" at bounding box center [547, 80] width 566 height 25
type input "Build a community for our children while upgrading & sharing facilities (FY25)"
click at [1279, 77] on icon "submit" at bounding box center [1276, 78] width 8 height 5
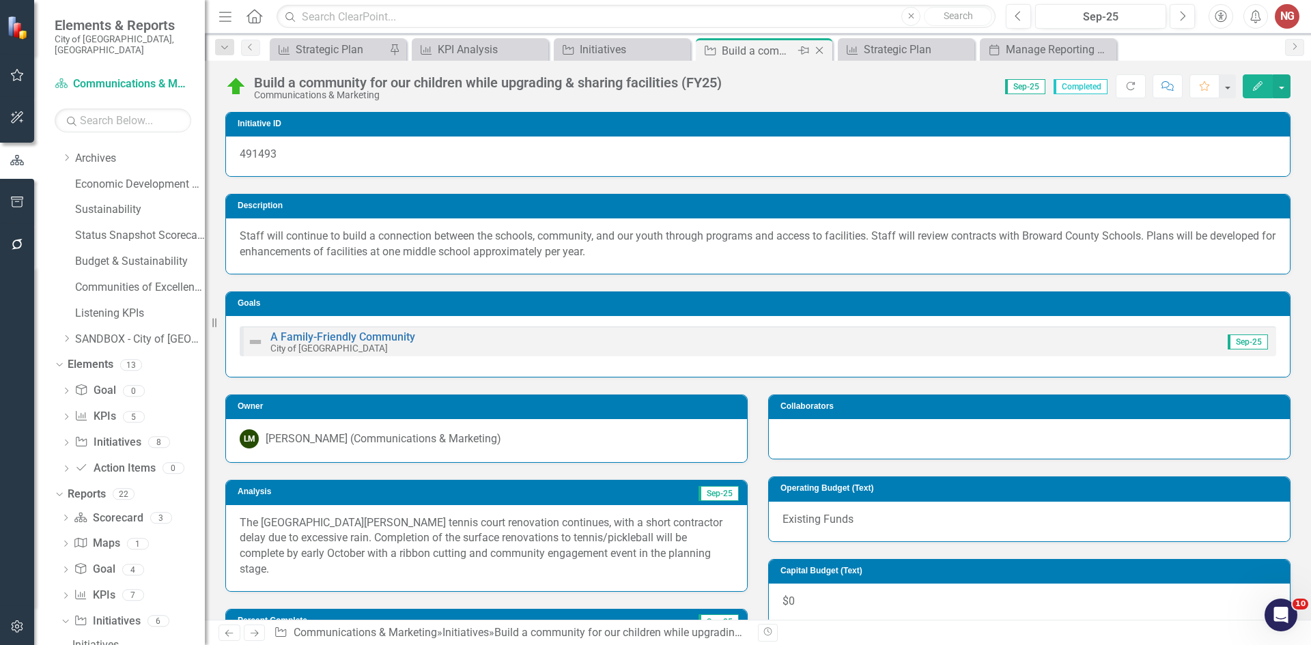
click at [822, 48] on icon at bounding box center [820, 51] width 8 height 8
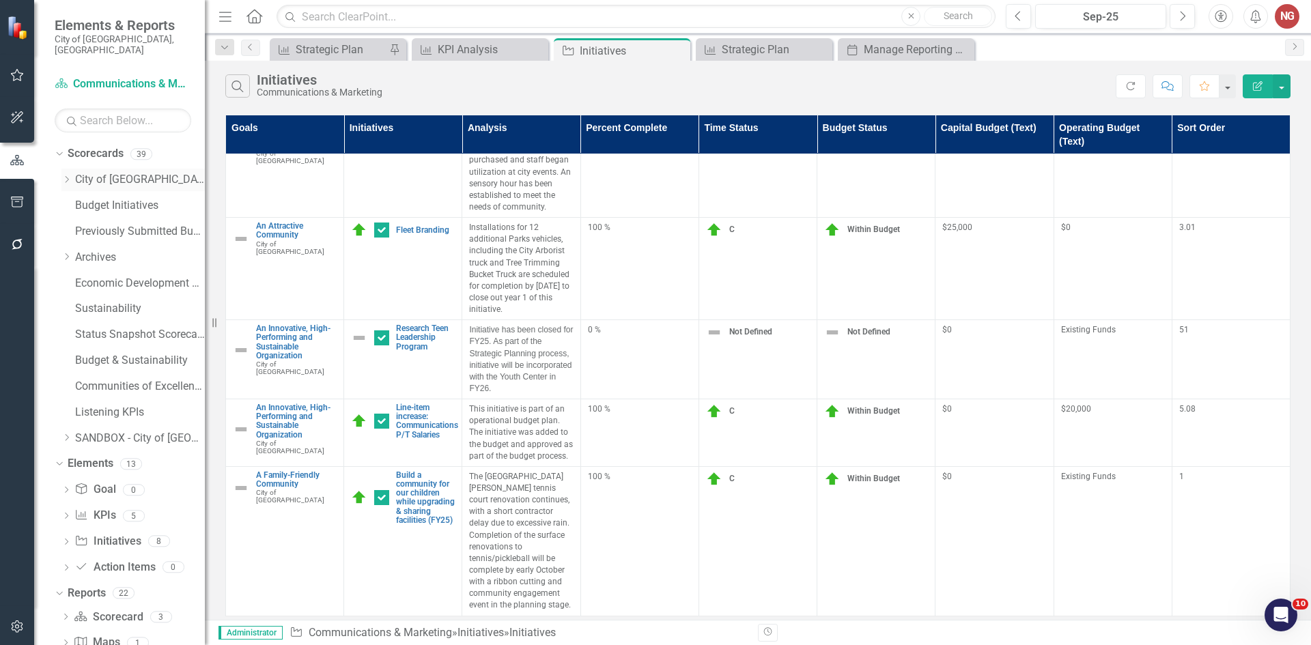
click at [68, 169] on div "Dropdown City of [GEOGRAPHIC_DATA]" at bounding box center [132, 180] width 143 height 23
click at [68, 176] on icon at bounding box center [67, 179] width 3 height 7
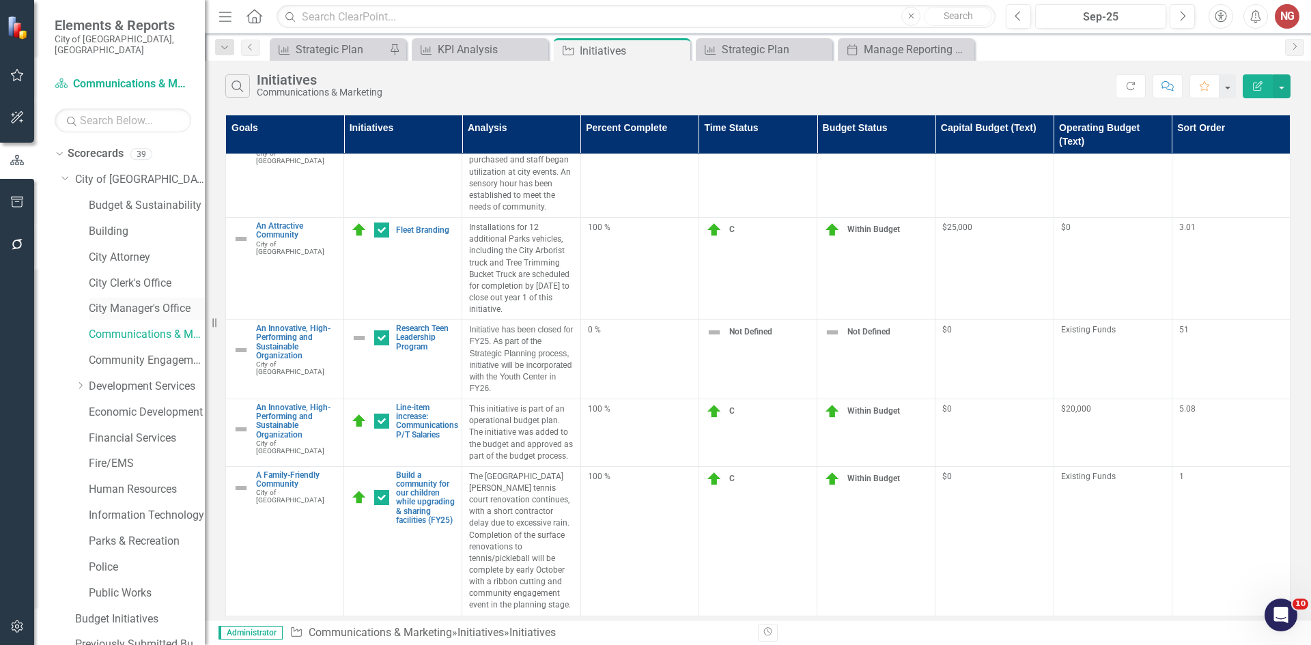
click at [120, 301] on link "City Manager's Office" at bounding box center [147, 309] width 116 height 16
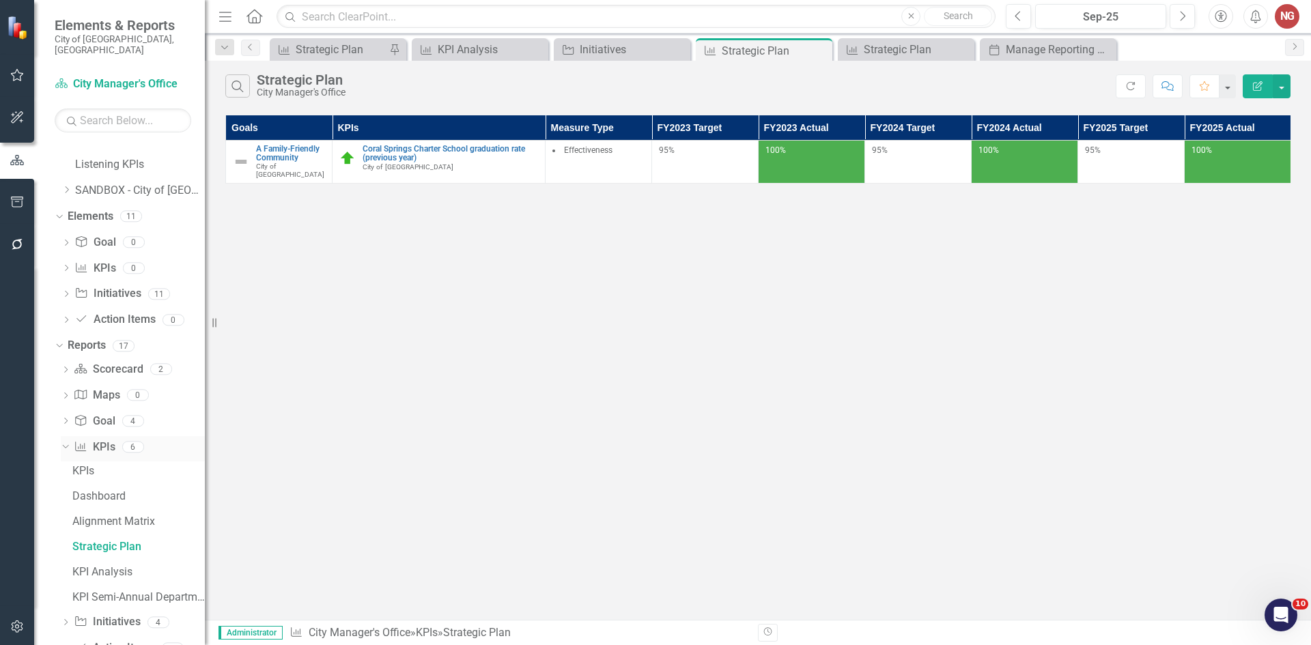
scroll to position [688, 0]
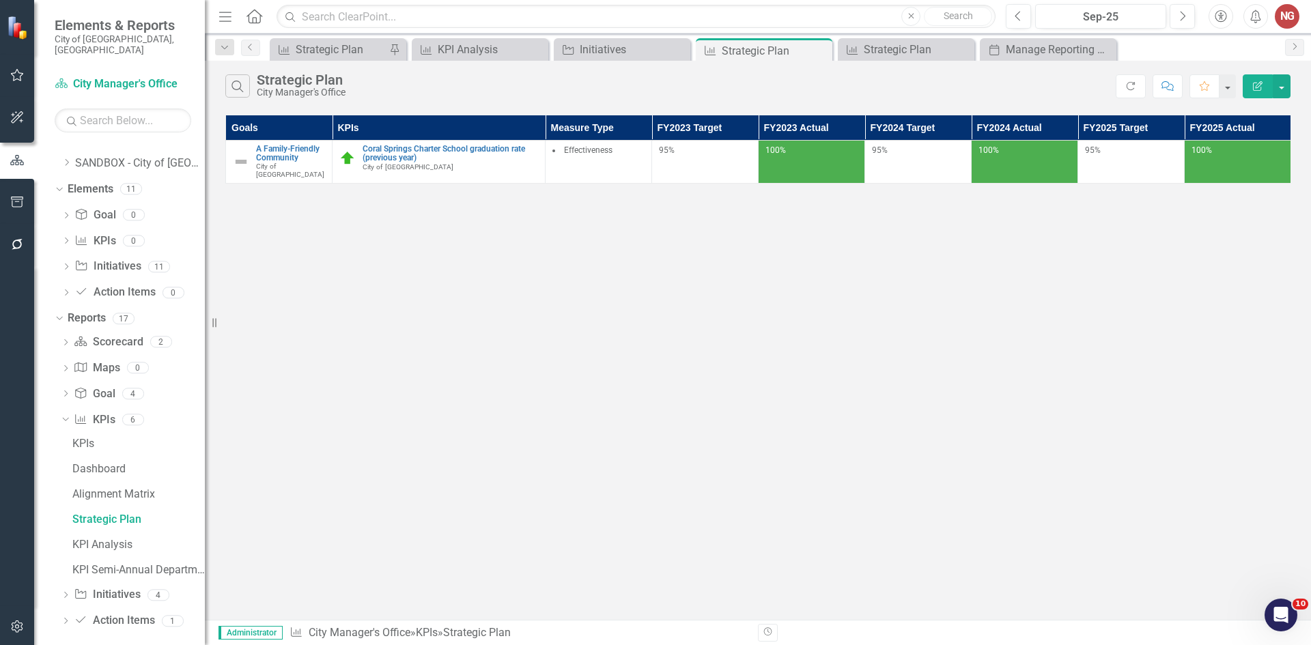
click at [63, 619] on icon "Dropdown" at bounding box center [66, 623] width 10 height 8
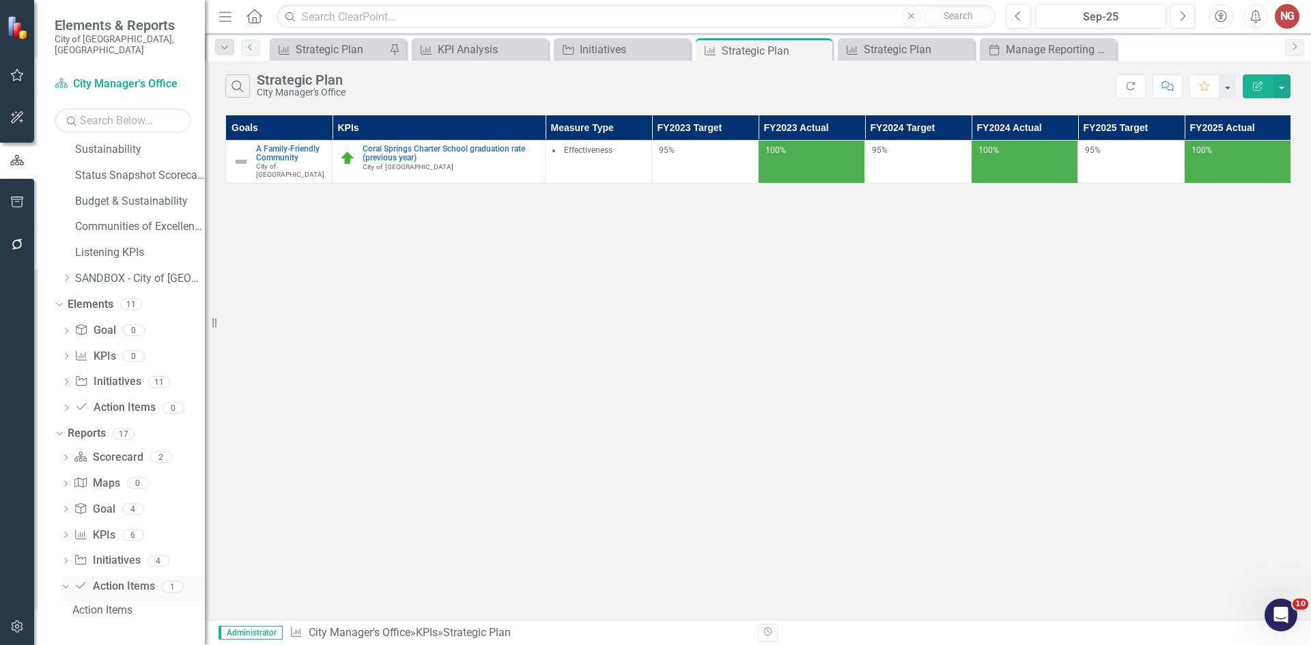
scroll to position [562, 0]
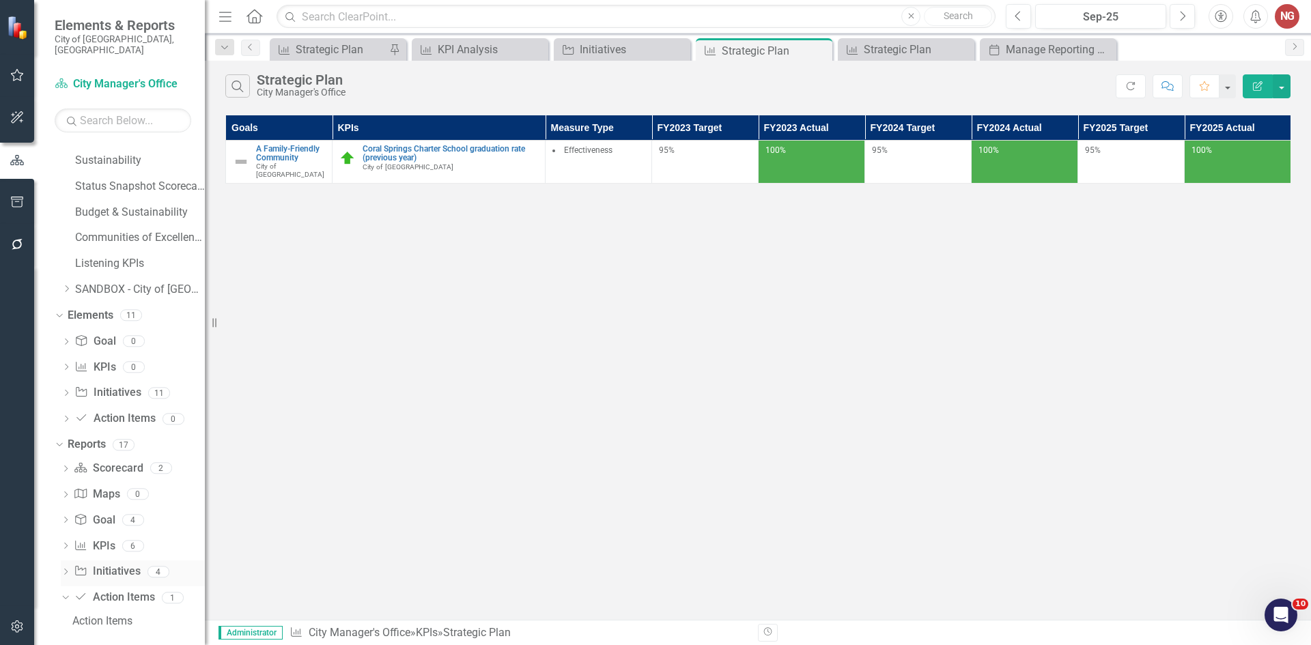
click at [62, 561] on div "Dropdown Initiative Initiatives 4" at bounding box center [133, 574] width 144 height 26
click at [62, 568] on div "Dropdown" at bounding box center [66, 574] width 10 height 12
click at [94, 514] on div "Initiatives" at bounding box center [138, 520] width 133 height 12
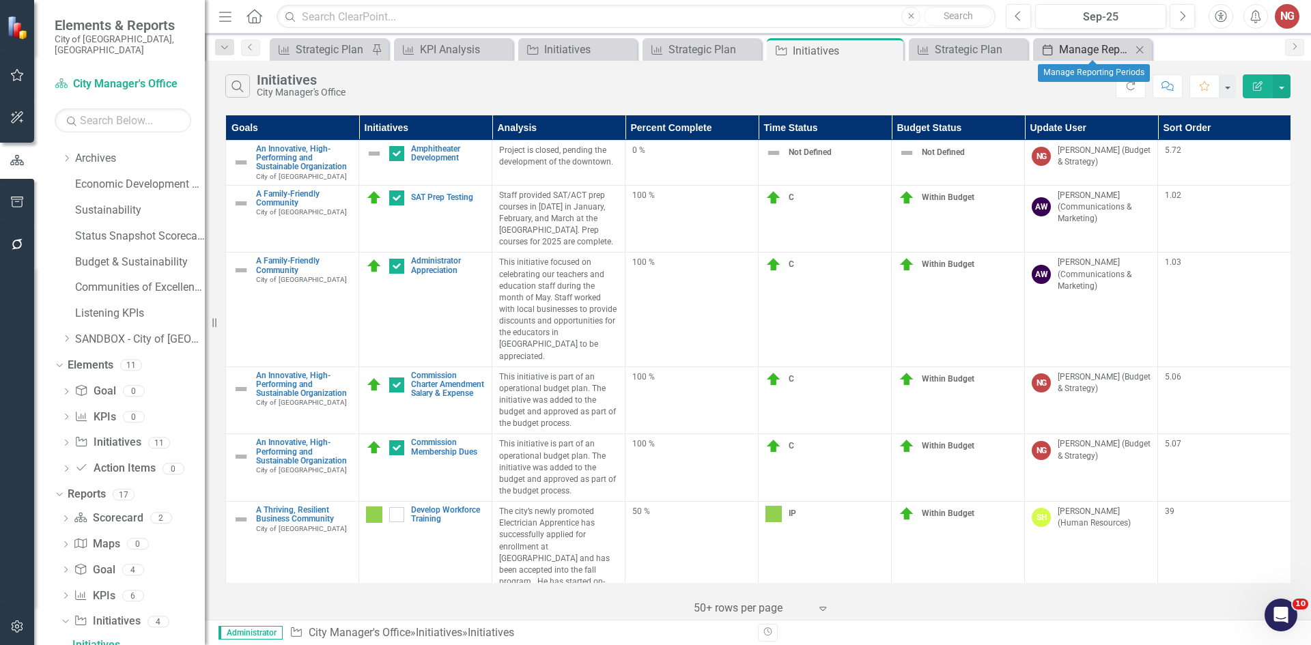
click at [1088, 53] on div "Manage Reporting Periods" at bounding box center [1095, 49] width 72 height 17
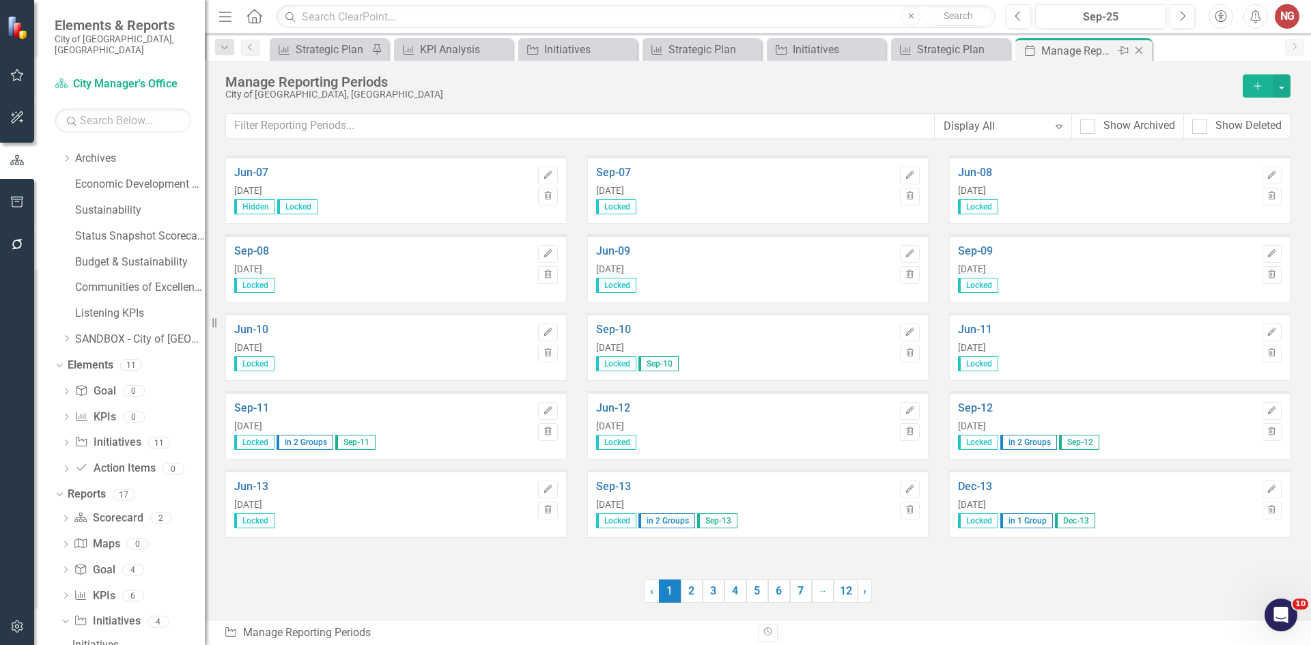
click at [1139, 48] on icon "Close" at bounding box center [1139, 50] width 14 height 11
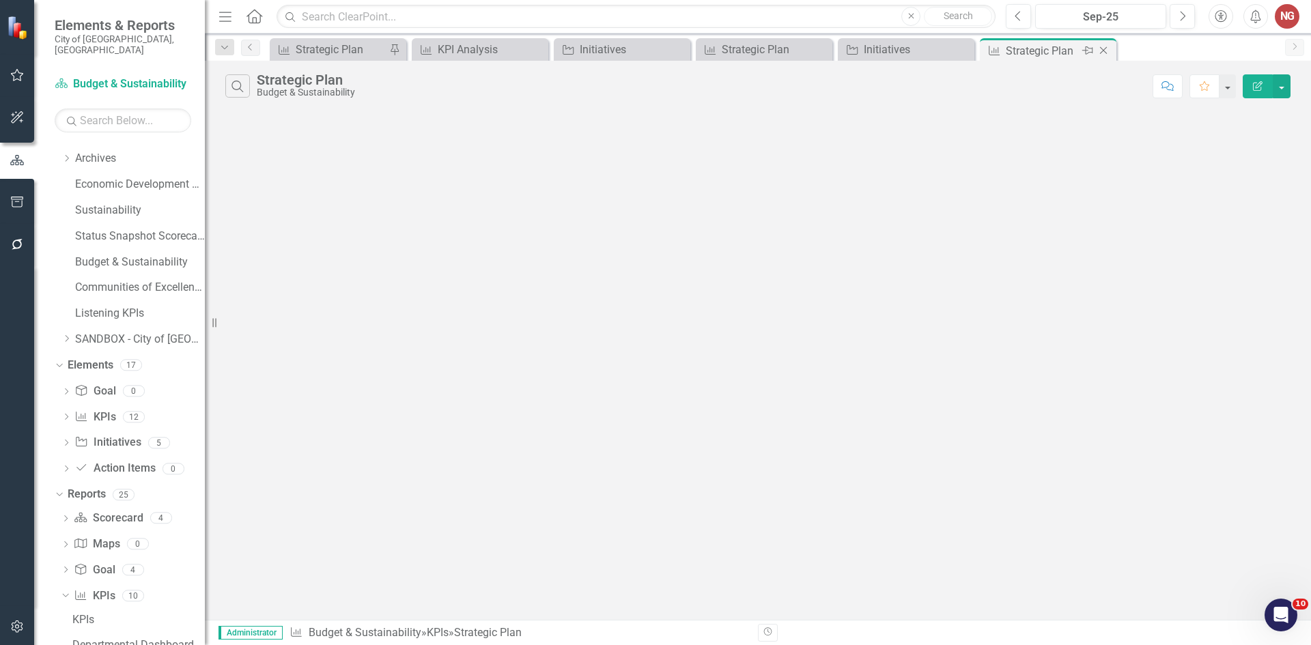
scroll to position [562, 0]
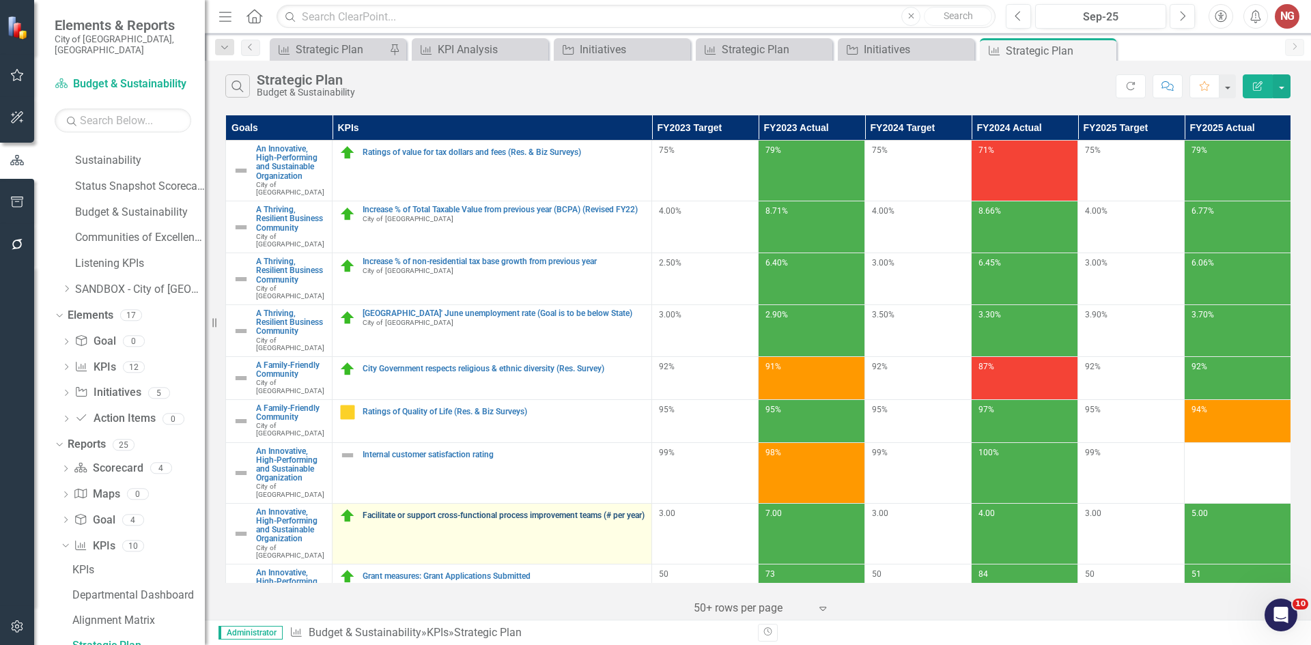
click at [462, 512] on link "Facilitate or support cross-functional process improvement teams (# per year)" at bounding box center [504, 516] width 282 height 9
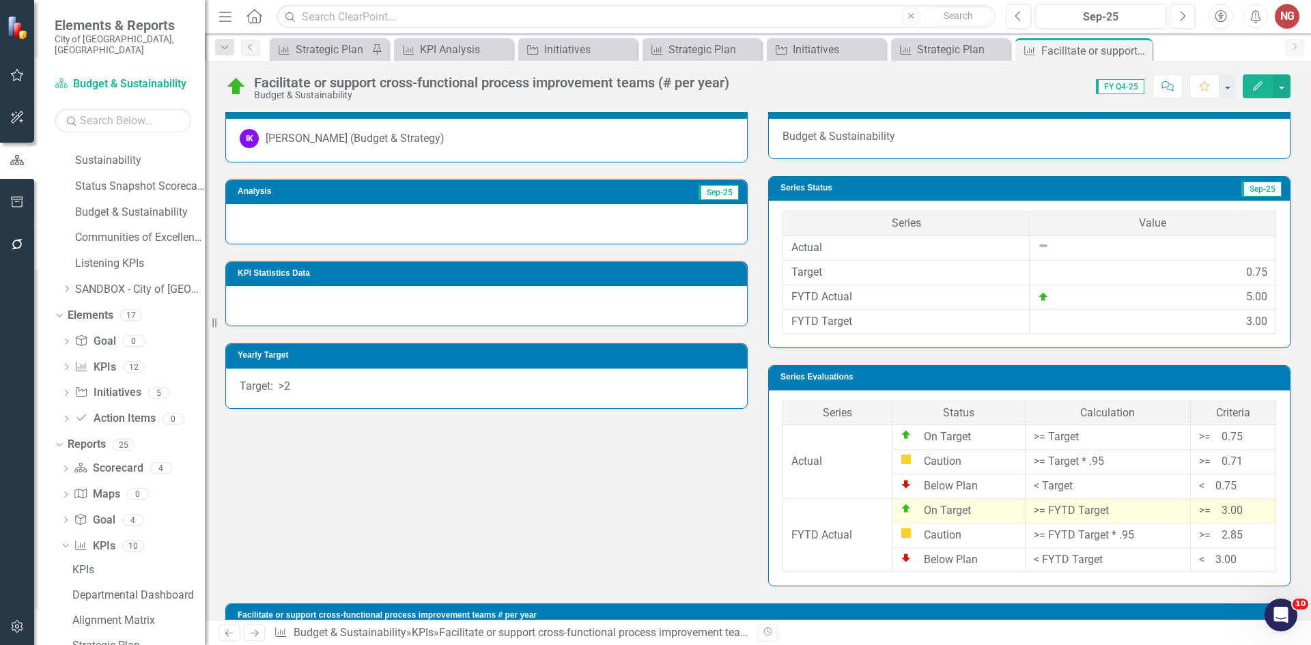
scroll to position [130, 0]
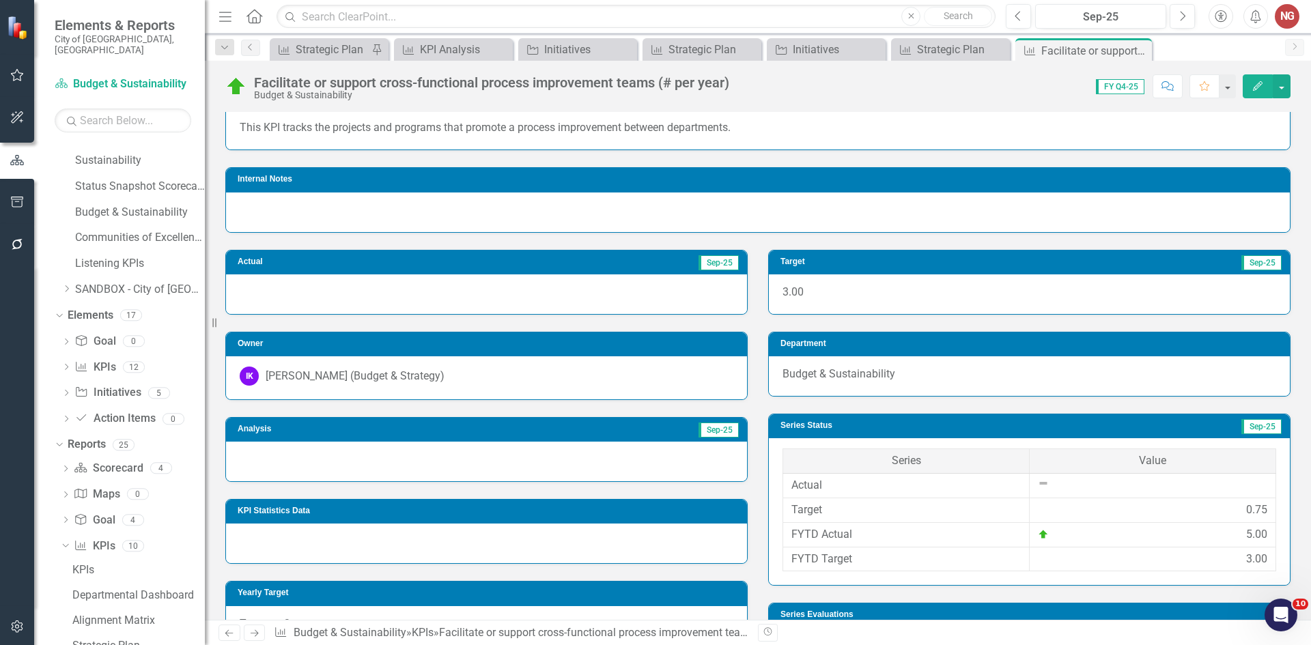
click at [366, 464] on div at bounding box center [486, 462] width 521 height 40
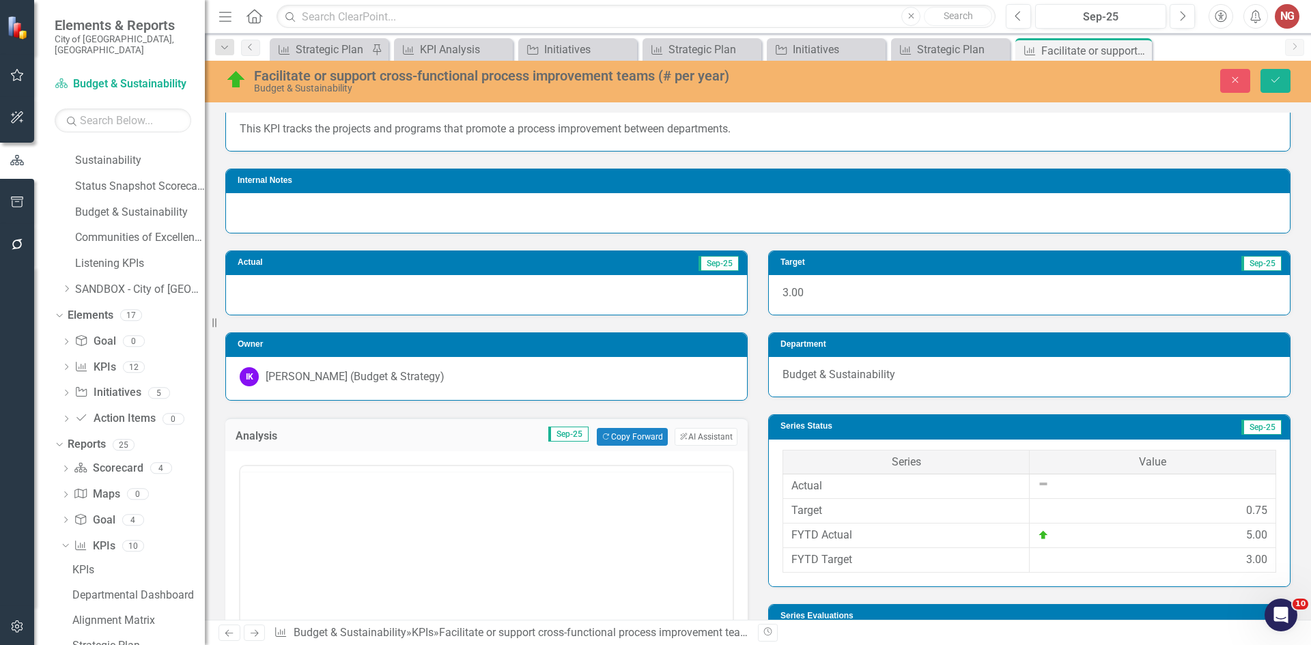
scroll to position [0, 0]
click at [628, 438] on button "Copy Forward Copy Forward" at bounding box center [632, 437] width 70 height 18
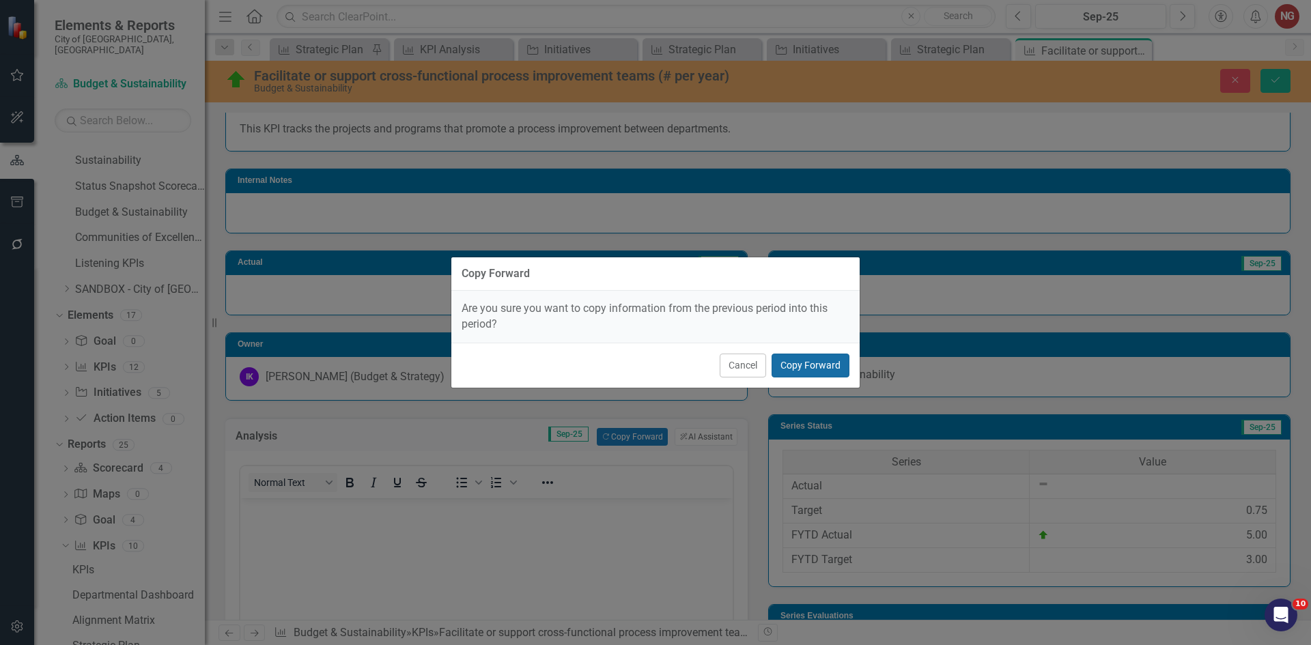
click at [813, 366] on button "Copy Forward" at bounding box center [811, 366] width 78 height 24
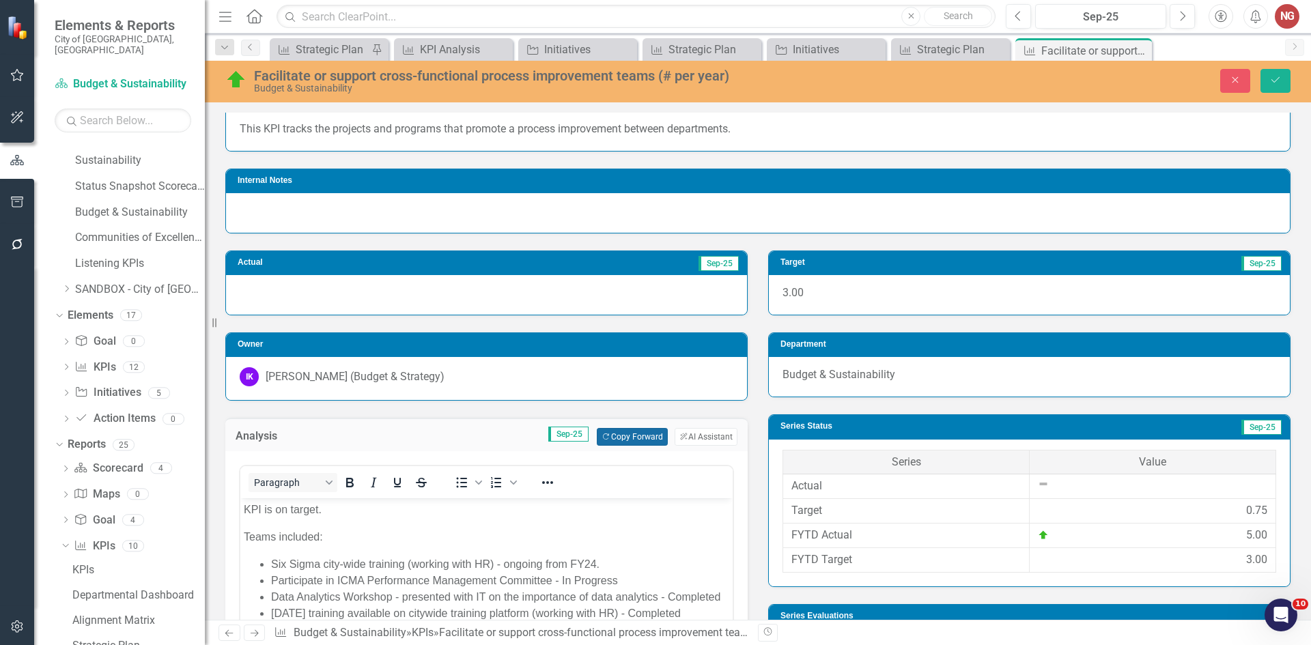
scroll to position [198, 0]
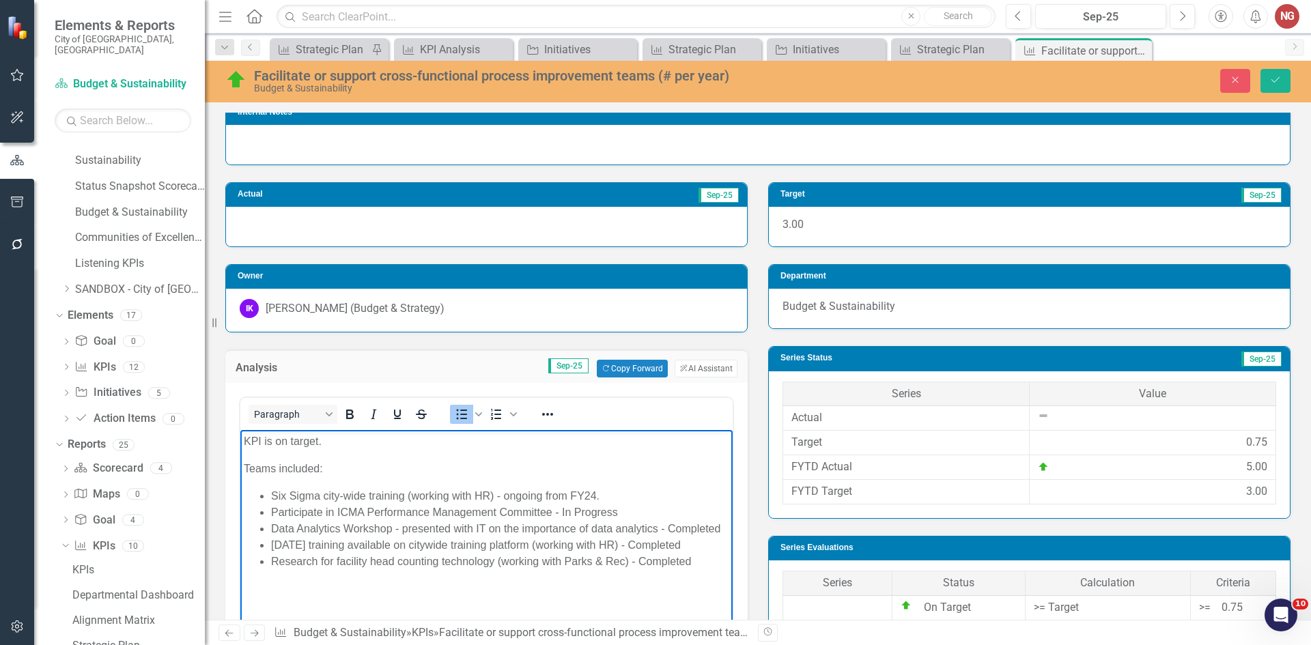
click at [605, 494] on li "Six Sigma city-wide training (working with HR) - ongoing from FY24." at bounding box center [500, 496] width 458 height 16
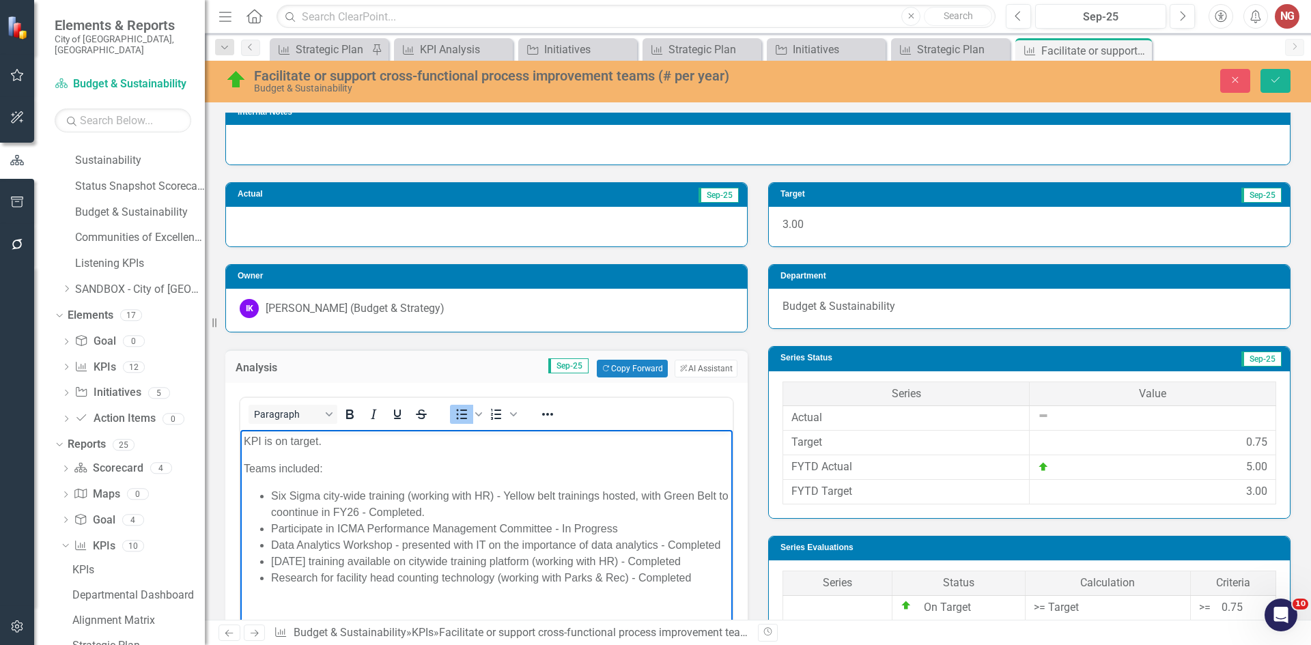
click at [303, 512] on li "Six Sigma city-wide training (working with HR) - Yellow belt trainings hosted, …" at bounding box center [500, 504] width 458 height 33
click at [619, 527] on li "Participate in ICMA Performance Management Committee - In Progress" at bounding box center [500, 529] width 458 height 16
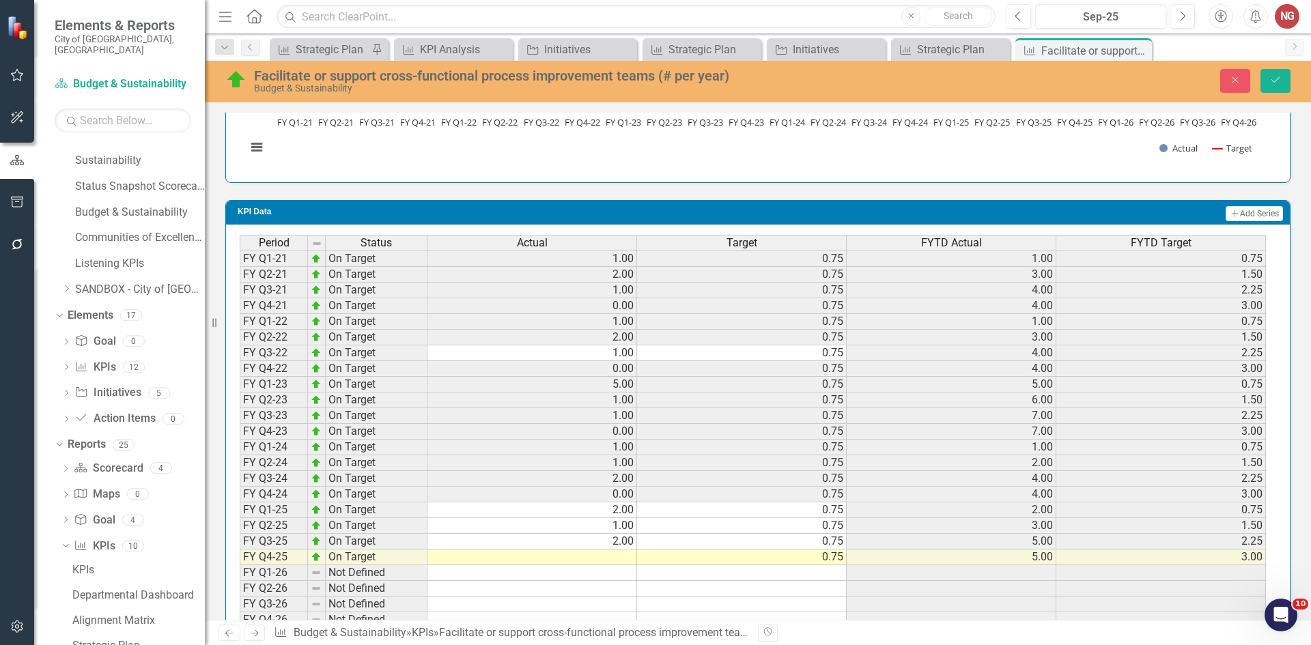
scroll to position [1215, 0]
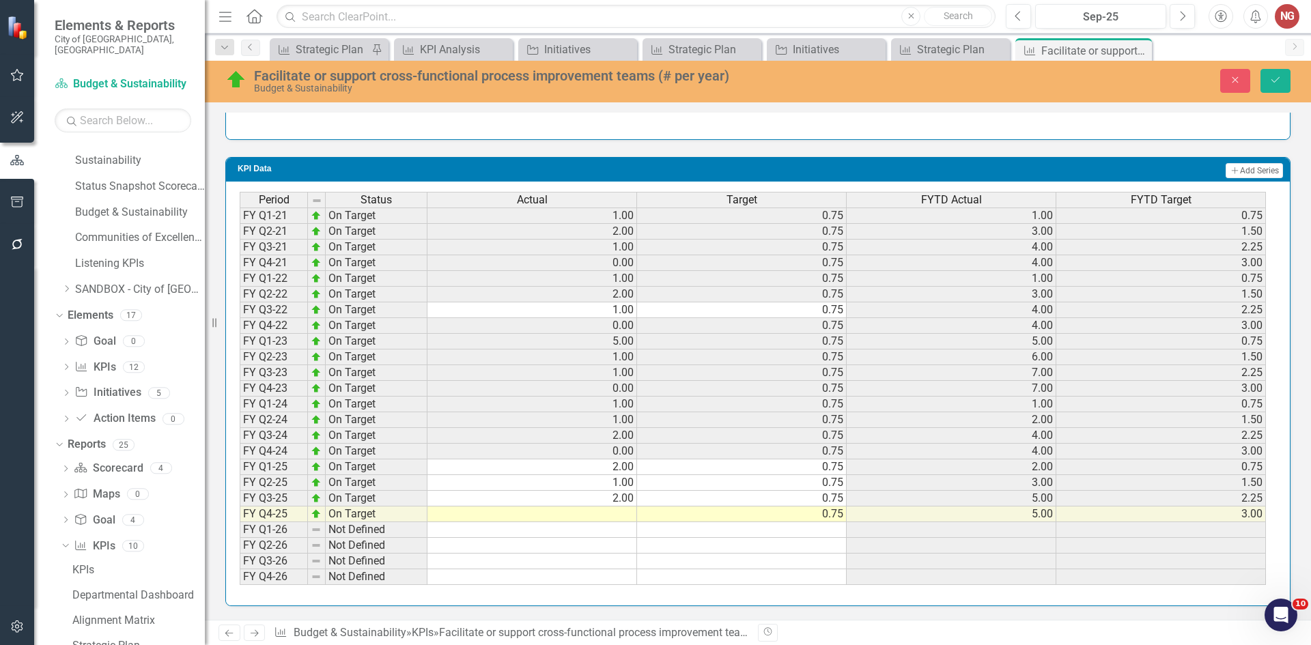
click at [594, 521] on td at bounding box center [533, 515] width 210 height 16
type textarea "0"
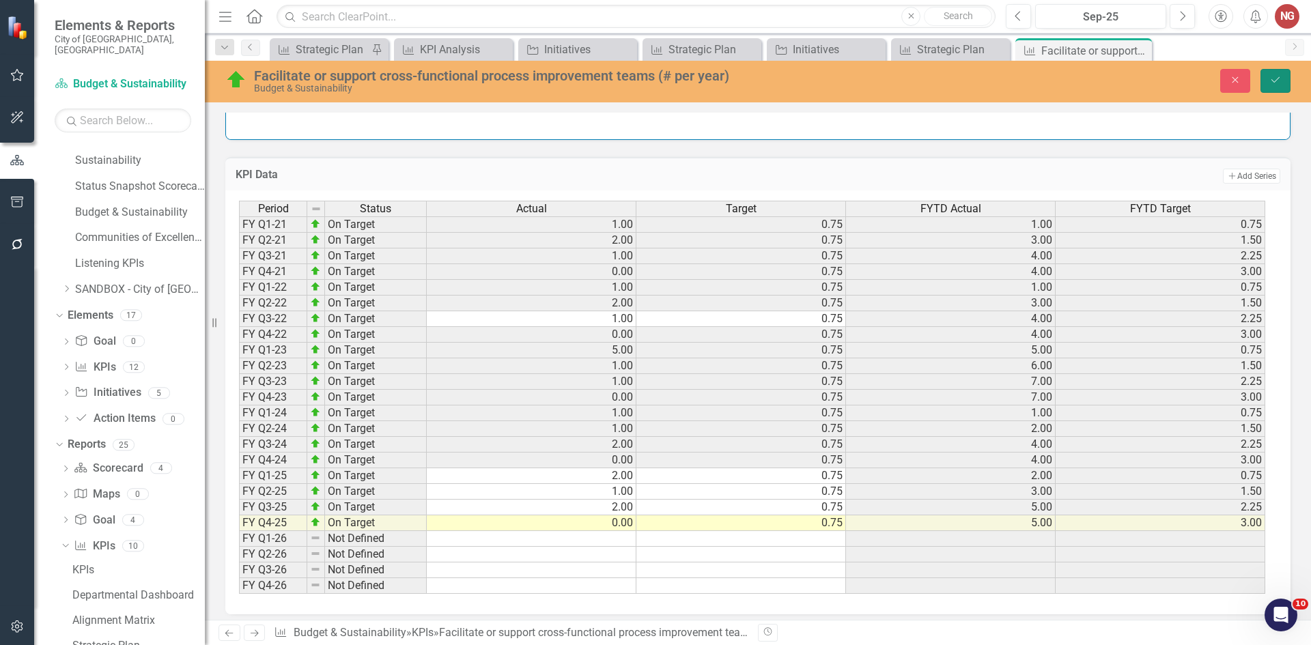
click at [1277, 82] on icon "Save" at bounding box center [1276, 80] width 12 height 10
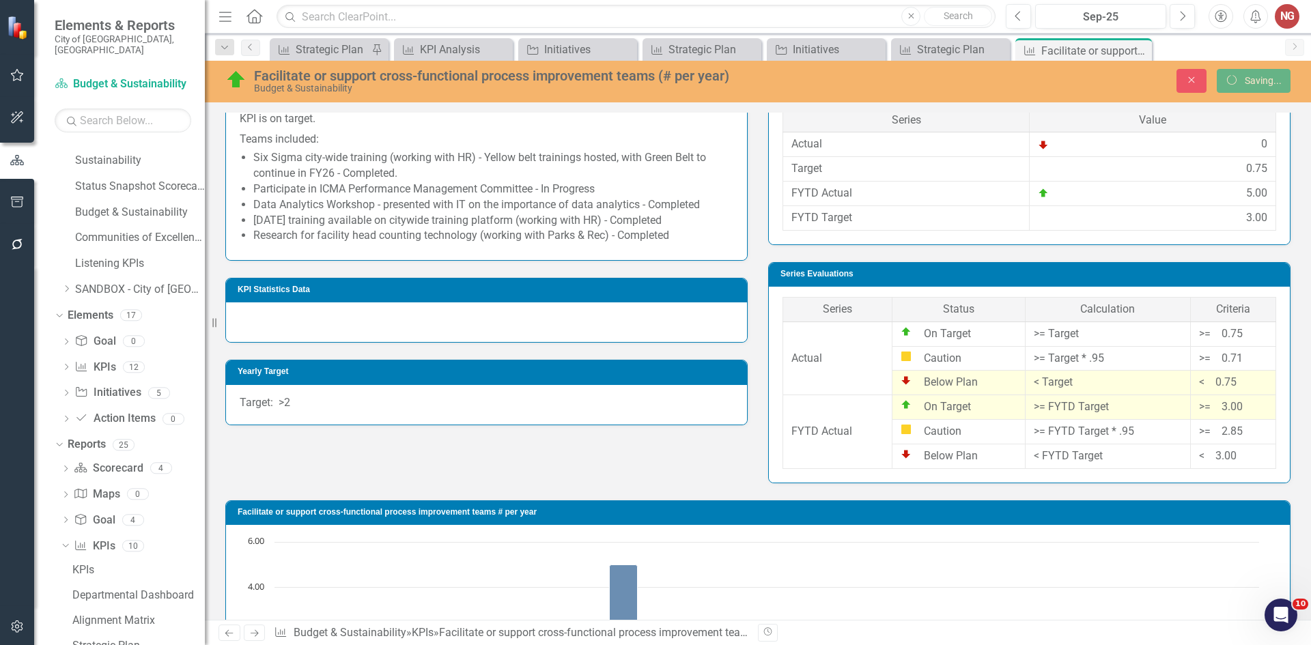
scroll to position [0, 0]
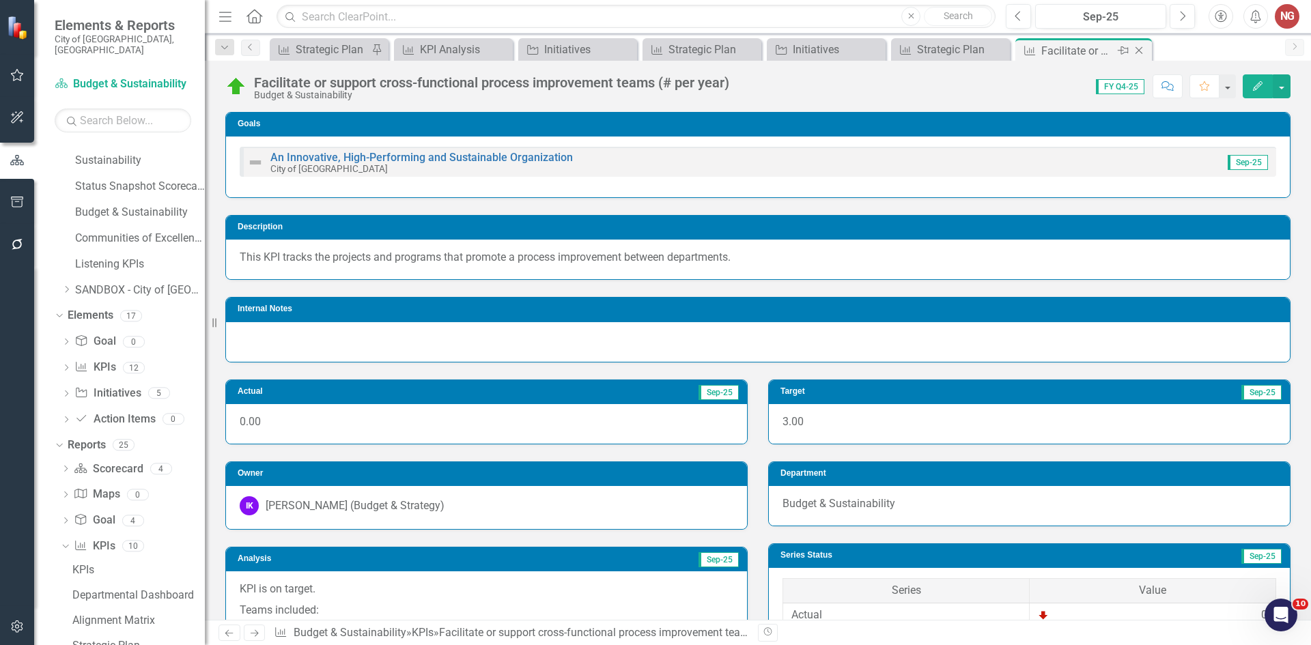
click at [1139, 53] on icon "Close" at bounding box center [1139, 50] width 14 height 11
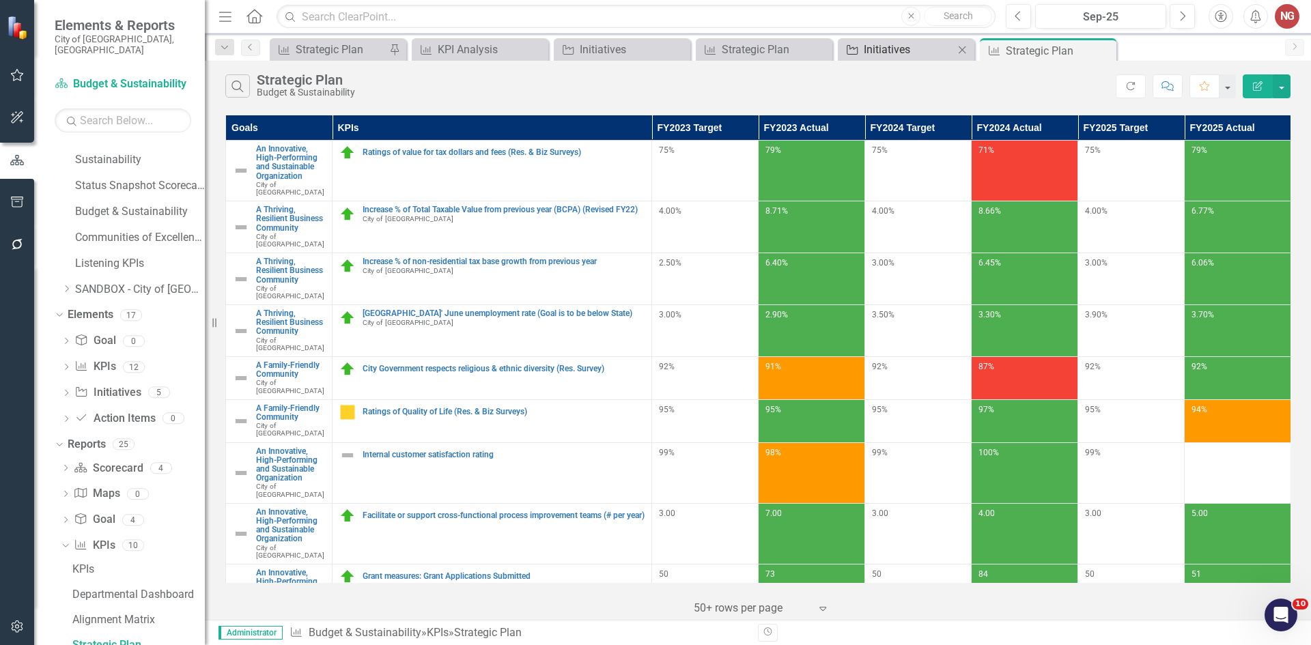
click at [890, 46] on div "Initiatives" at bounding box center [909, 49] width 90 height 17
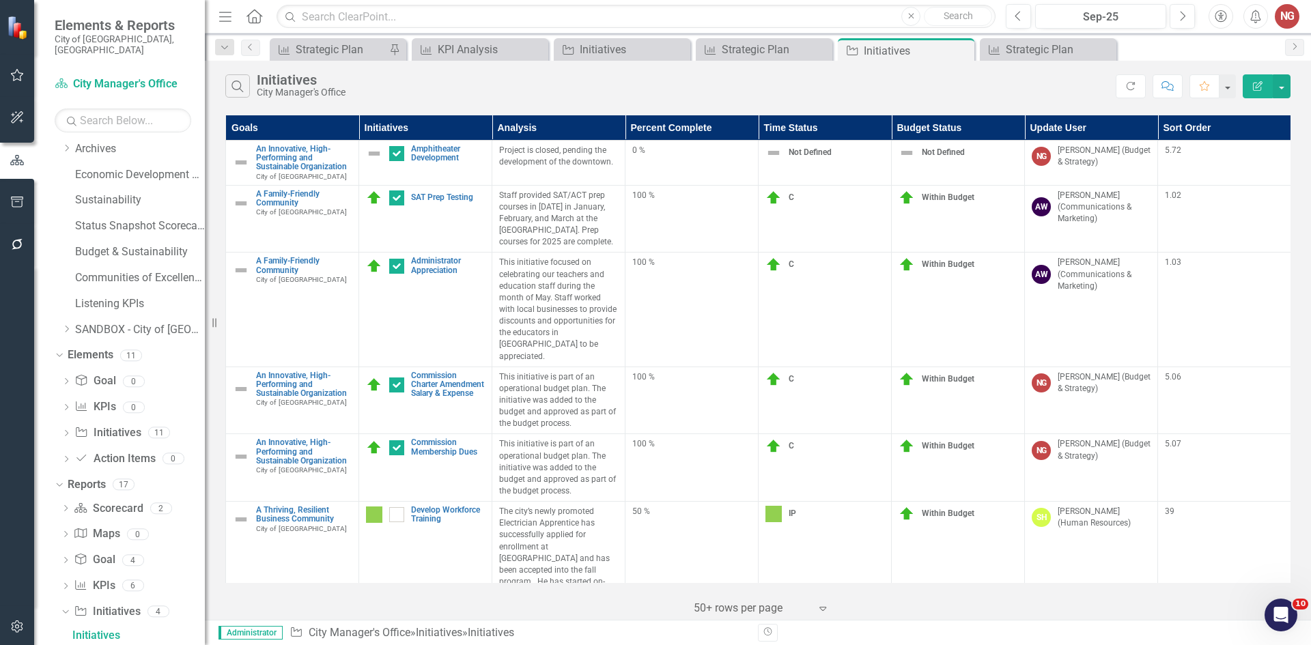
scroll to position [98, 0]
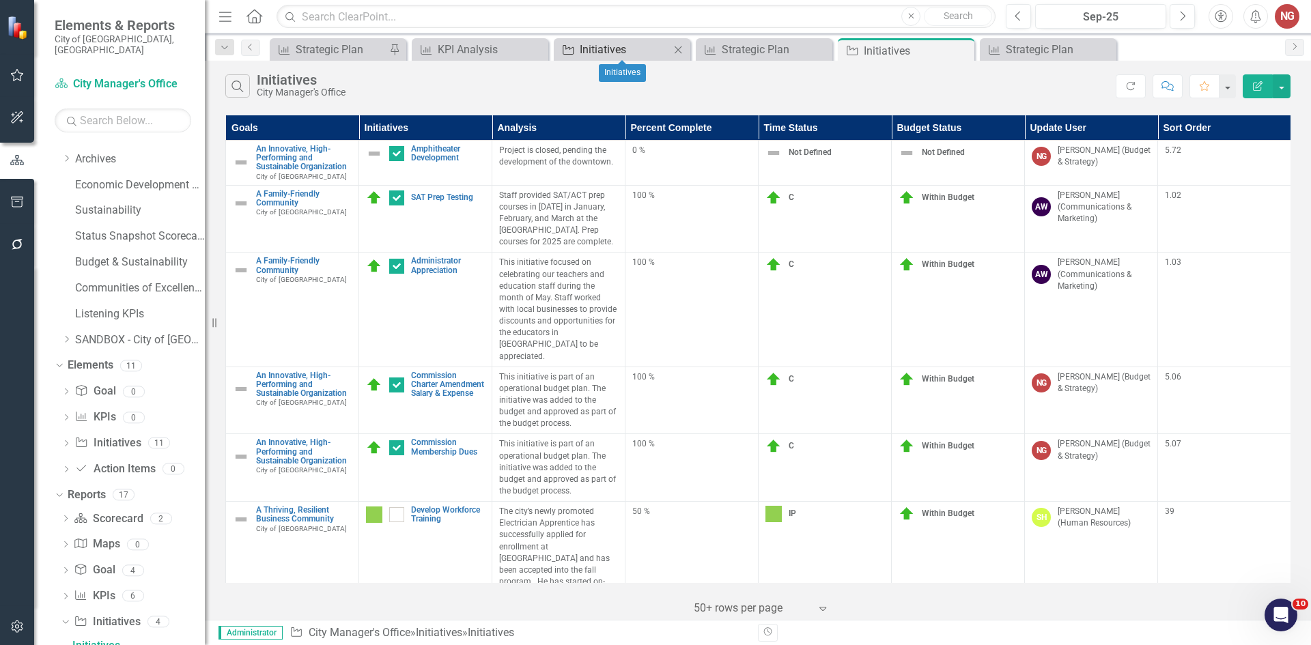
click at [612, 46] on div "Initiatives" at bounding box center [625, 49] width 90 height 17
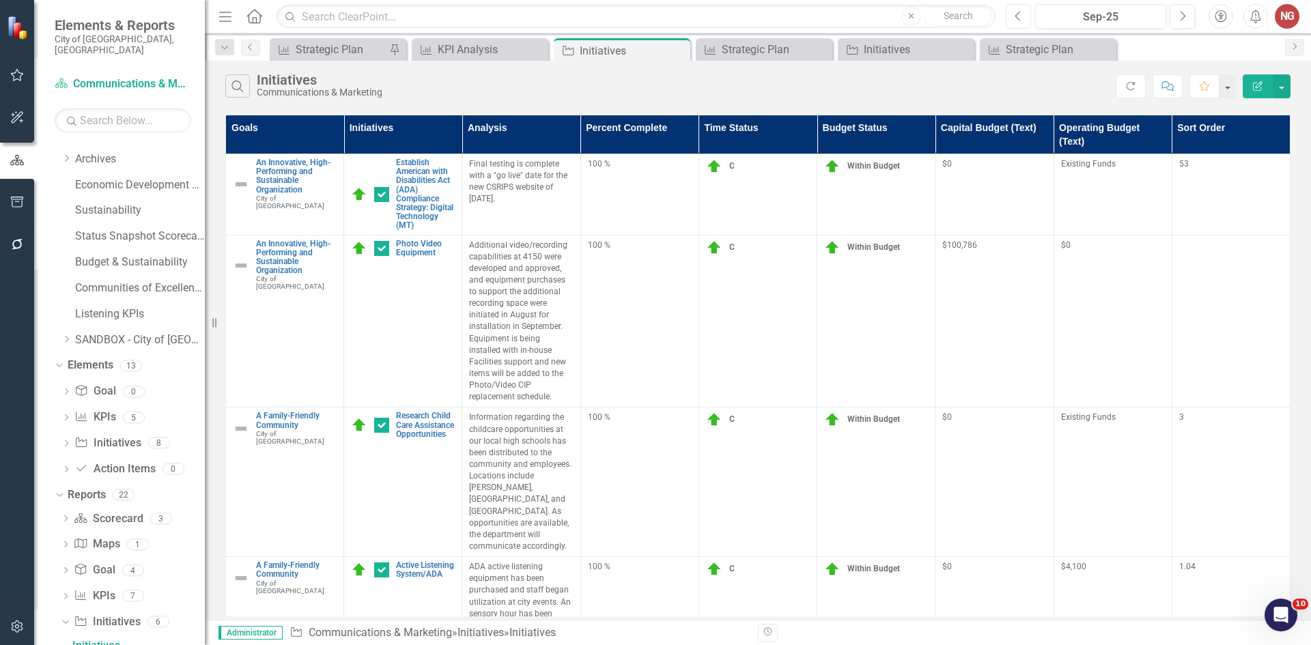
click at [1014, 18] on button "Previous" at bounding box center [1018, 16] width 25 height 25
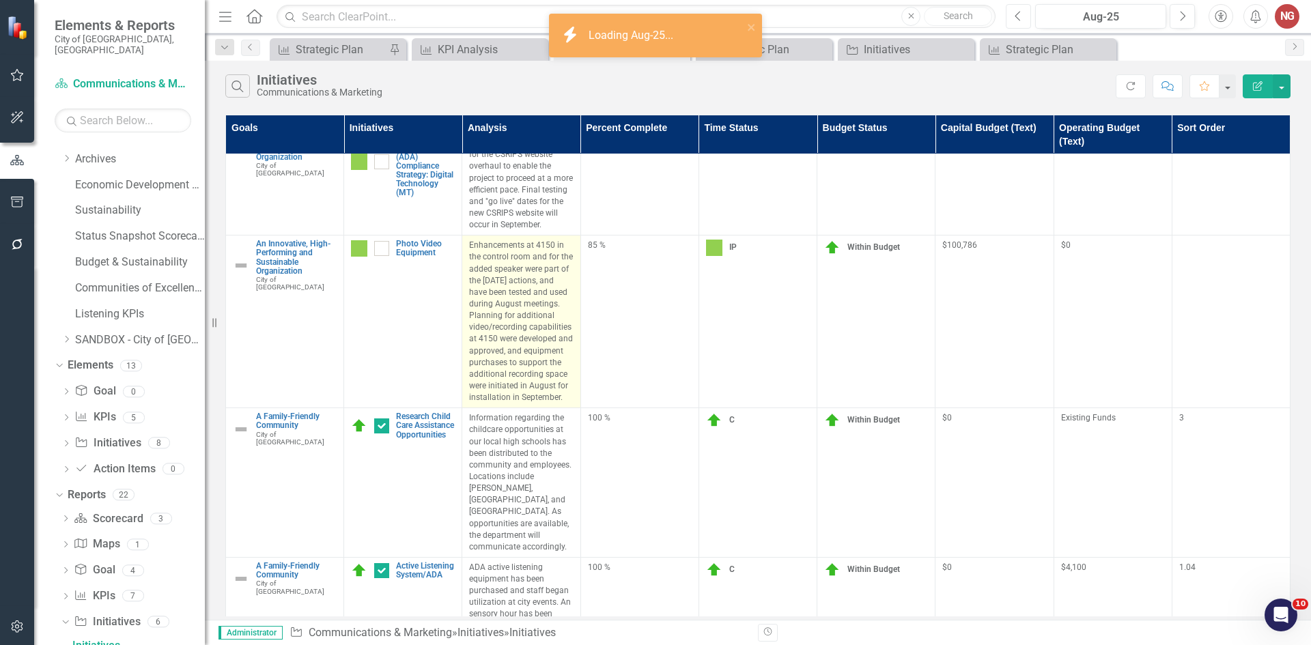
checkbox input "true"
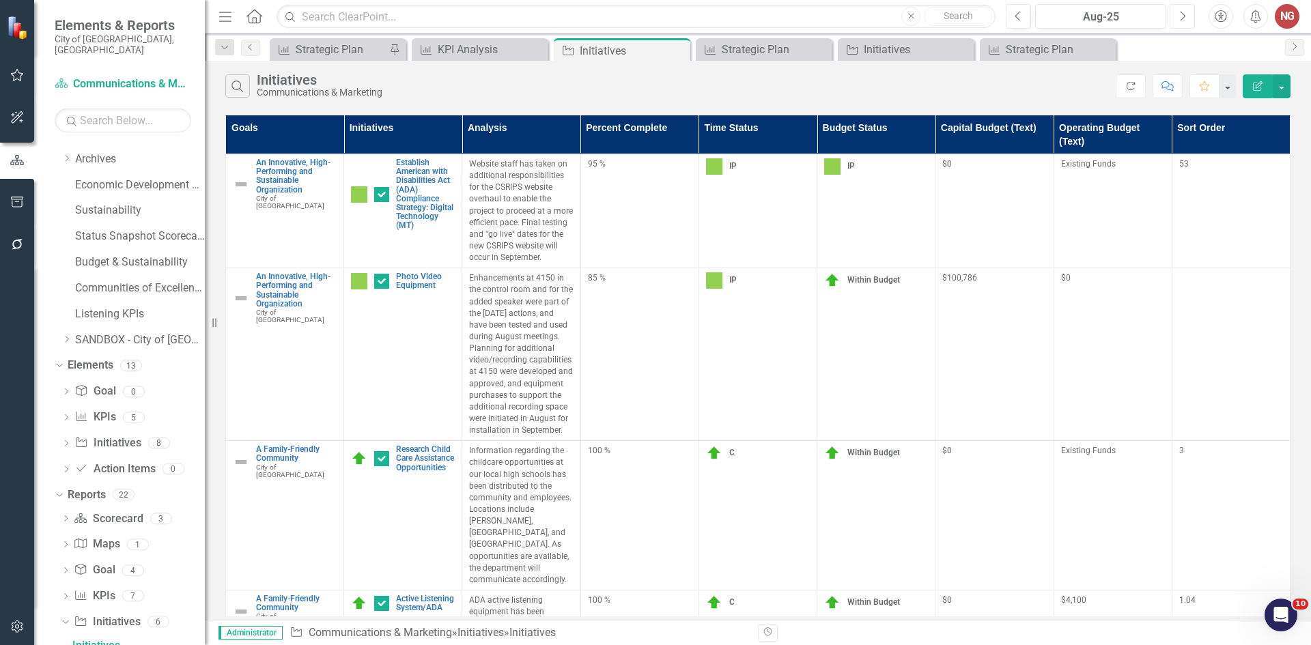
click at [1177, 12] on button "Next" at bounding box center [1182, 16] width 25 height 25
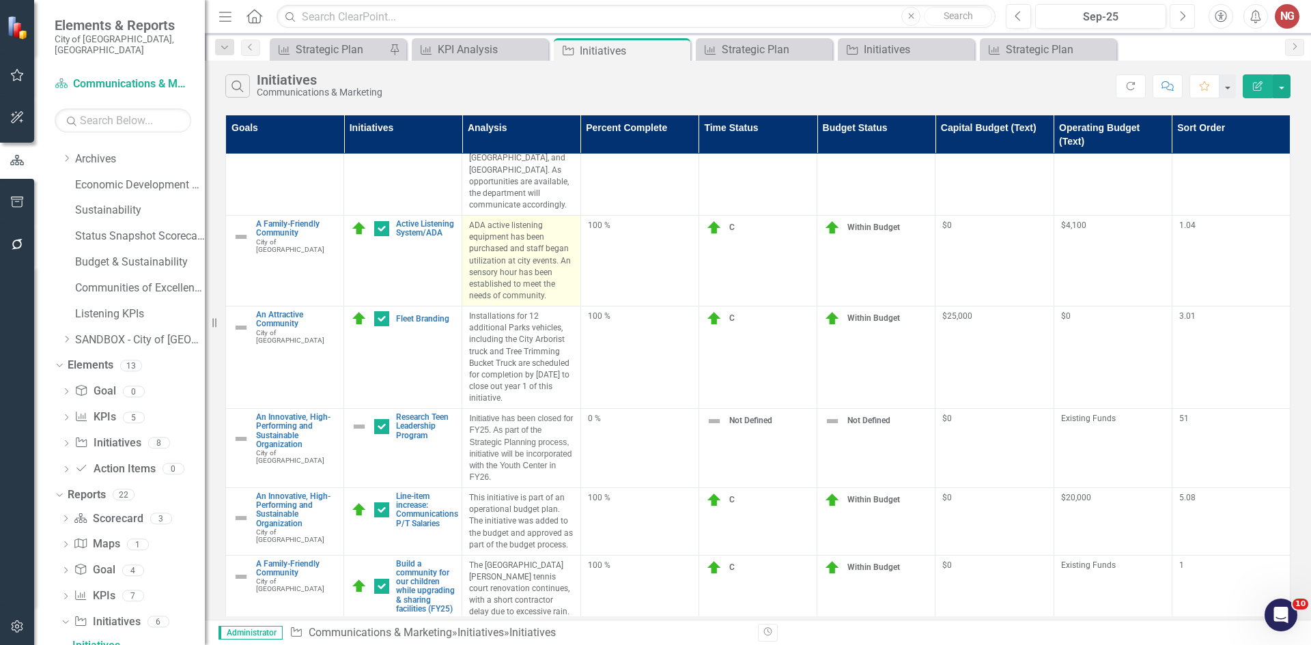
scroll to position [273, 0]
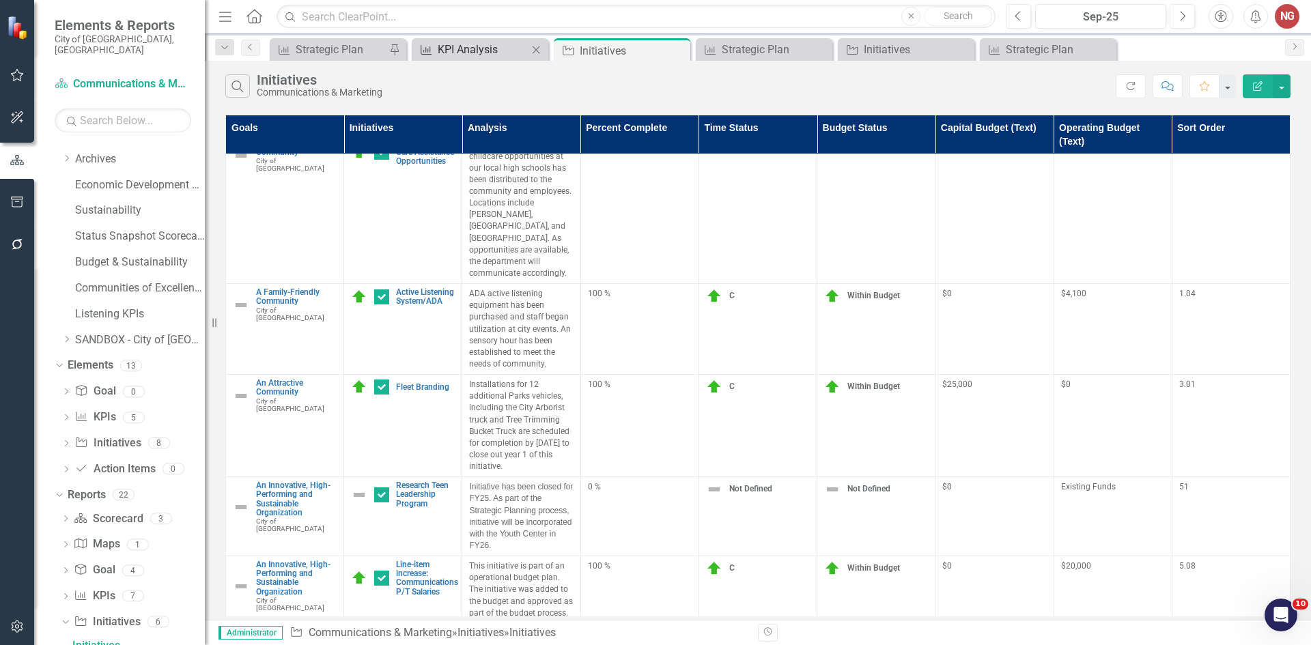
click at [445, 51] on div "KPI Analysis" at bounding box center [483, 49] width 90 height 17
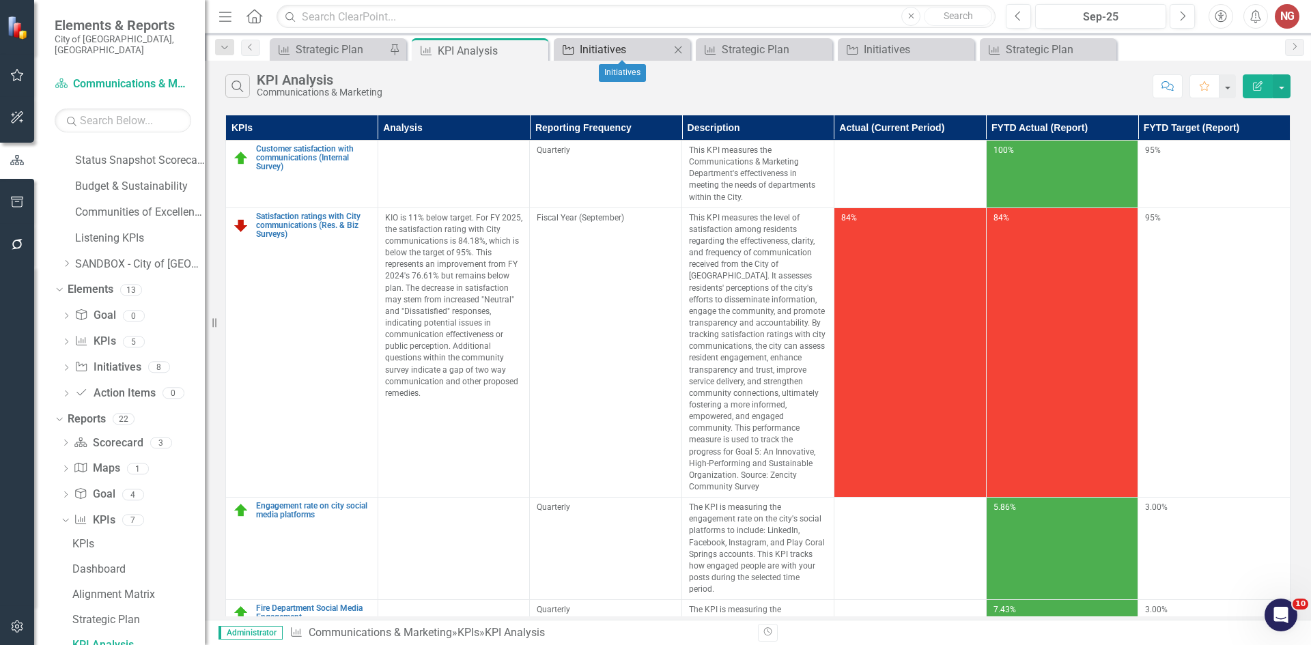
click at [622, 53] on div "Initiatives" at bounding box center [625, 49] width 90 height 17
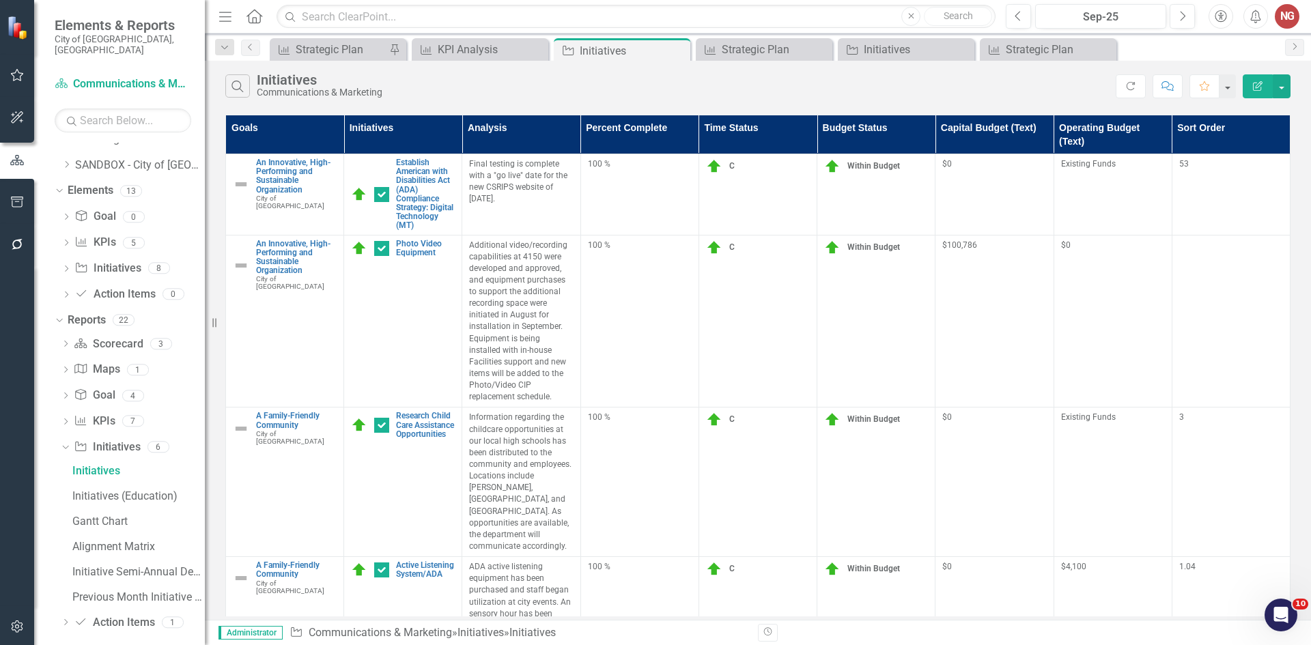
scroll to position [98, 0]
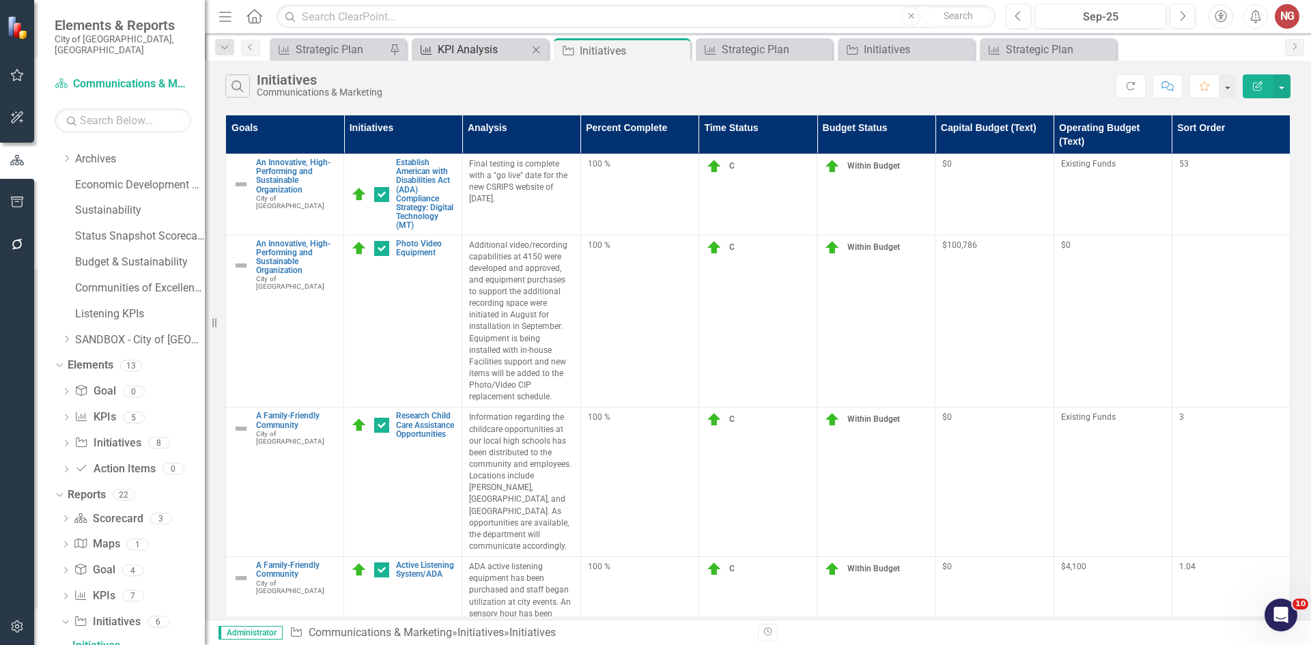
click at [465, 56] on div "KPI Analysis" at bounding box center [483, 49] width 90 height 17
